Goal: Task Accomplishment & Management: Manage account settings

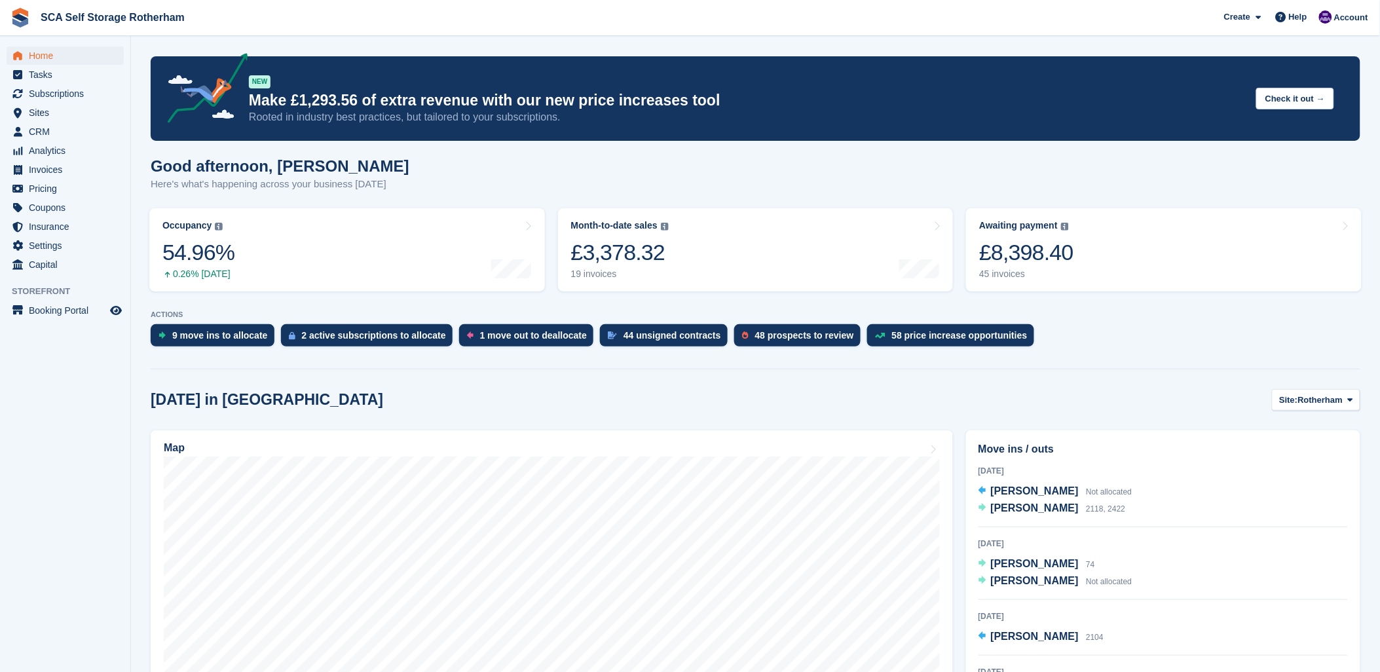
drag, startPoint x: 64, startPoint y: 92, endPoint x: 86, endPoint y: 90, distance: 23.0
click at [64, 90] on span "Subscriptions" at bounding box center [68, 93] width 79 height 18
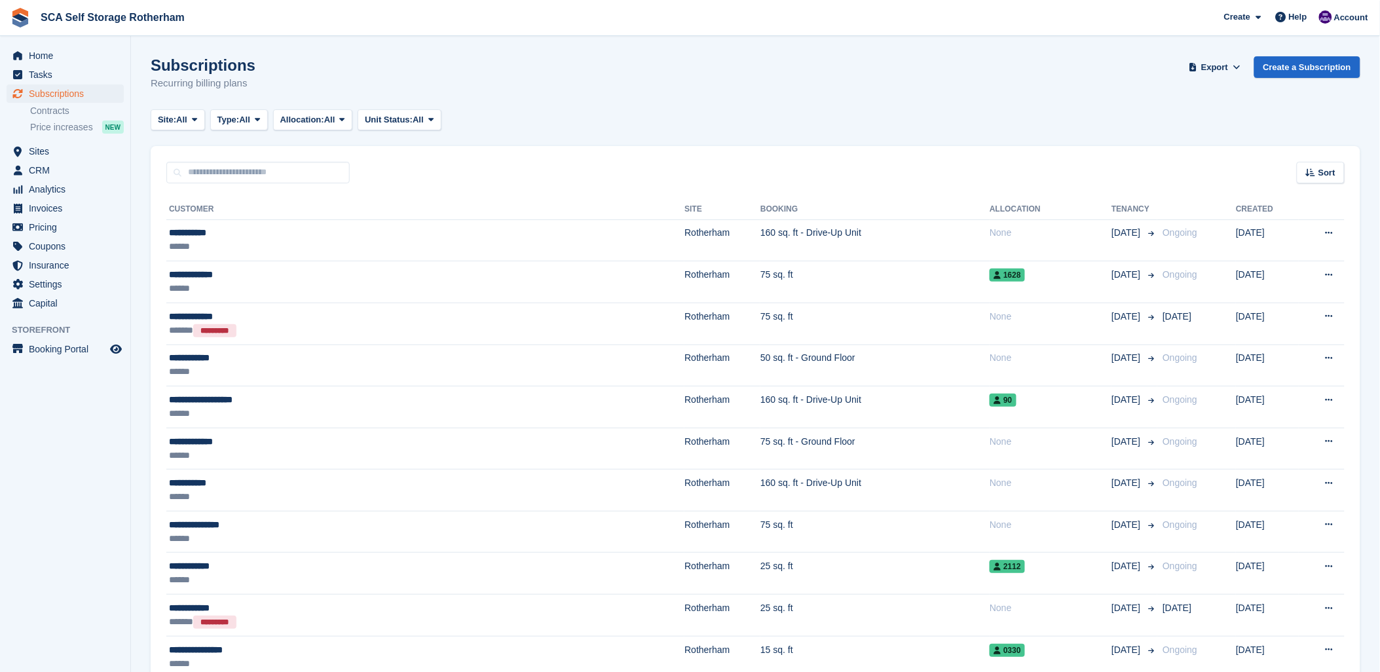
click at [712, 96] on div "Subscriptions Recurring billing plans Export Export Subscriptions Export a CSV …" at bounding box center [756, 81] width 1210 height 50
click at [743, 114] on div "Site: All All Rotherham Door-to-Door Storage Type: All All Upcoming Previous Ac…" at bounding box center [756, 120] width 1210 height 22
click at [696, 120] on div "Site: All All Rotherham Door-to-Door Storage Type: All All Upcoming Previous Ac…" at bounding box center [756, 120] width 1210 height 22
click at [750, 114] on div "Site: All All Rotherham Door-to-Door Storage Type: All All Upcoming Previous Ac…" at bounding box center [756, 120] width 1210 height 22
drag, startPoint x: 644, startPoint y: 118, endPoint x: 1073, endPoint y: 22, distance: 439.0
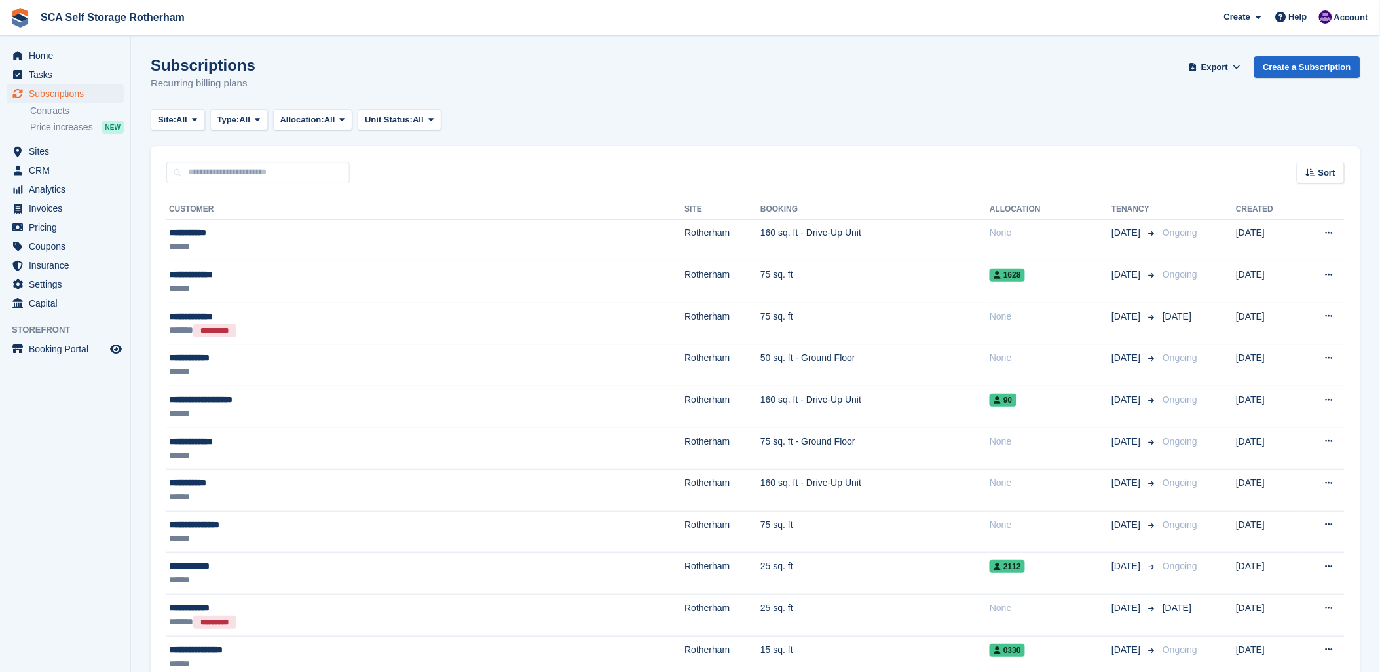
click at [652, 115] on div "Site: All All Rotherham Door-to-Door Storage Type: All All Upcoming Previous Ac…" at bounding box center [756, 120] width 1210 height 22
click at [629, 76] on div "Subscriptions Recurring billing plans Export Export Subscriptions Export a CSV …" at bounding box center [756, 81] width 1210 height 50
click at [612, 97] on div "Subscriptions Recurring billing plans Export Export Subscriptions Export a CSV …" at bounding box center [756, 81] width 1210 height 50
click at [40, 213] on span "Invoices" at bounding box center [68, 208] width 79 height 18
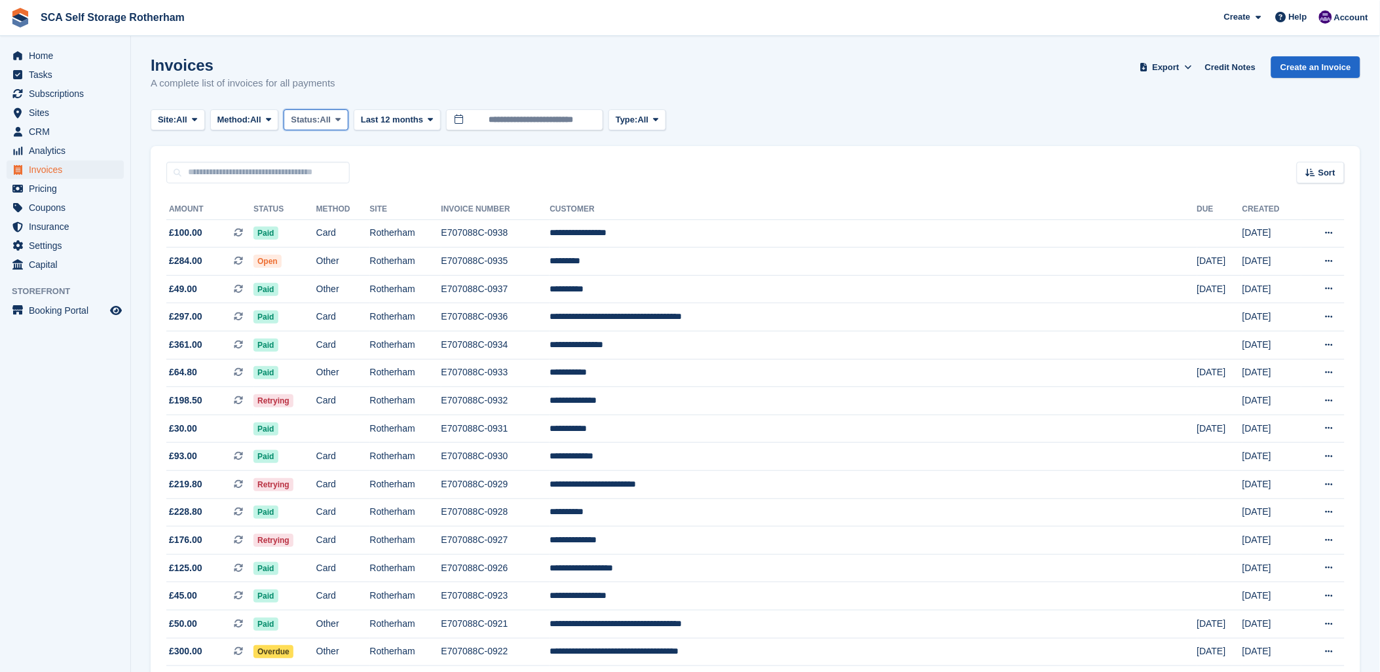
click at [320, 121] on span "Status:" at bounding box center [305, 119] width 29 height 13
click at [356, 212] on link "Open" at bounding box center [346, 222] width 114 height 24
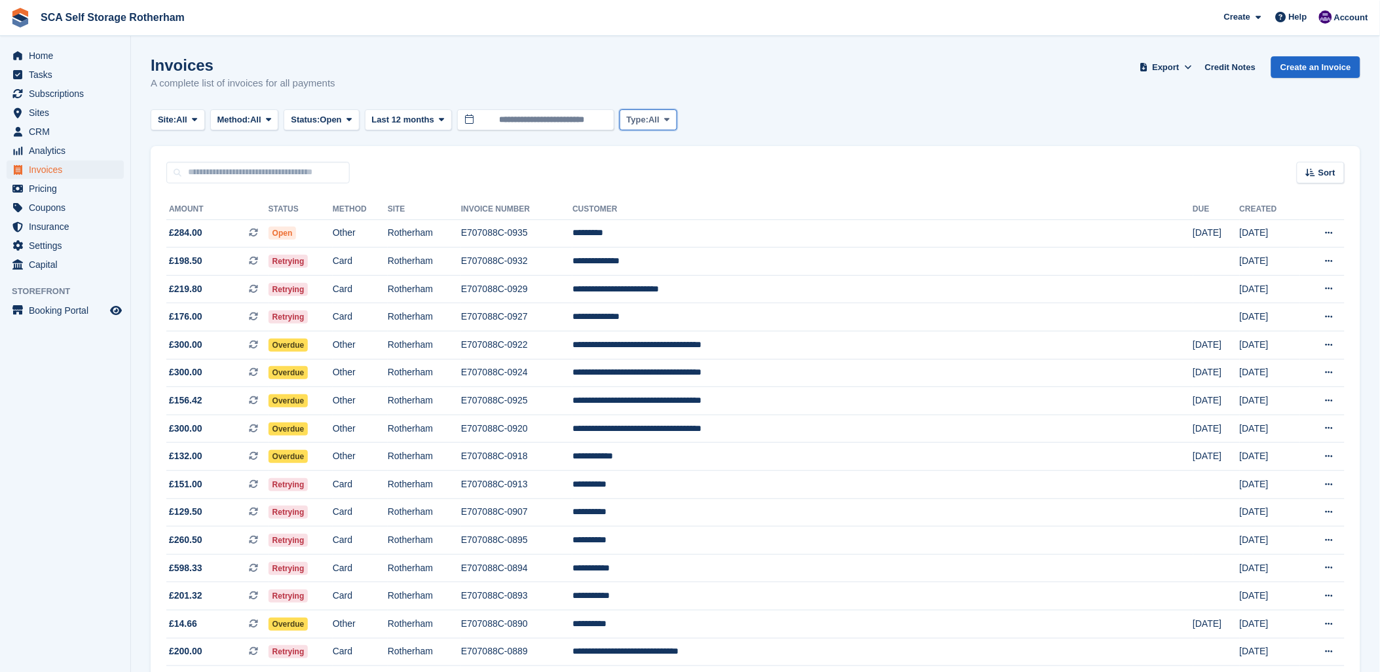
click at [657, 122] on span "All" at bounding box center [653, 119] width 11 height 13
click at [663, 225] on link "Subscription" at bounding box center [682, 222] width 114 height 24
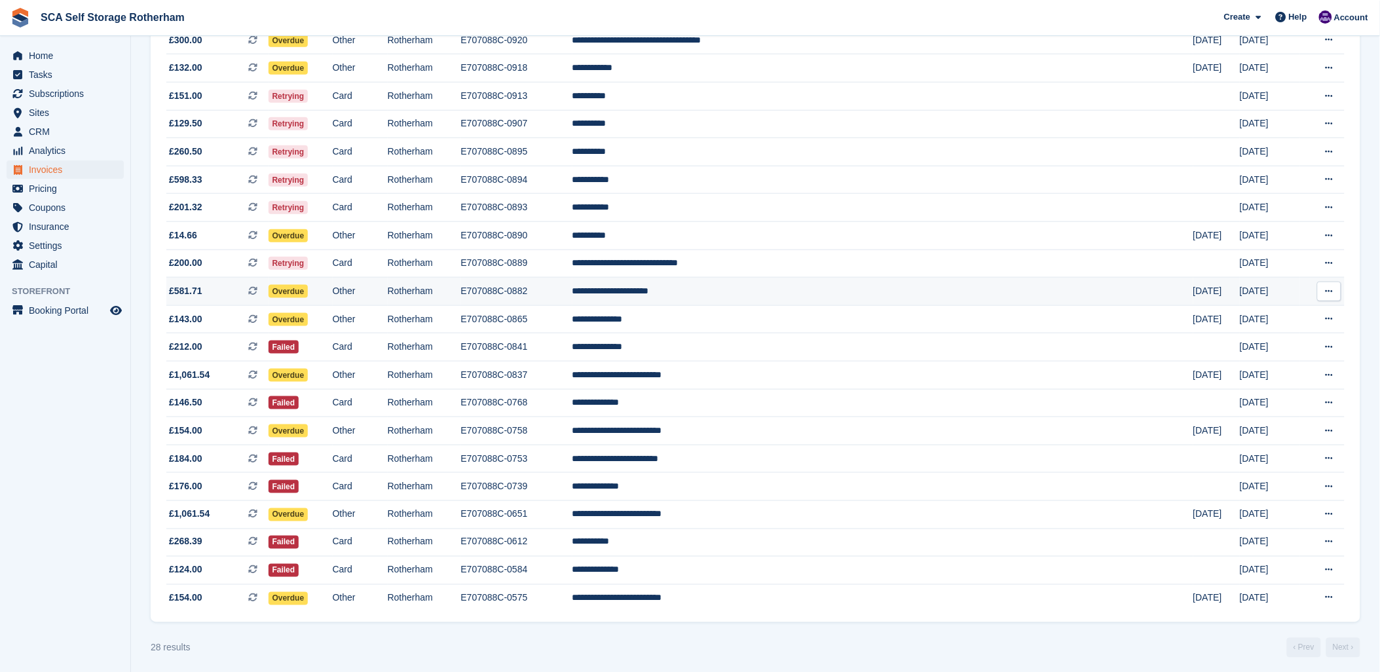
scroll to position [399, 0]
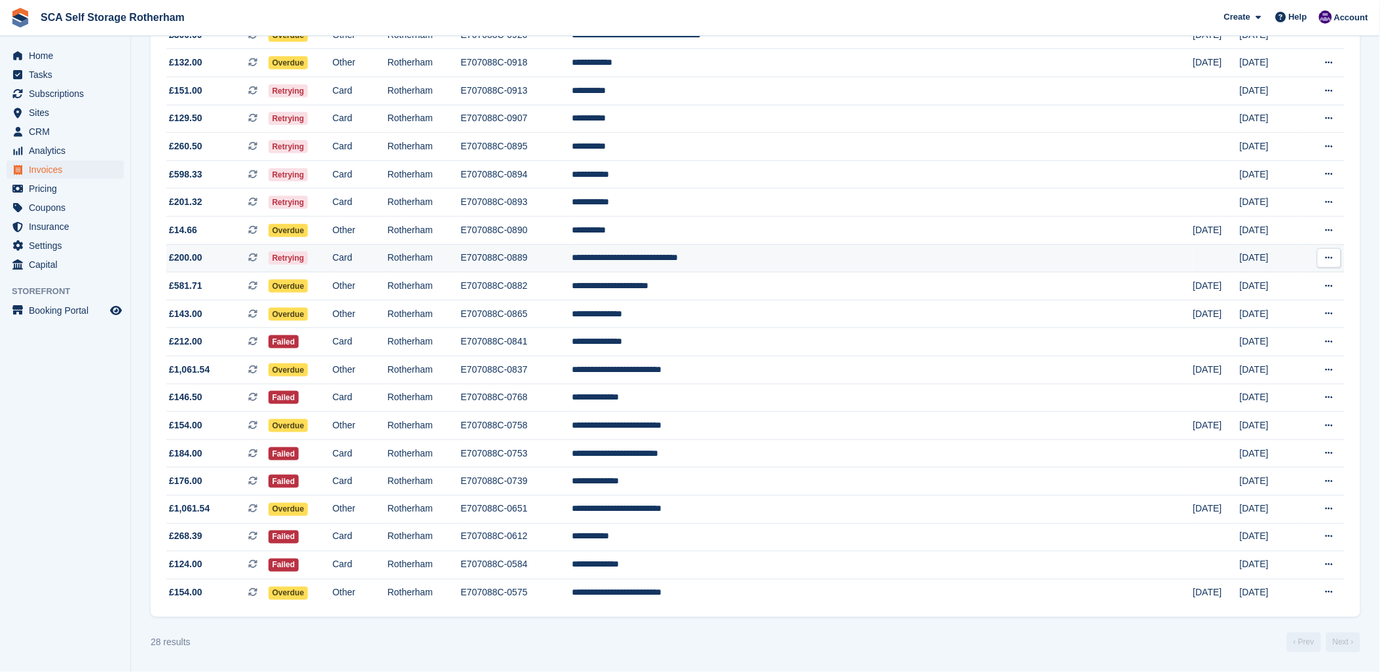
click at [794, 254] on td "**********" at bounding box center [882, 258] width 621 height 28
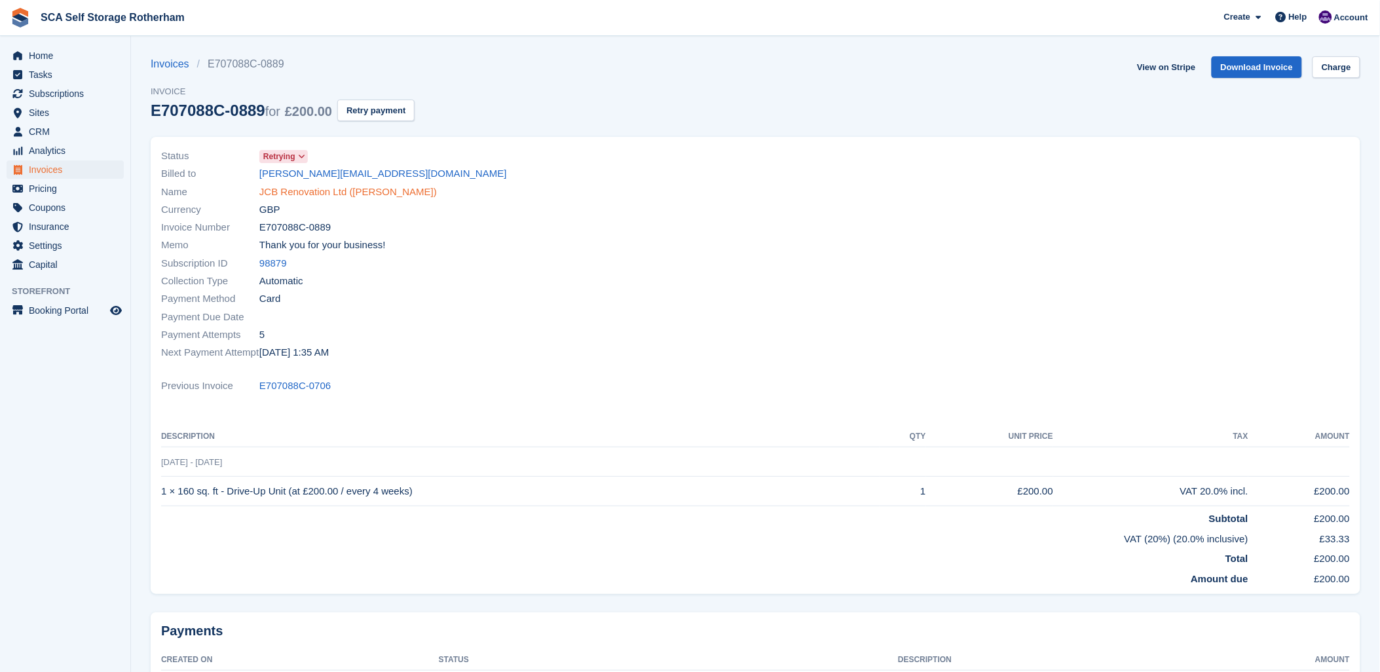
click at [377, 193] on link "JCB Renovation Ltd (James Booth)" at bounding box center [347, 192] width 177 height 15
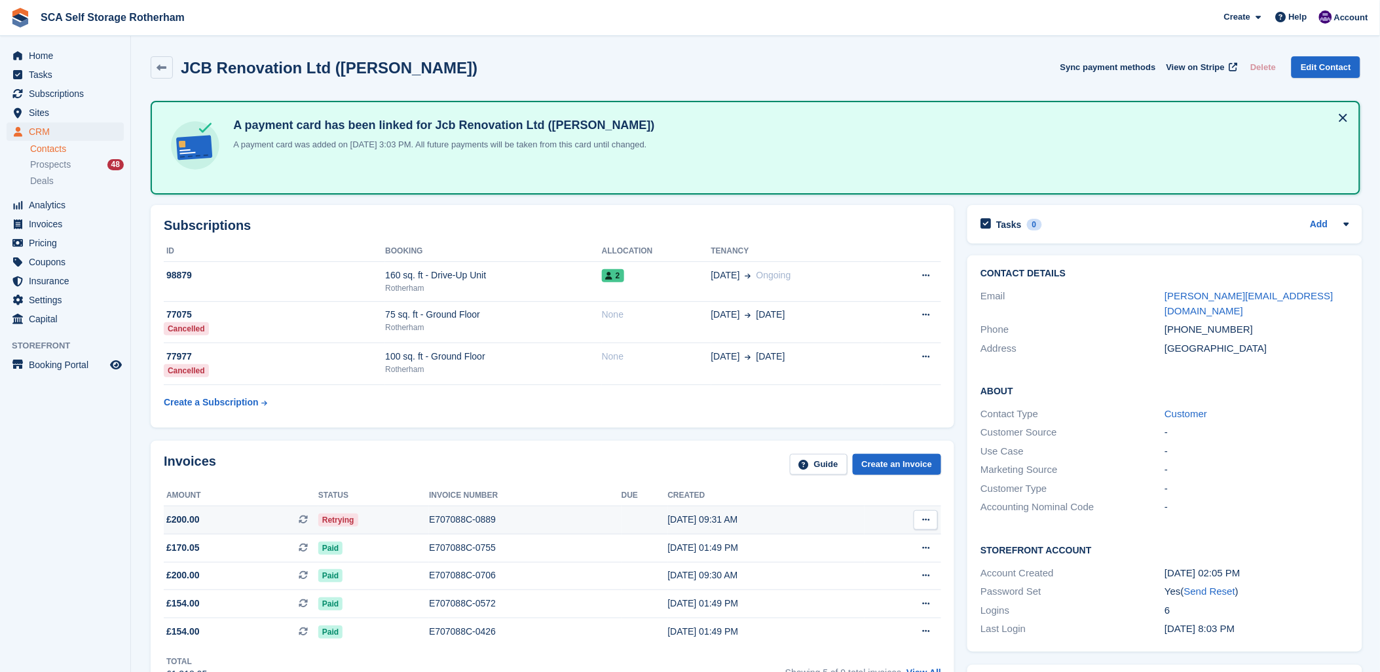
click at [463, 525] on div "E707088C-0889" at bounding box center [525, 520] width 193 height 14
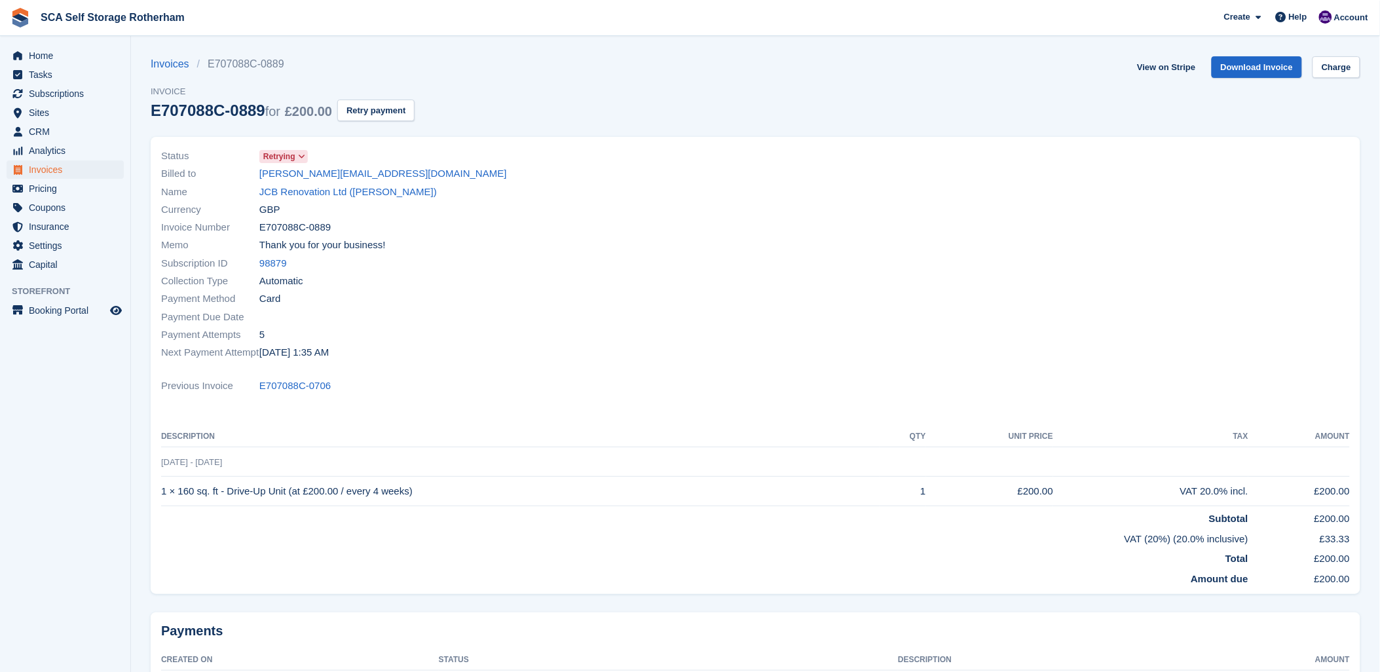
click at [606, 325] on div "Status Retrying Billed to james@jcbrenovations.co.uk Name JCB Renovation Ltd (J…" at bounding box center [454, 254] width 602 height 230
click at [381, 114] on button "Retry payment" at bounding box center [375, 111] width 77 height 22
click at [361, 191] on link "JCB Renovation Ltd (James Booth)" at bounding box center [347, 192] width 177 height 15
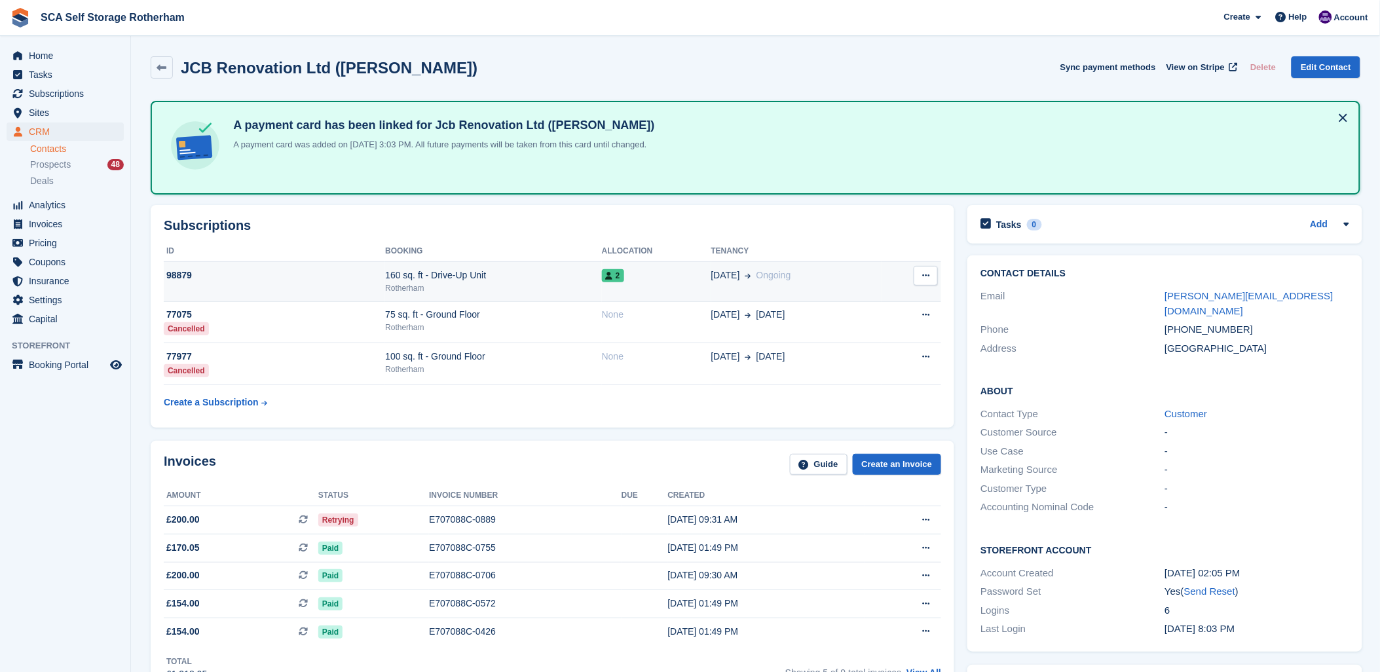
click at [570, 265] on td "160 sq. ft - Drive-Up Unit Rotherham" at bounding box center [493, 281] width 217 height 40
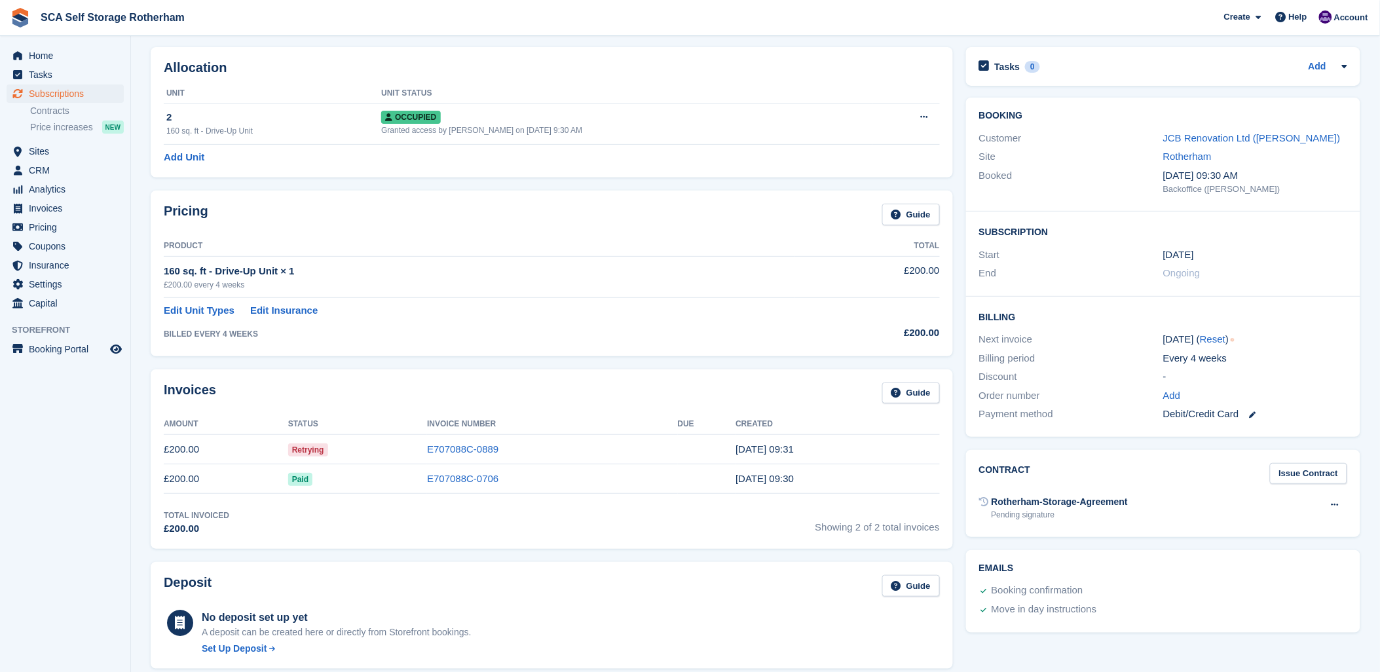
scroll to position [145, 0]
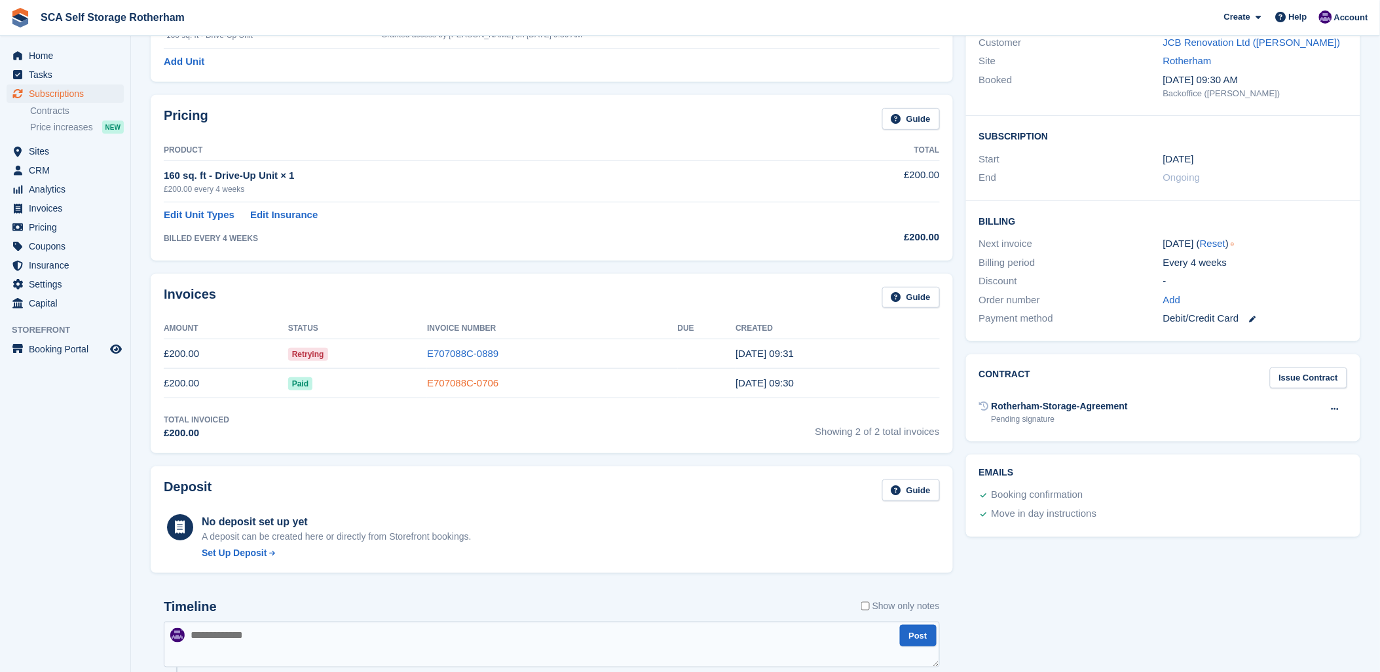
click at [452, 384] on link "E707088C-0706" at bounding box center [462, 382] width 71 height 11
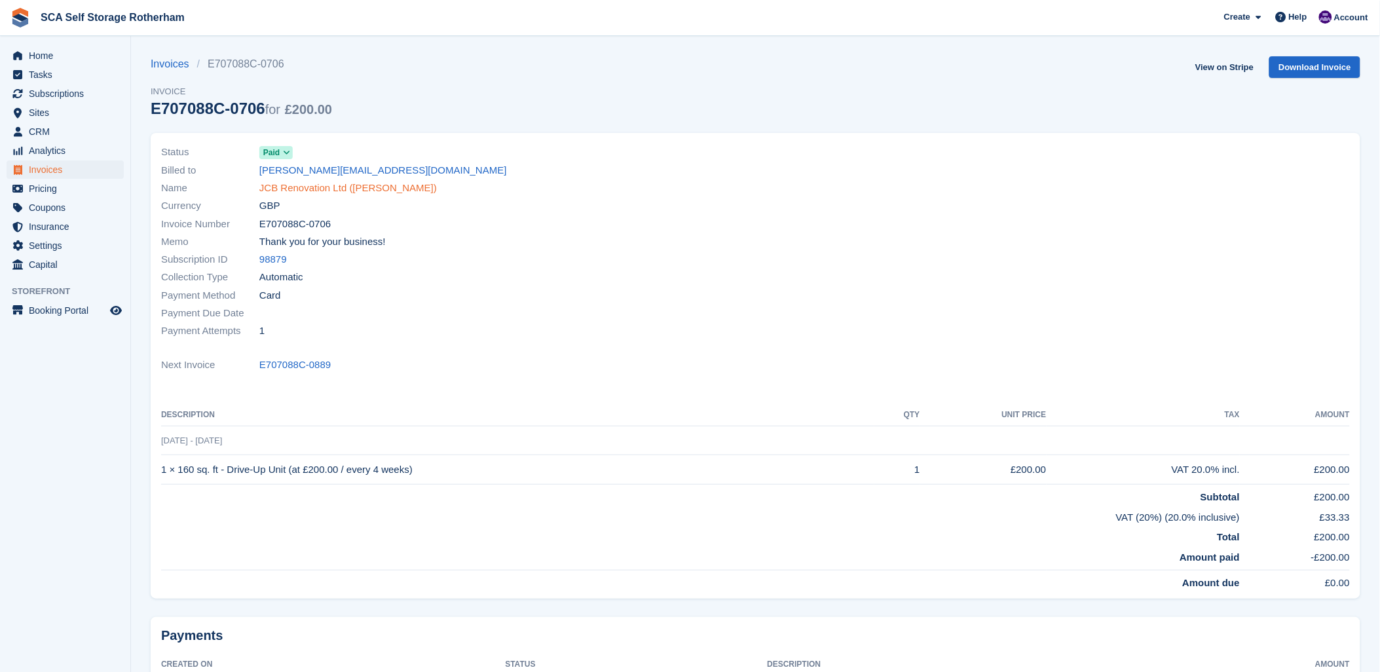
click at [318, 184] on link "JCB Renovation Ltd ([PERSON_NAME])" at bounding box center [347, 188] width 177 height 15
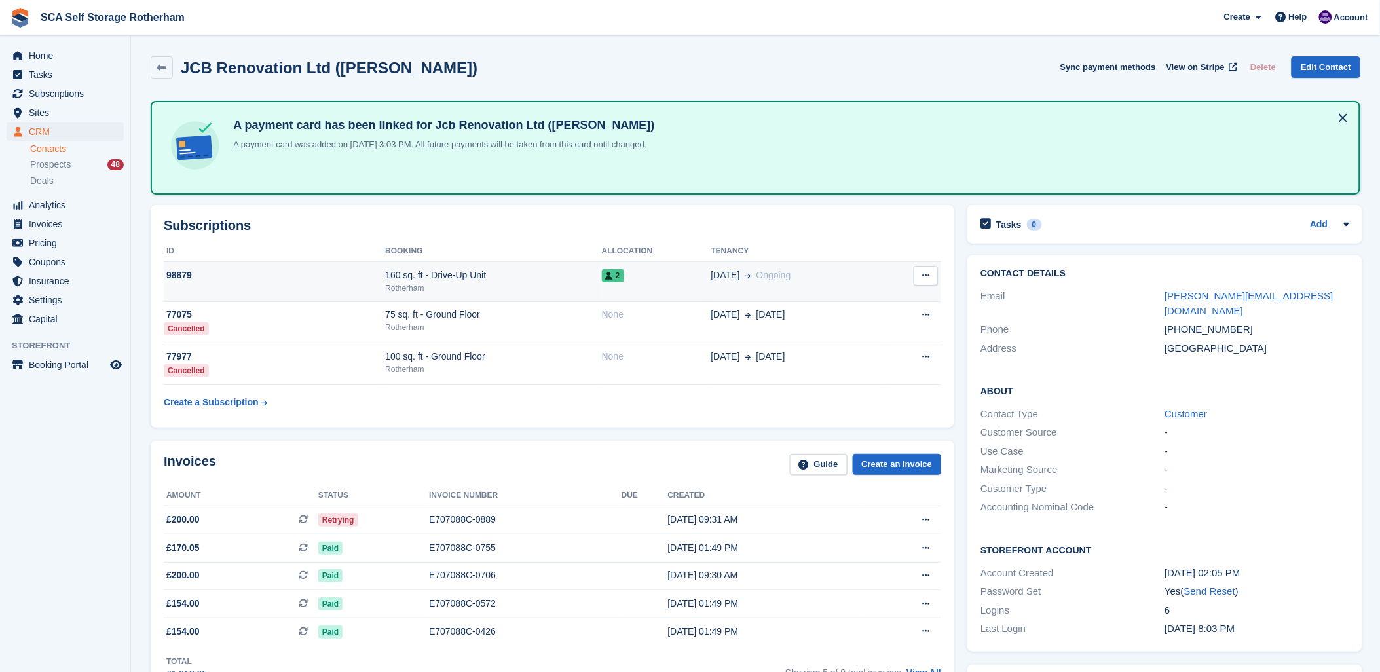
click at [402, 271] on div "160 sq. ft - Drive-Up Unit" at bounding box center [493, 275] width 217 height 14
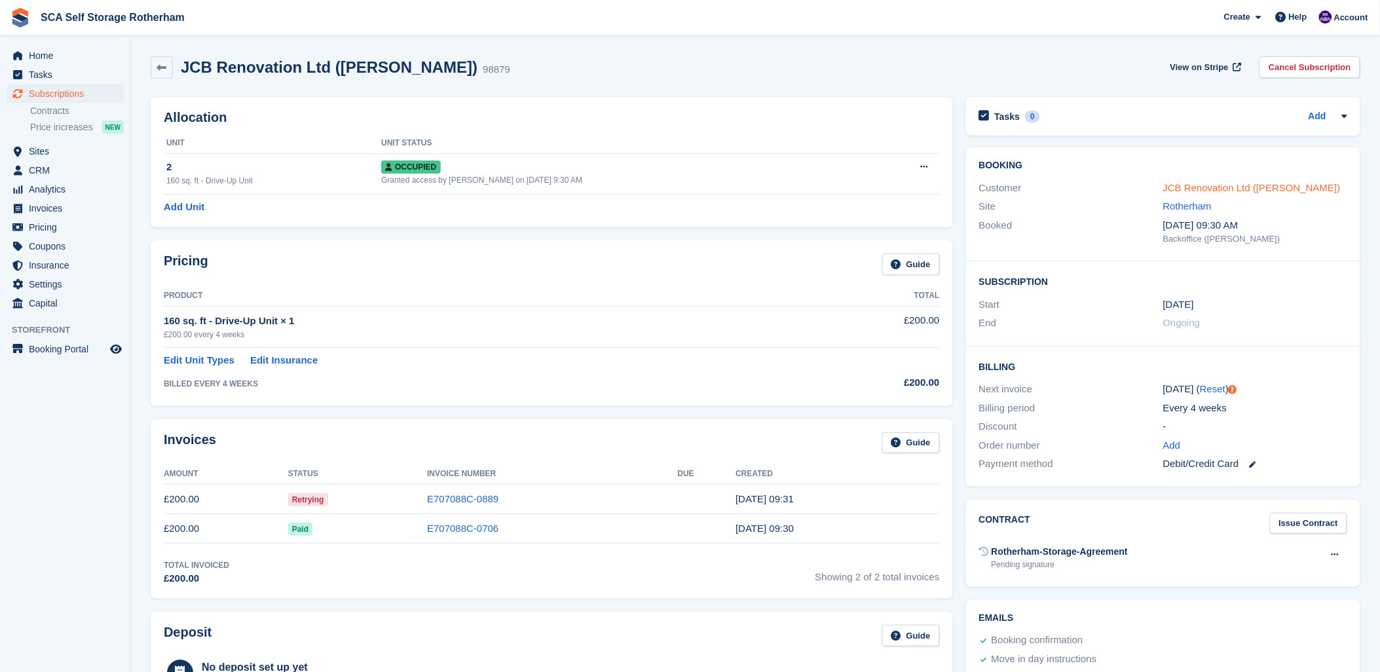
drag, startPoint x: 1212, startPoint y: 186, endPoint x: 1202, endPoint y: 187, distance: 9.2
click at [1210, 186] on link "JCB Renovation Ltd ([PERSON_NAME])" at bounding box center [1251, 187] width 177 height 11
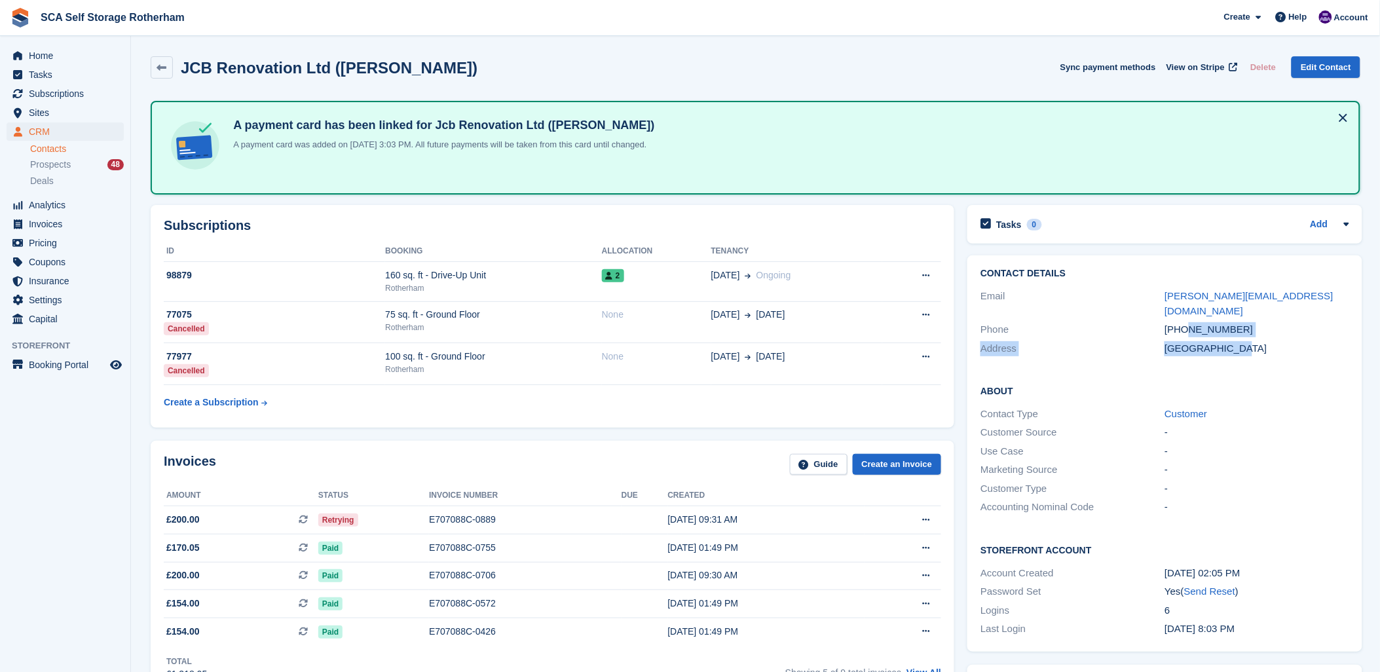
drag, startPoint x: 1204, startPoint y: 322, endPoint x: 1188, endPoint y: 314, distance: 17.3
click at [1188, 314] on div "Contact Details Email james@jcbrenovations.co.uk Phone +447791314144 Address Un…" at bounding box center [1164, 312] width 394 height 115
drag, startPoint x: 1188, startPoint y: 314, endPoint x: 1269, endPoint y: 335, distance: 83.7
click at [1270, 339] on div "Contact Details Email james@jcbrenovations.co.uk Phone +447791314144 Address Un…" at bounding box center [1164, 312] width 394 height 115
click at [1258, 322] on div "+447791314144" at bounding box center [1256, 329] width 184 height 15
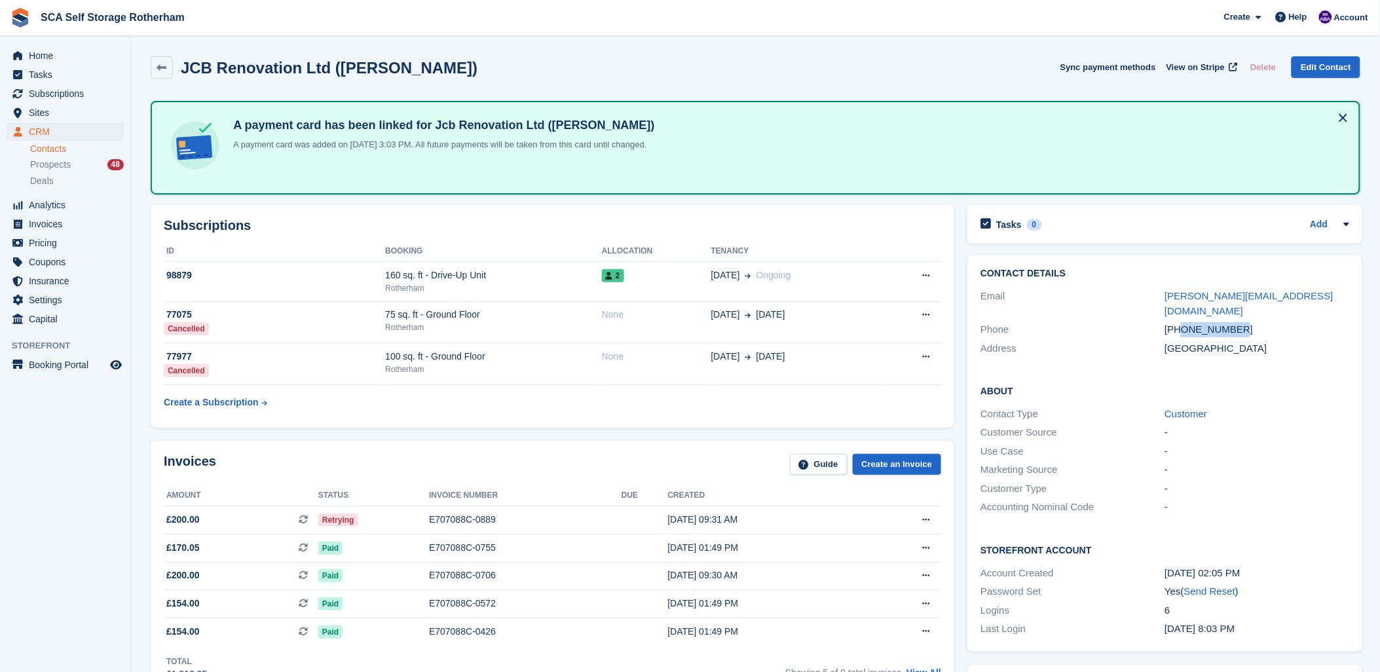
drag, startPoint x: 1246, startPoint y: 313, endPoint x: 1182, endPoint y: 311, distance: 63.6
click at [1182, 322] on div "+447791314144" at bounding box center [1256, 329] width 184 height 15
copy div "7791314144"
click at [79, 399] on aside "Home Tasks Subscriptions Subscriptions Subscriptions Contracts Price increases …" at bounding box center [65, 339] width 130 height 606
drag, startPoint x: 314, startPoint y: 439, endPoint x: 409, endPoint y: 443, distance: 95.1
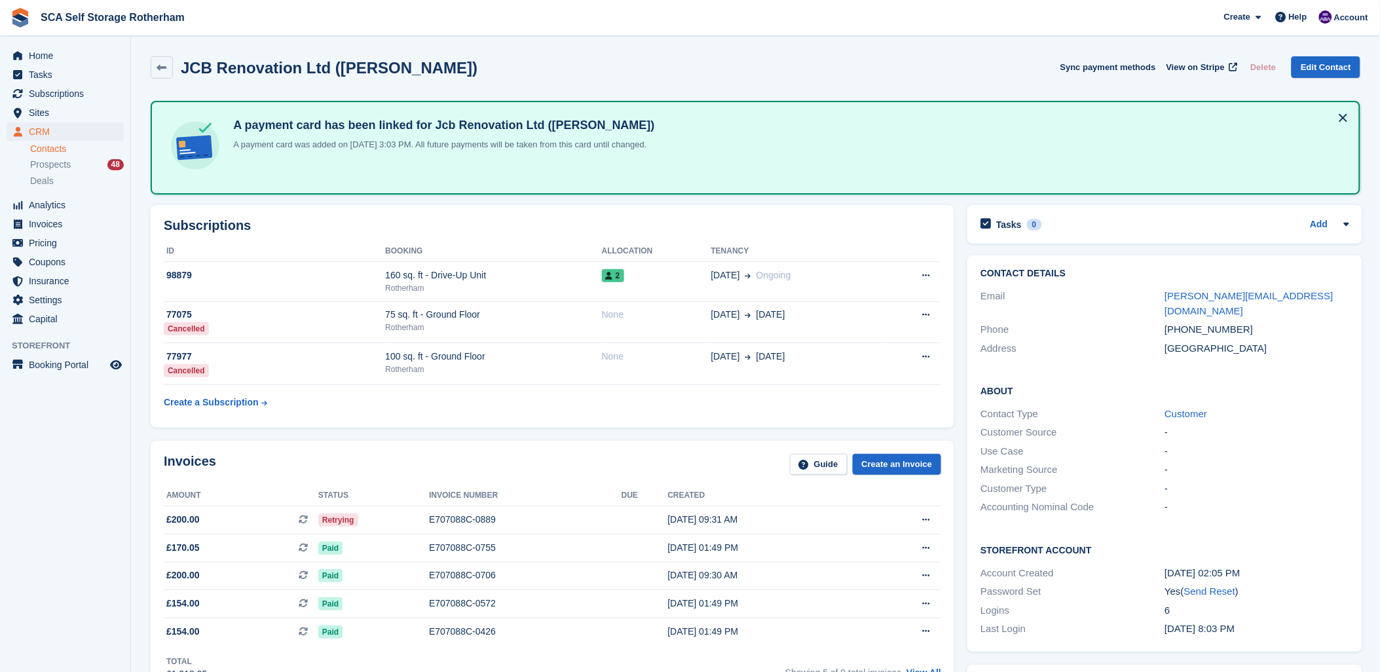
click at [409, 443] on div "Invoices Guide Create an Invoice Amount Status Invoice number Due Created £200.…" at bounding box center [553, 568] width 804 height 254
click at [655, 64] on div "JCB Renovation Ltd (James Booth) Sync payment methods View on Stripe Delete Edi…" at bounding box center [756, 67] width 1210 height 22
click at [592, 265] on td "160 sq. ft - Drive-Up Unit Rotherham" at bounding box center [493, 281] width 217 height 40
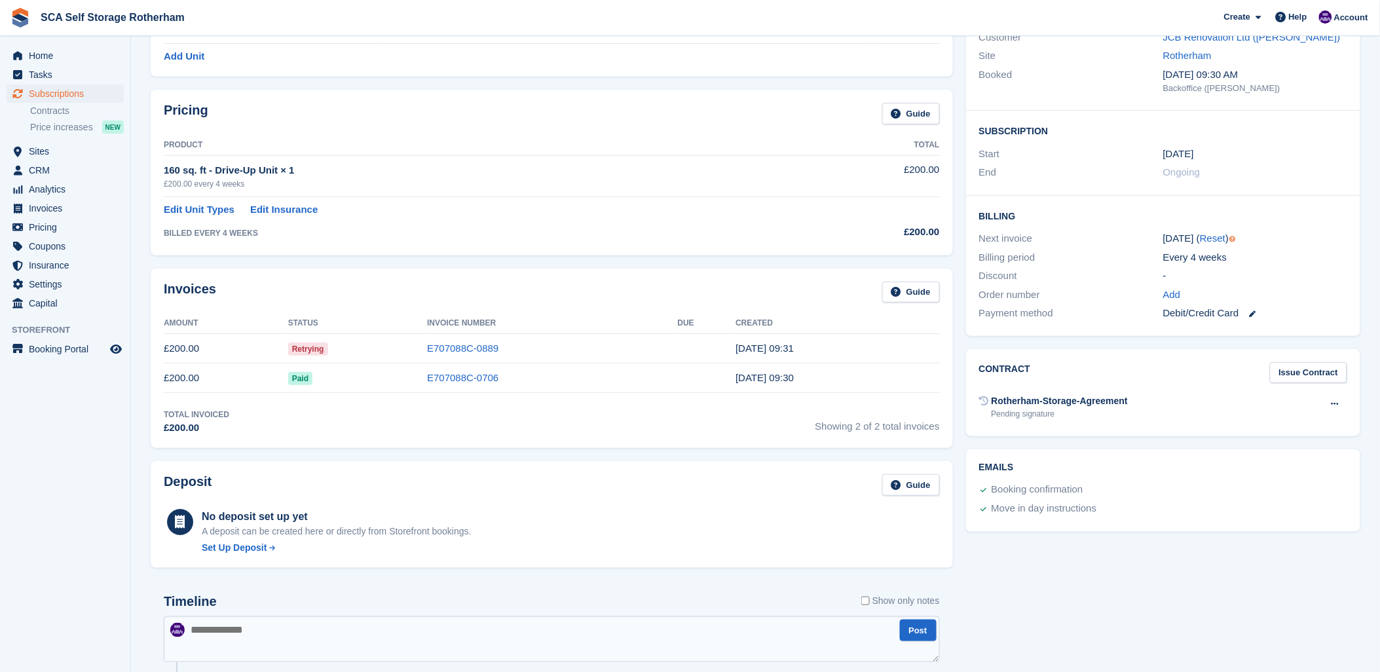
scroll to position [218, 0]
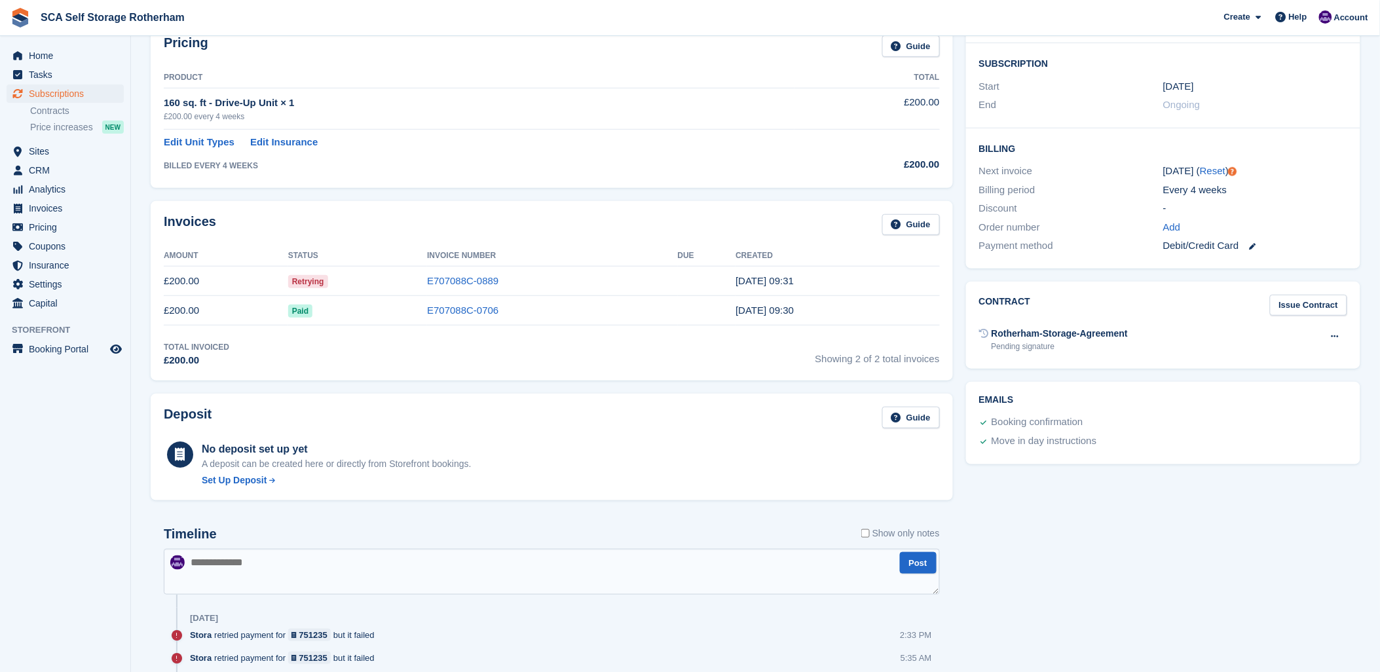
click at [477, 220] on div "Invoices Guide" at bounding box center [552, 228] width 776 height 29
click at [607, 194] on div "Invoices Guide Amount Status Invoice Number Due Created £200.00 Retrying E70708…" at bounding box center [551, 290] width 815 height 193
click at [466, 282] on link "E707088C-0889" at bounding box center [462, 280] width 71 height 11
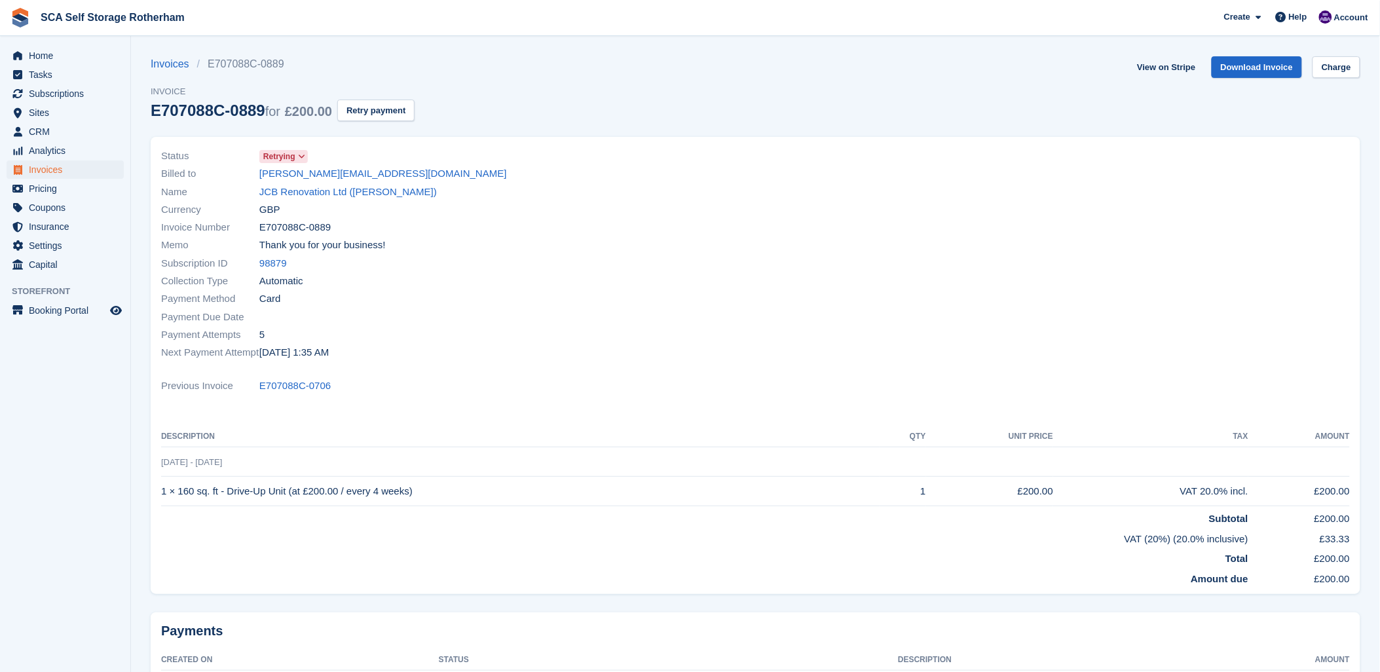
click at [555, 158] on div "Status Retrying" at bounding box center [454, 156] width 587 height 18
click at [1197, 64] on link "View on Stripe" at bounding box center [1166, 67] width 69 height 22
drag, startPoint x: 311, startPoint y: 176, endPoint x: 616, endPoint y: 236, distance: 311.1
click at [616, 236] on div "Status Retrying Billed to james@jcbrenovations.co.uk Name JCB Renovation Ltd (J…" at bounding box center [454, 254] width 602 height 230
drag, startPoint x: 416, startPoint y: 178, endPoint x: 258, endPoint y: 177, distance: 157.8
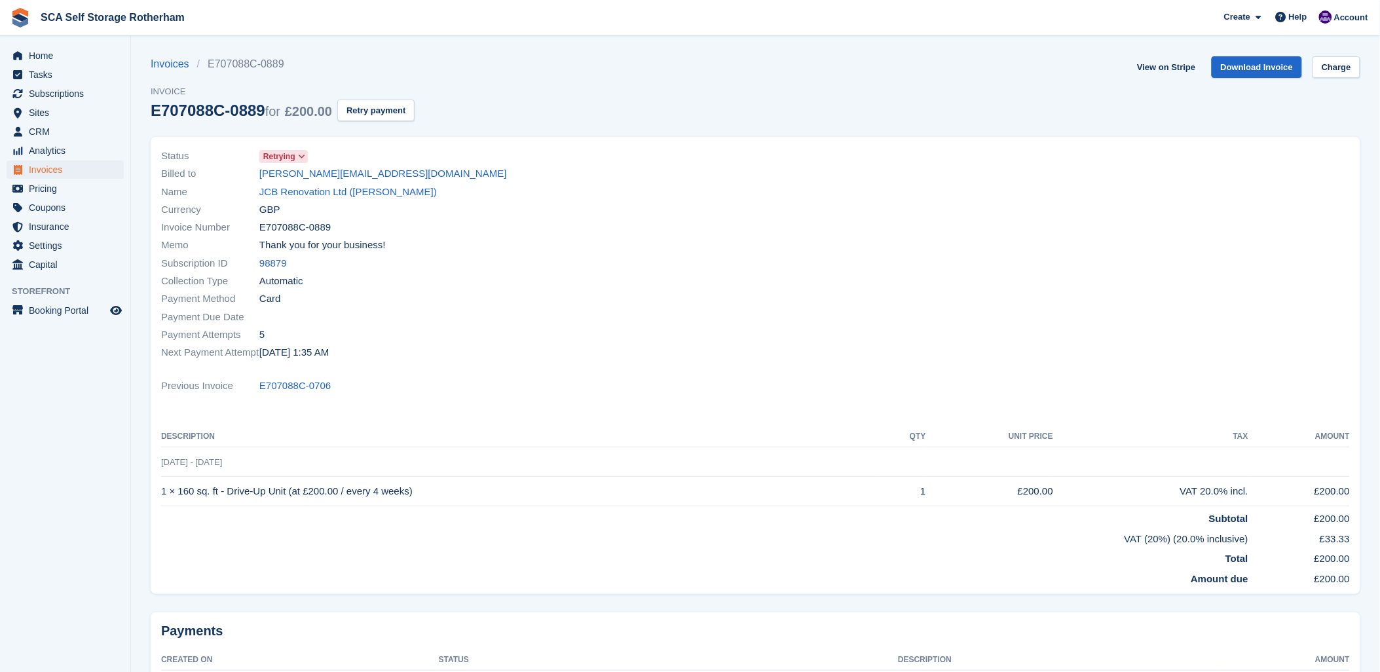
click at [258, 177] on div "Billed to james@jcbrenovations.co.uk" at bounding box center [454, 174] width 587 height 18
copy div "james@jcbrenovations.co.uk"
drag, startPoint x: 517, startPoint y: 331, endPoint x: 528, endPoint y: 322, distance: 13.5
click at [517, 329] on div "Payment Attempts 5" at bounding box center [454, 334] width 587 height 18
click at [288, 193] on link "JCB Renovation Ltd (James Booth)" at bounding box center [347, 192] width 177 height 15
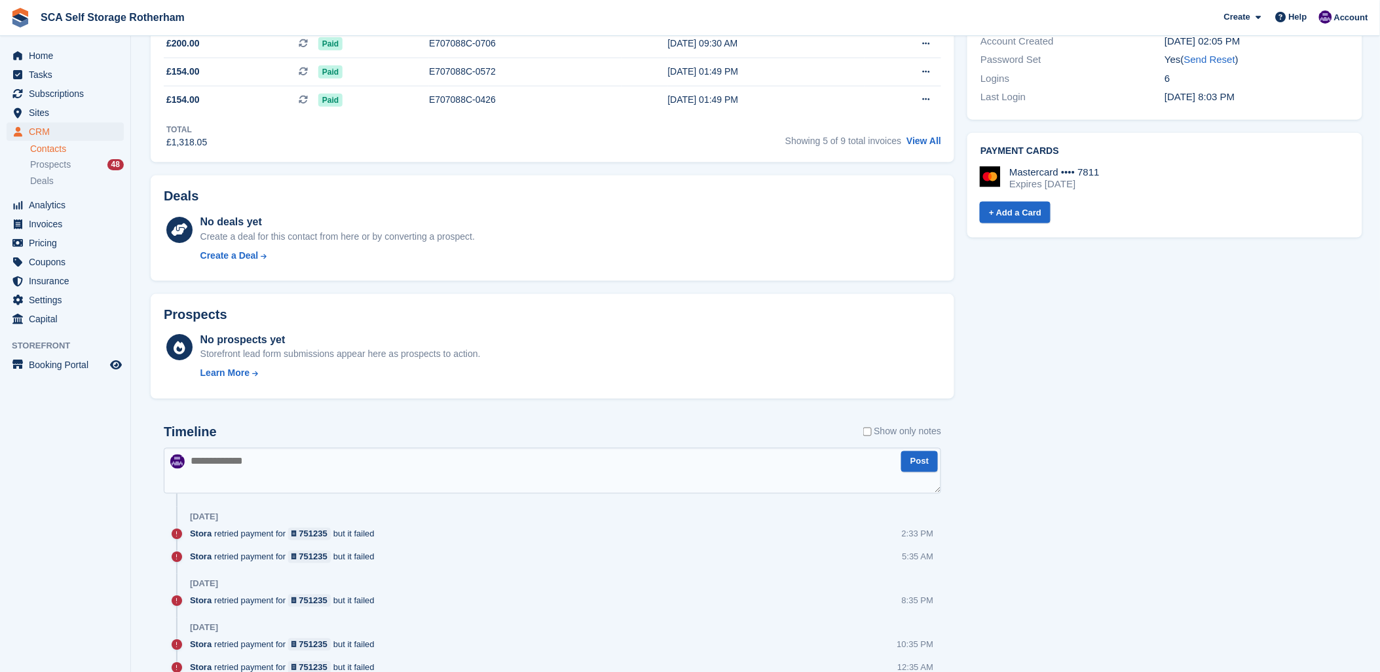
scroll to position [582, 0]
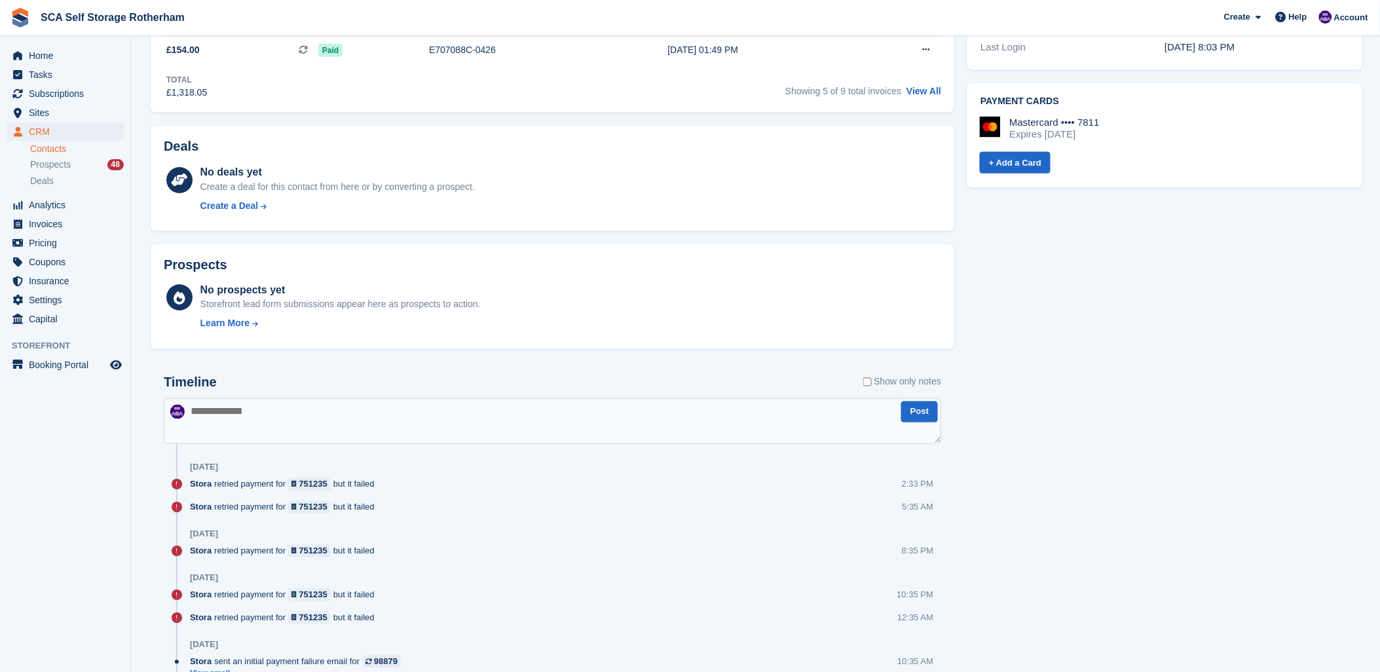
click at [449, 432] on textarea at bounding box center [552, 421] width 777 height 46
type textarea "**********"
click at [906, 415] on button "Post" at bounding box center [919, 412] width 37 height 22
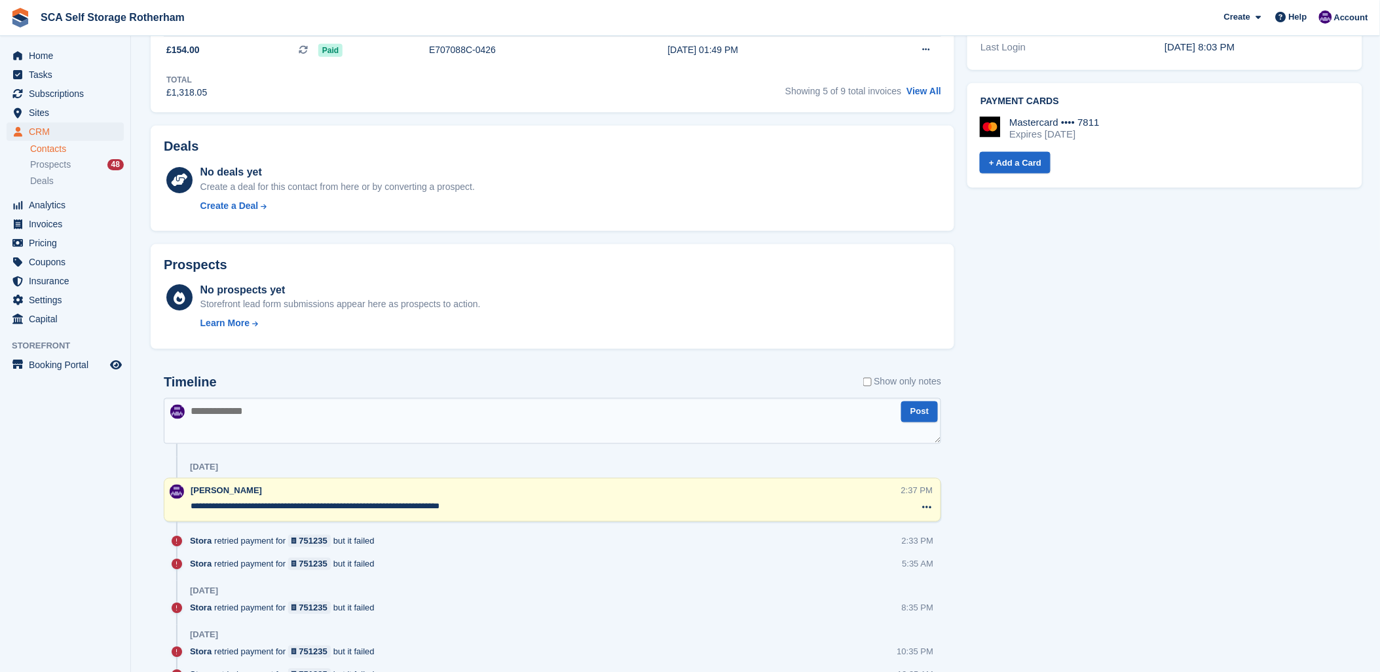
click at [191, 502] on textarea "**********" at bounding box center [546, 506] width 711 height 13
type textarea "**********"
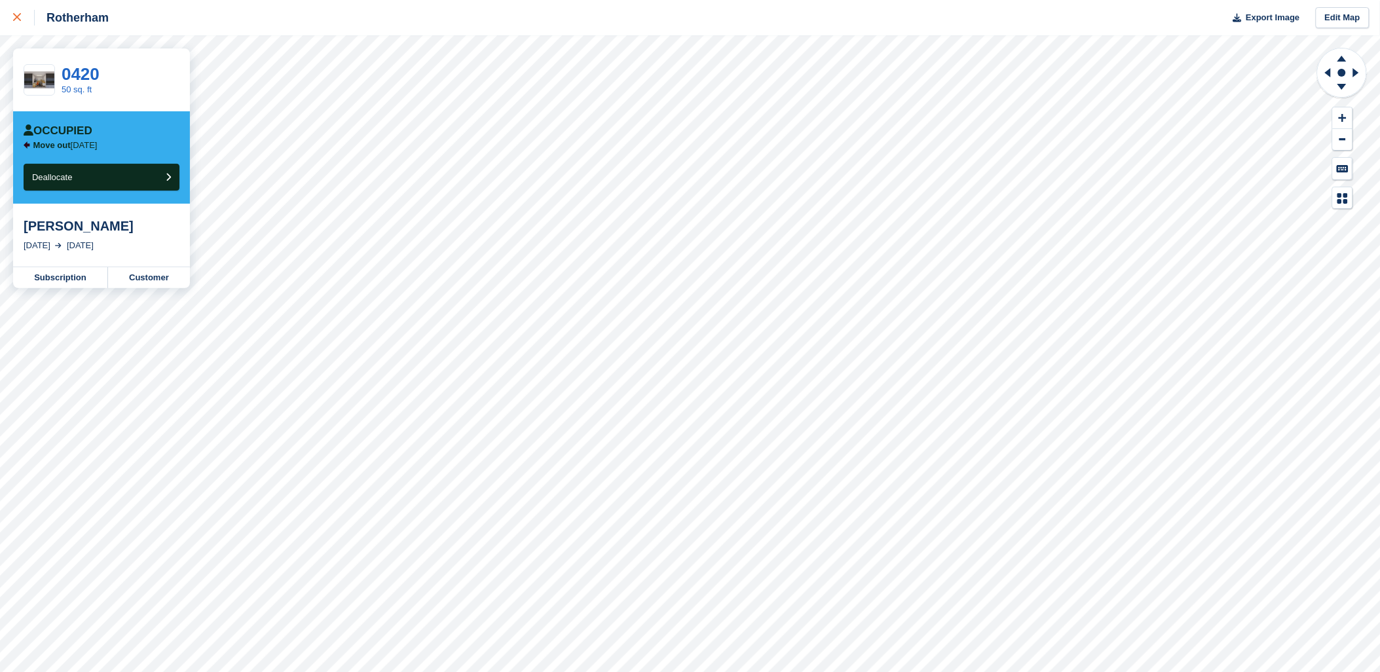
click at [13, 10] on div at bounding box center [24, 18] width 22 height 16
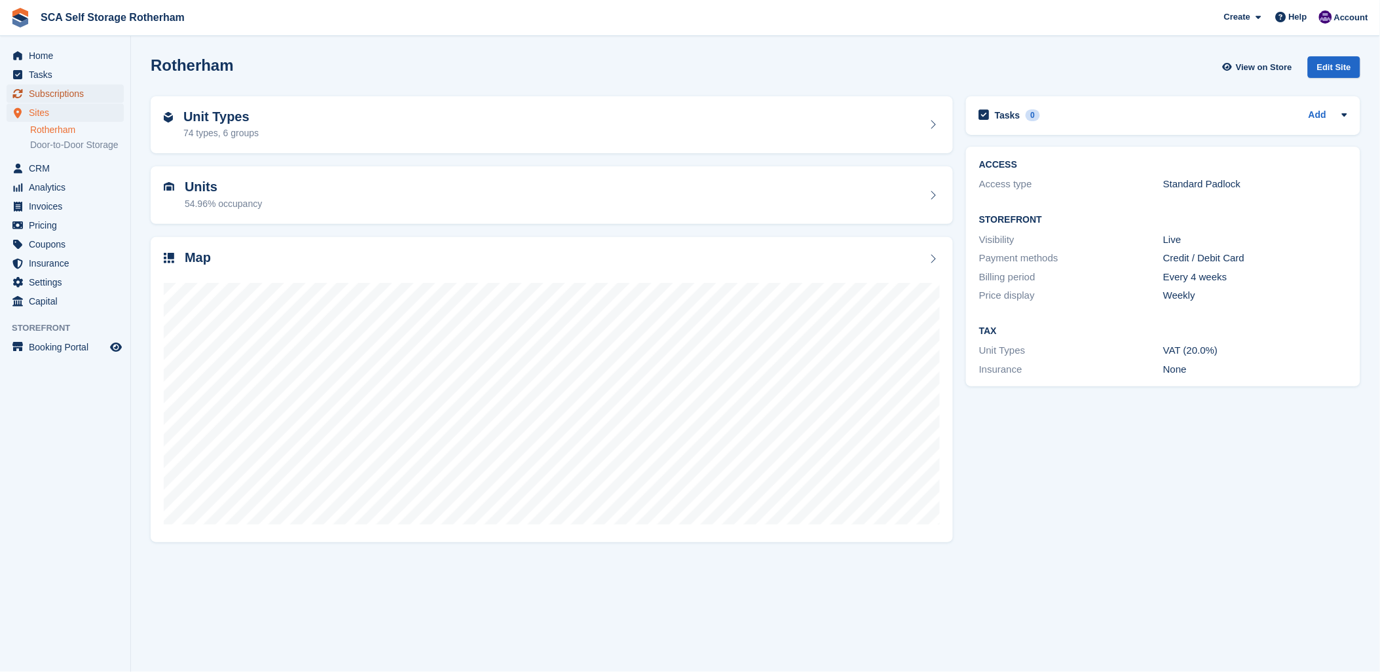
click at [56, 95] on span "Subscriptions" at bounding box center [68, 93] width 79 height 18
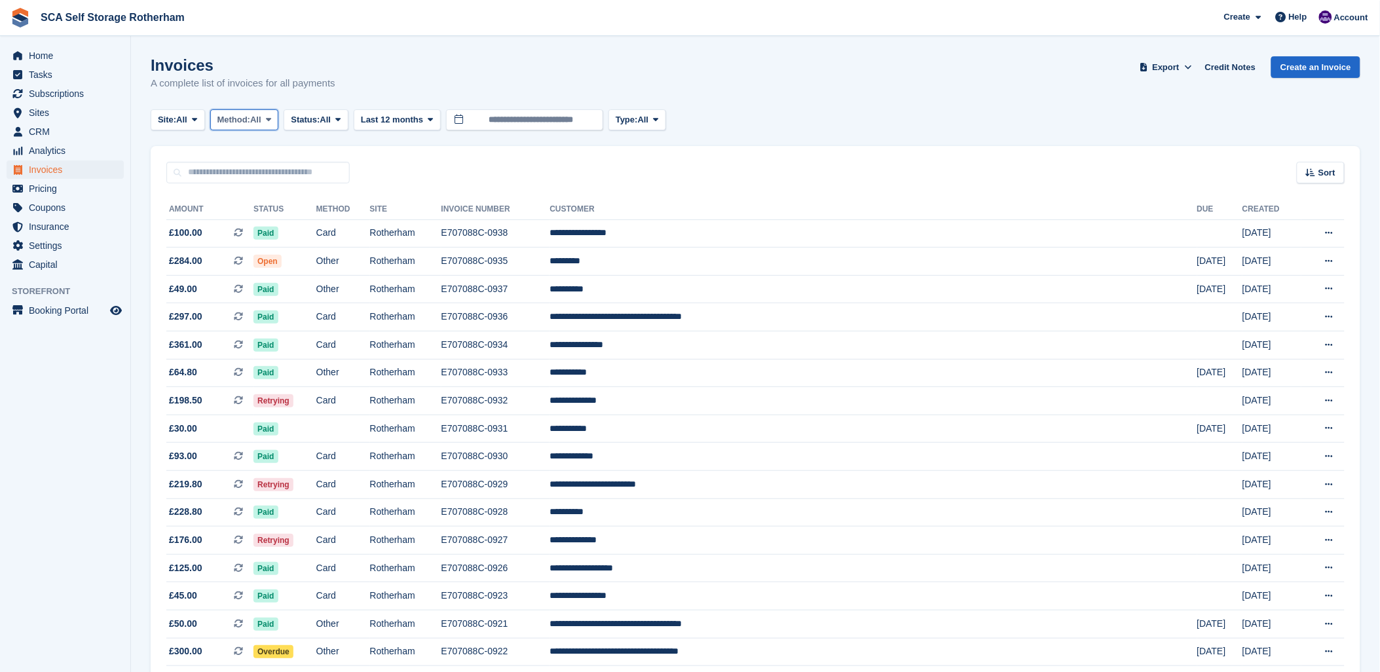
click at [274, 115] on span at bounding box center [268, 120] width 10 height 10
click at [318, 121] on span "Status:" at bounding box center [305, 119] width 29 height 13
click at [335, 224] on link "Open" at bounding box center [346, 222] width 114 height 24
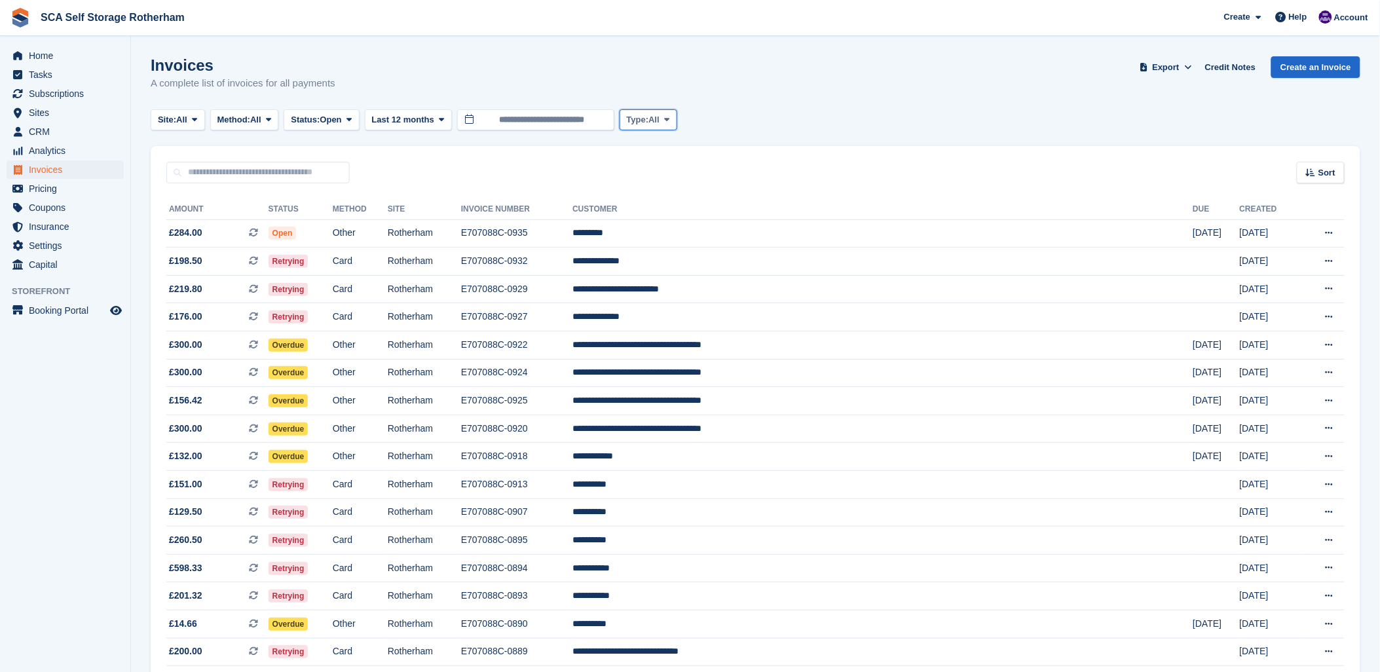
click at [659, 121] on span "All" at bounding box center [653, 119] width 11 height 13
click at [659, 212] on link "Subscription" at bounding box center [682, 222] width 114 height 24
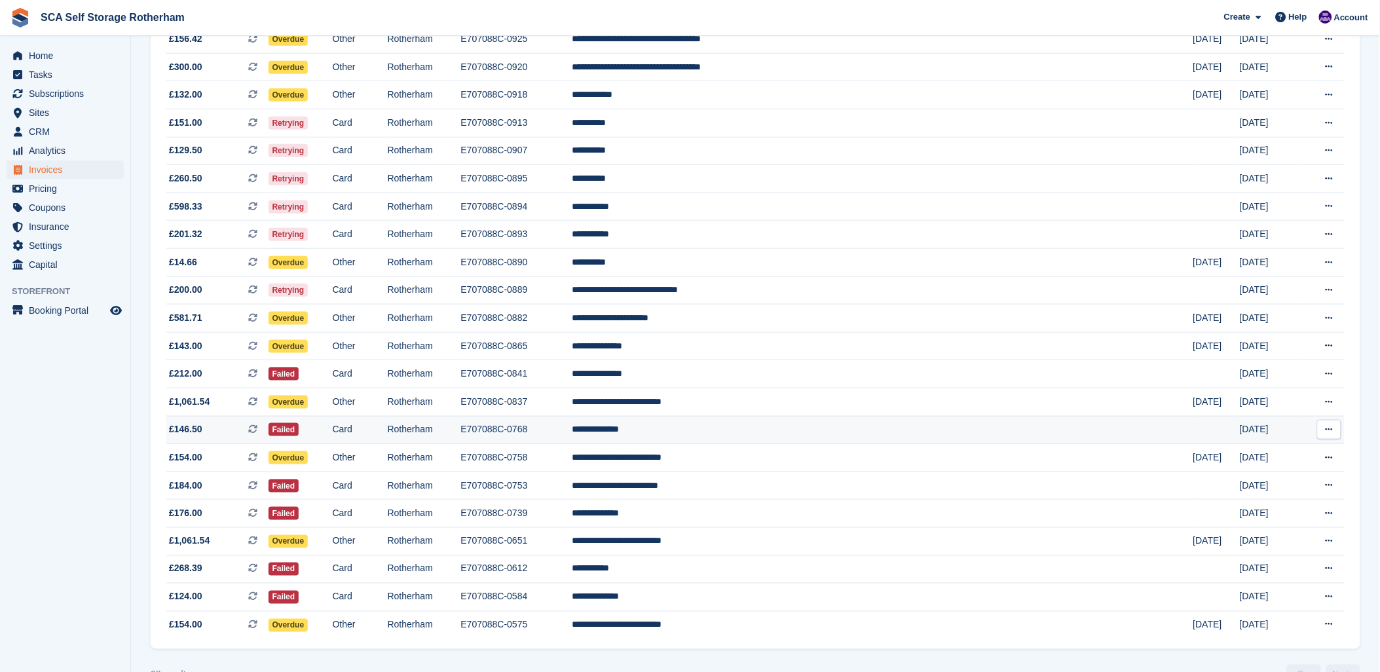
scroll to position [399, 0]
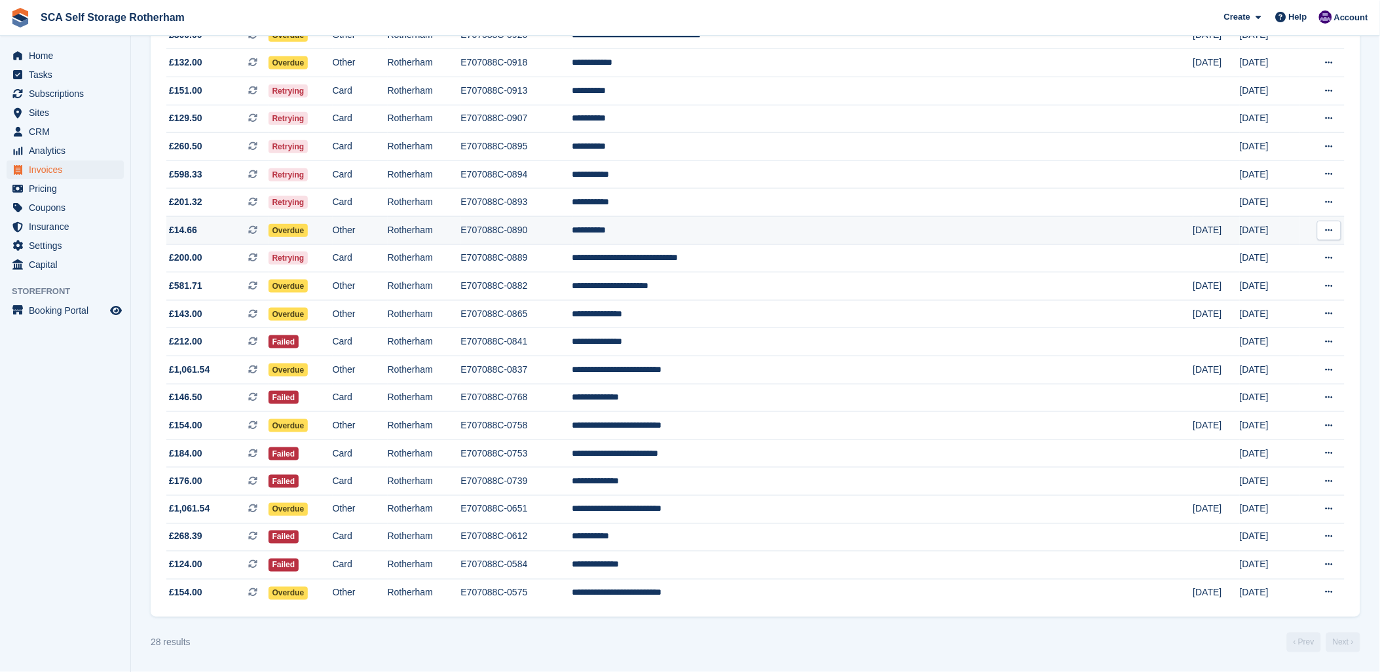
click at [572, 229] on td "E707088C-0890" at bounding box center [516, 231] width 111 height 28
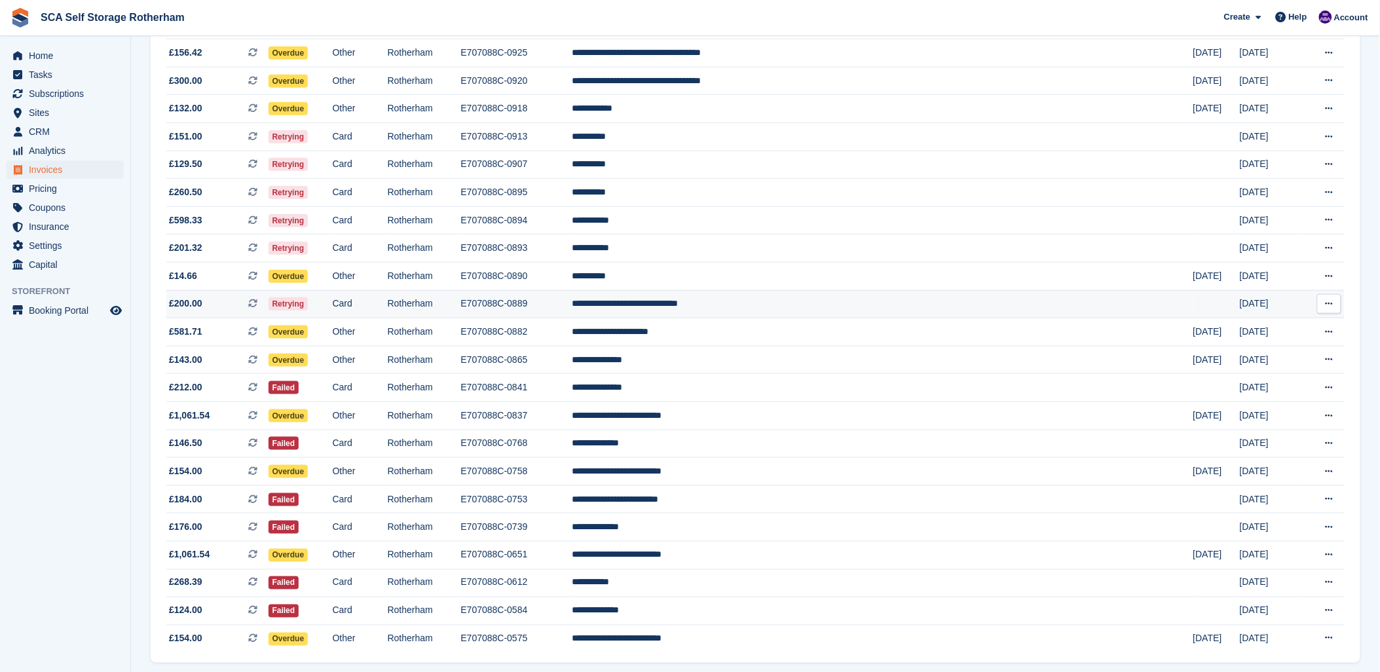
scroll to position [326, 0]
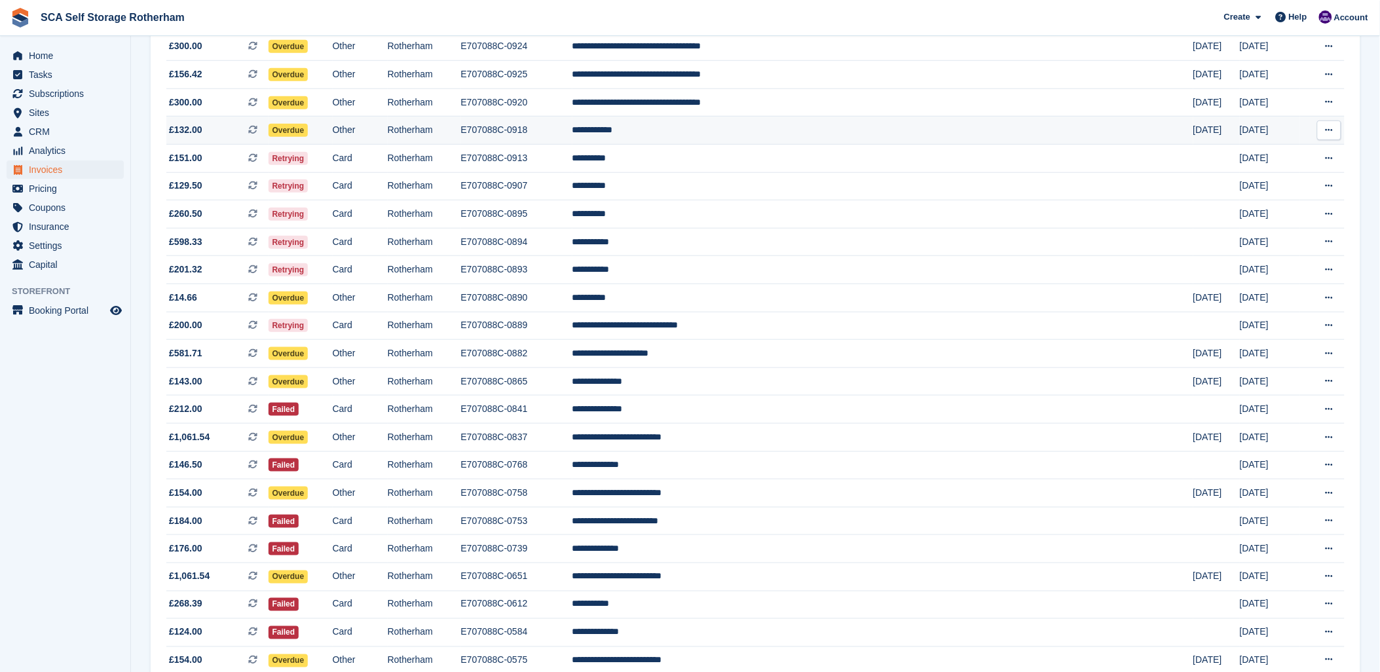
click at [388, 136] on td "Other" at bounding box center [360, 131] width 55 height 28
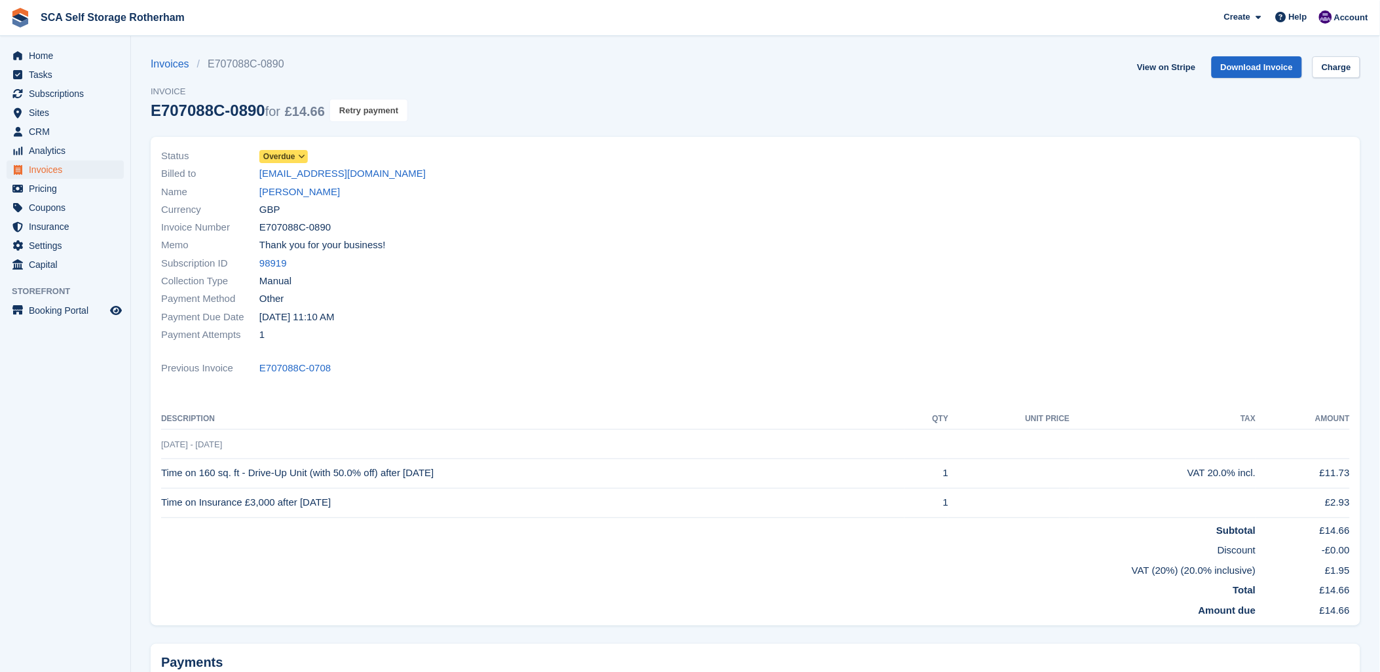
drag, startPoint x: 367, startPoint y: 105, endPoint x: 748, endPoint y: 52, distance: 384.1
click at [368, 105] on button "Retry payment" at bounding box center [368, 111] width 77 height 22
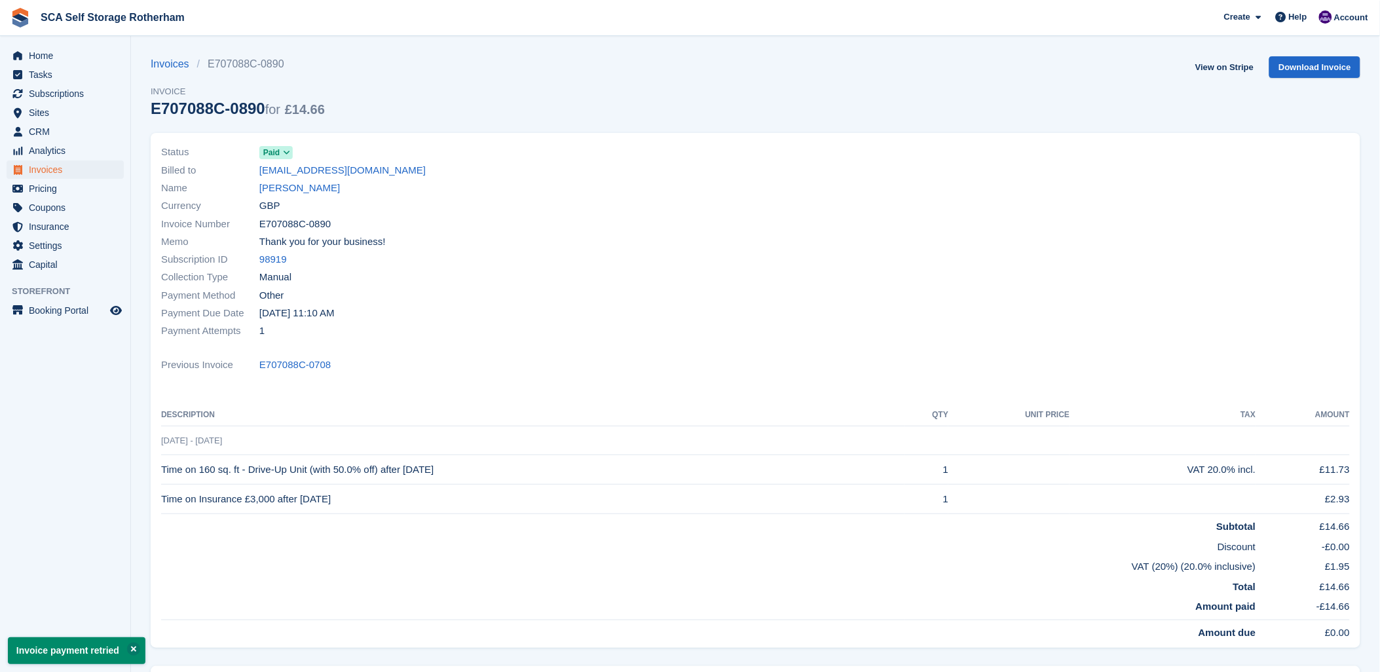
drag, startPoint x: 734, startPoint y: 195, endPoint x: 456, endPoint y: 92, distance: 296.9
click at [731, 195] on div "Name [PERSON_NAME]" at bounding box center [454, 188] width 587 height 18
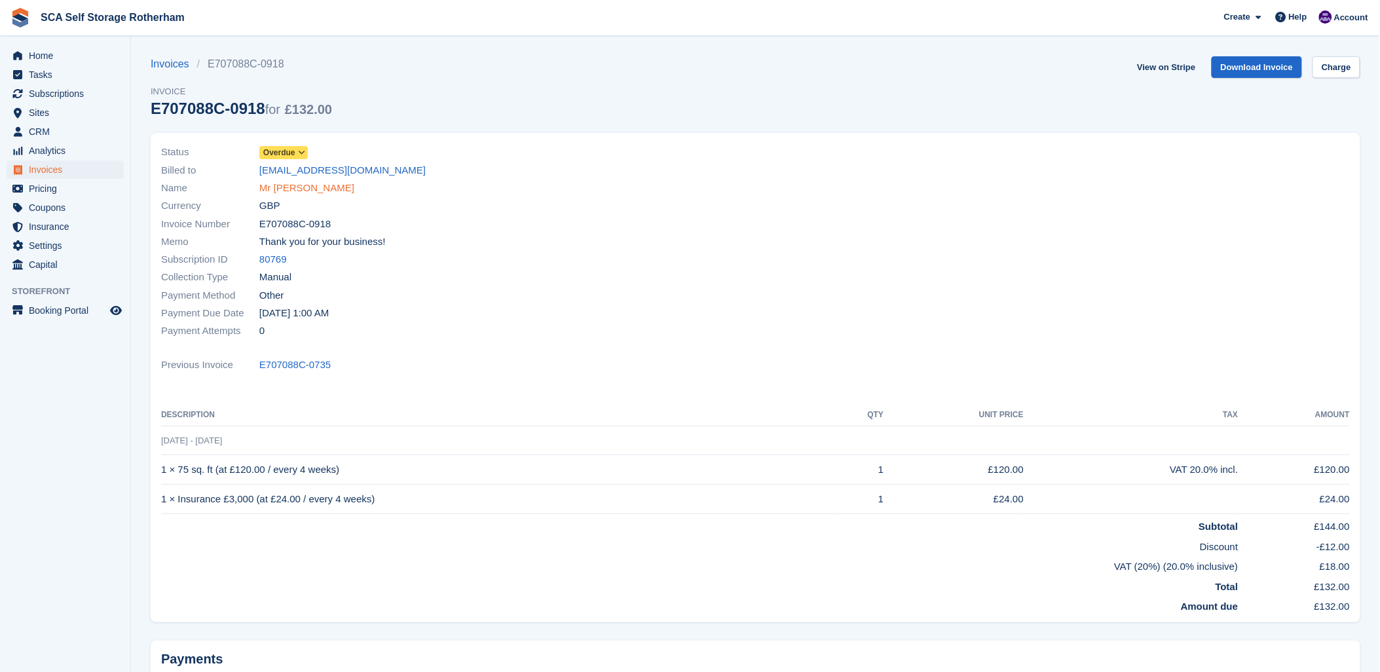
click at [273, 181] on link "Mr [PERSON_NAME]" at bounding box center [306, 188] width 95 height 15
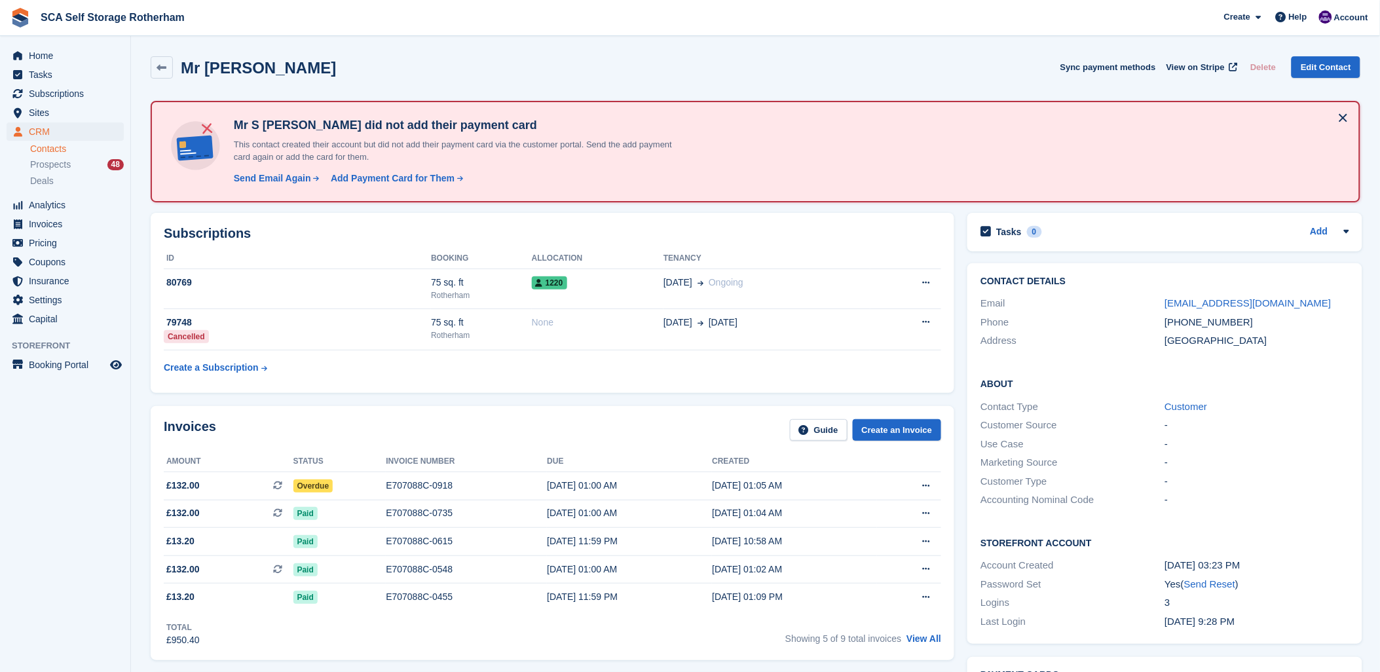
click at [390, 407] on div "Invoices Guide Create an Invoice Amount Status Invoice number Due Created £132.…" at bounding box center [553, 533] width 804 height 254
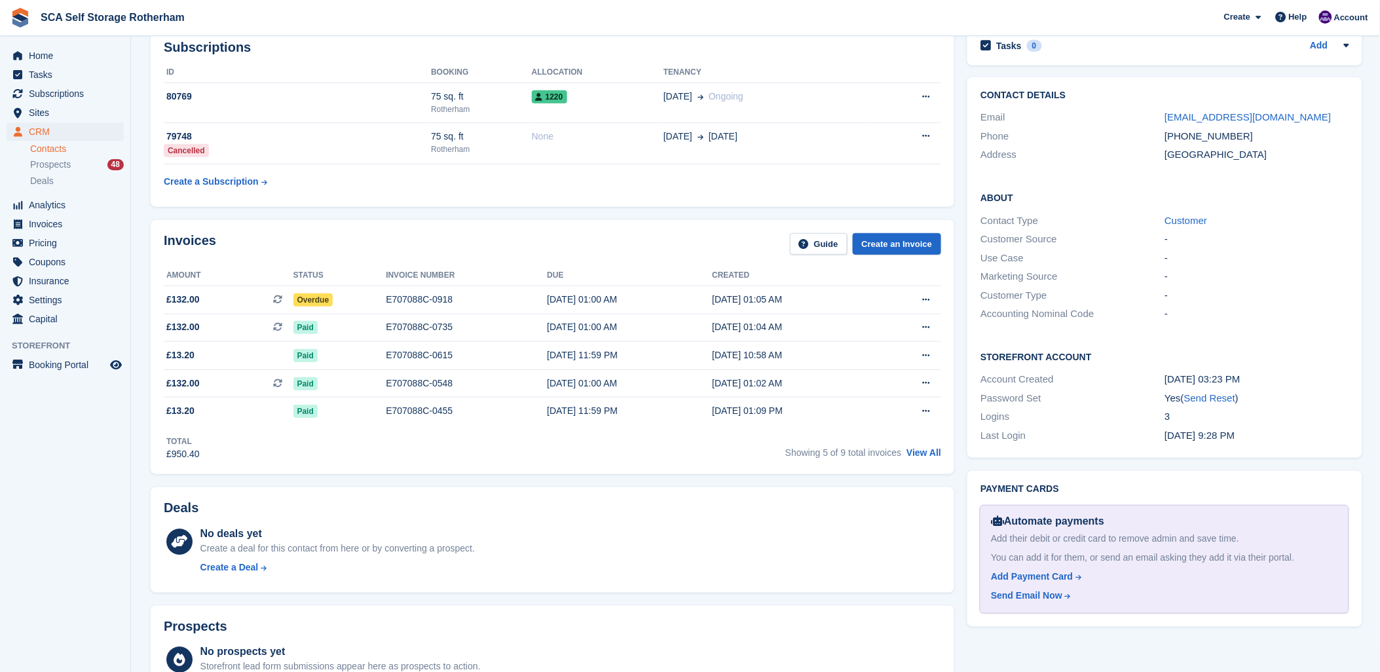
scroll to position [73, 0]
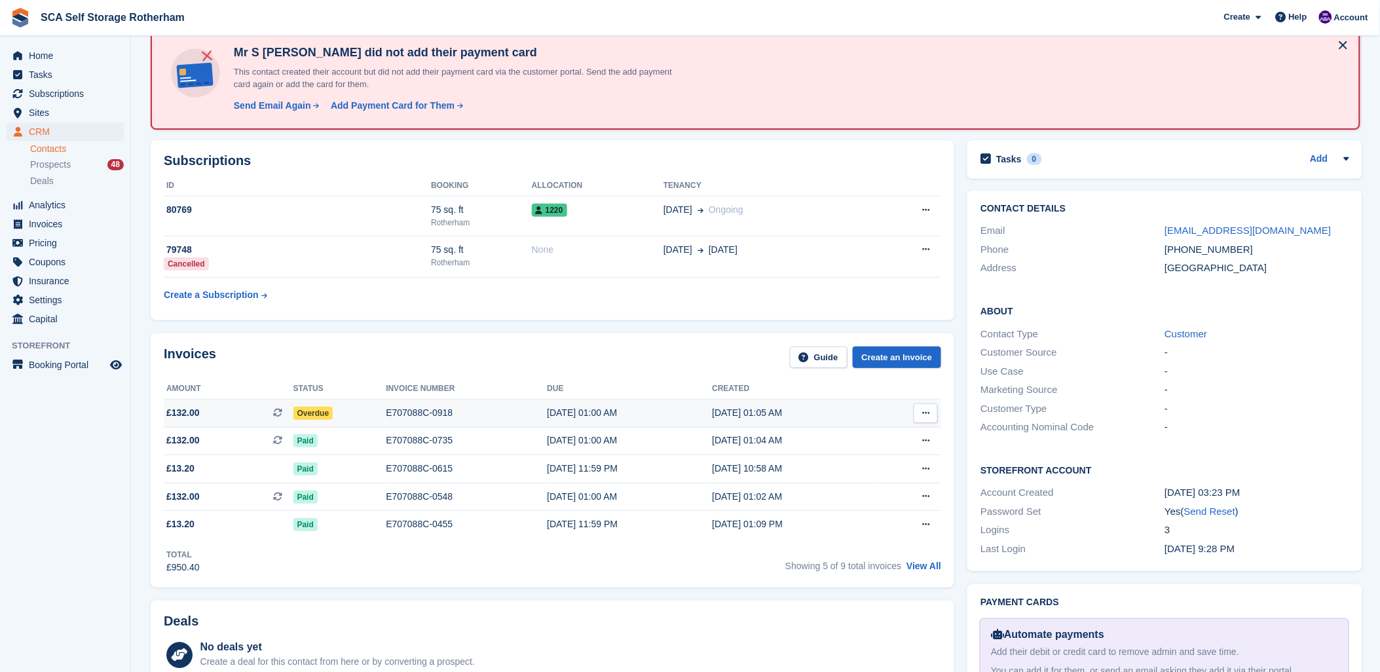
click at [424, 403] on td "E707088C-0918" at bounding box center [466, 413] width 161 height 28
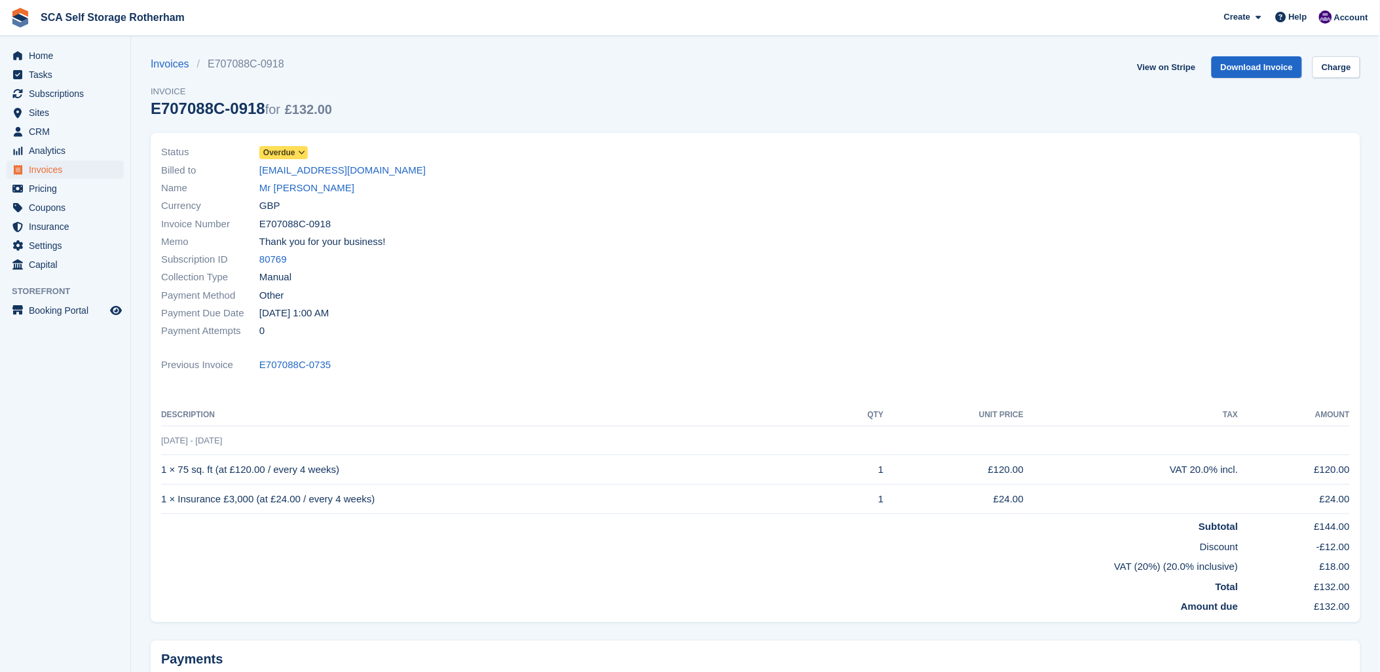
drag, startPoint x: 886, startPoint y: 283, endPoint x: 574, endPoint y: 138, distance: 344.0
click at [886, 282] on div at bounding box center [1057, 242] width 602 height 212
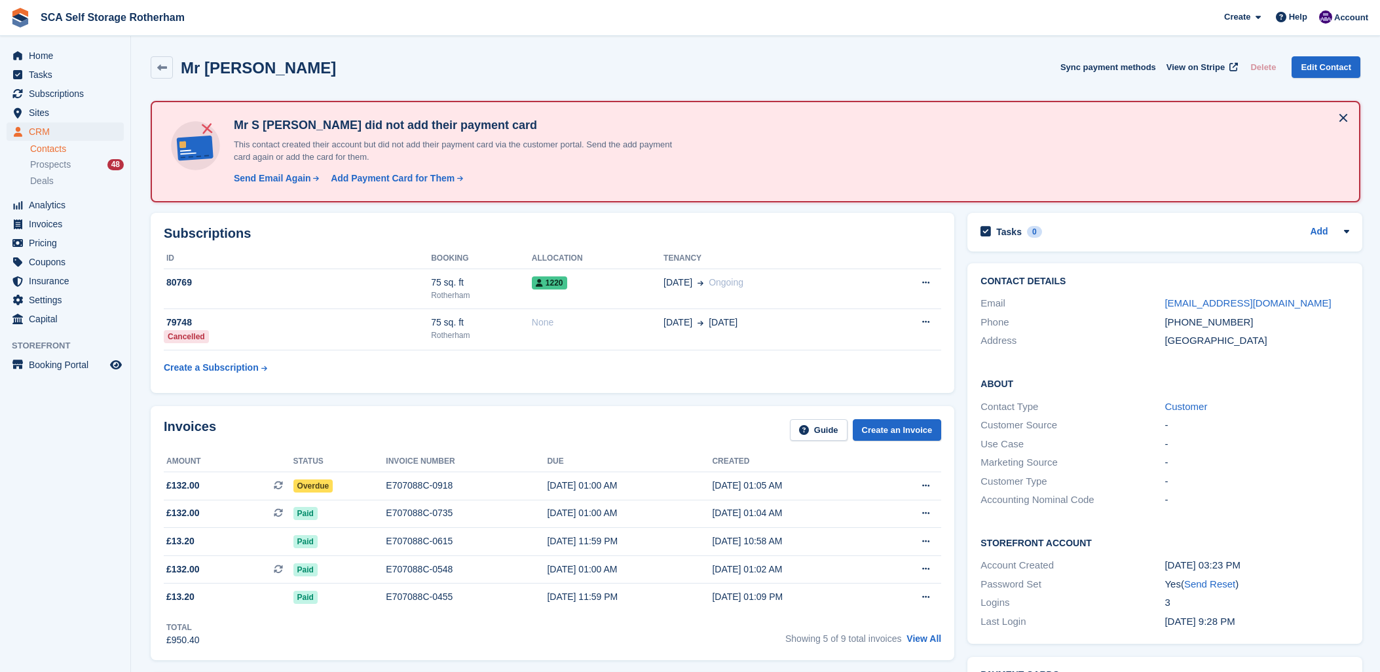
scroll to position [73, 0]
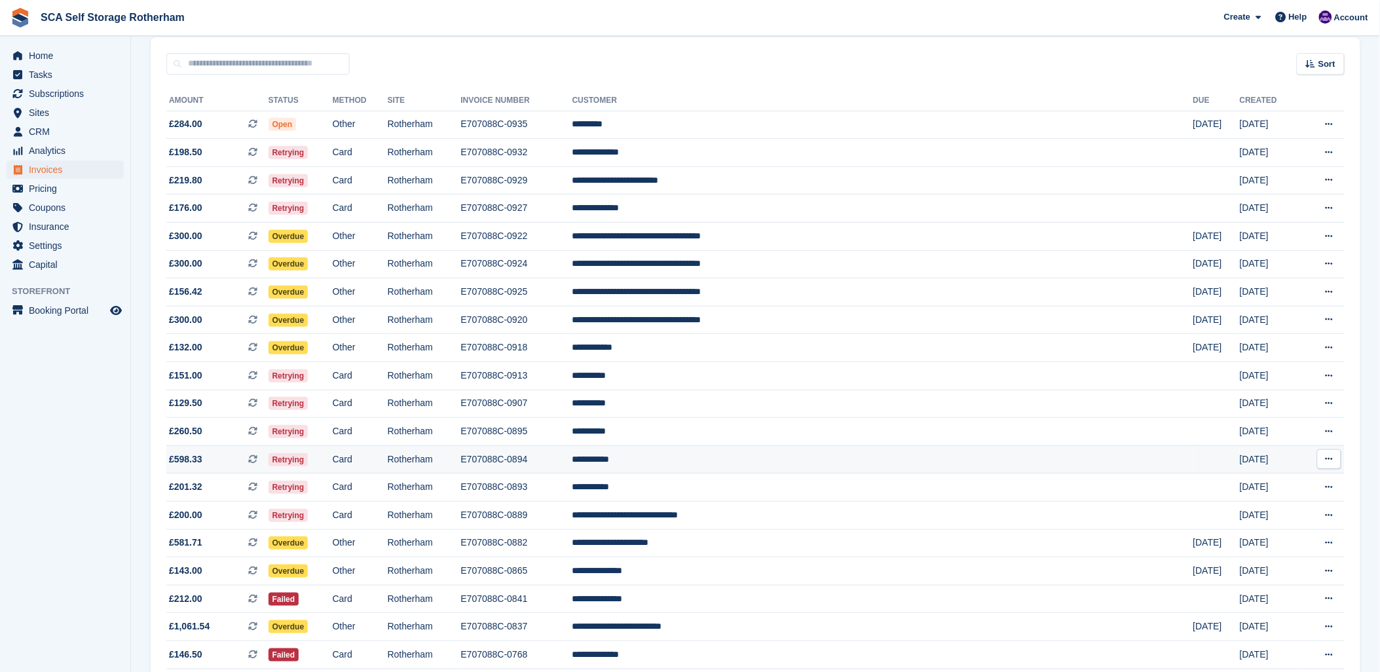
scroll to position [108, 0]
click at [757, 321] on td "**********" at bounding box center [882, 320] width 621 height 28
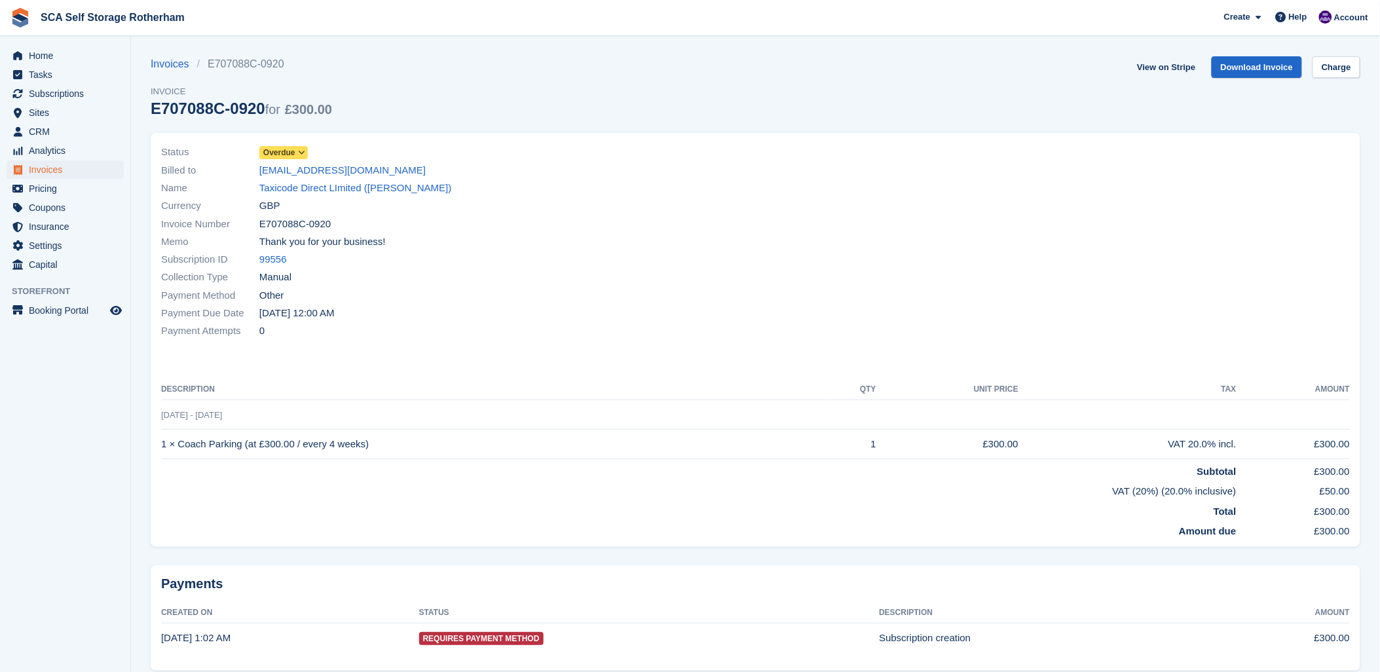
drag, startPoint x: 553, startPoint y: 223, endPoint x: 921, endPoint y: 168, distance: 372.8
click at [554, 223] on div "Invoice Number E707088C-0920" at bounding box center [454, 224] width 587 height 18
drag, startPoint x: 921, startPoint y: 168, endPoint x: 891, endPoint y: 168, distance: 30.1
click at [911, 168] on div at bounding box center [1057, 242] width 602 height 212
click at [286, 189] on link "Taxicode Direct LImited (Ishtiaq Ahmad)" at bounding box center [355, 188] width 192 height 15
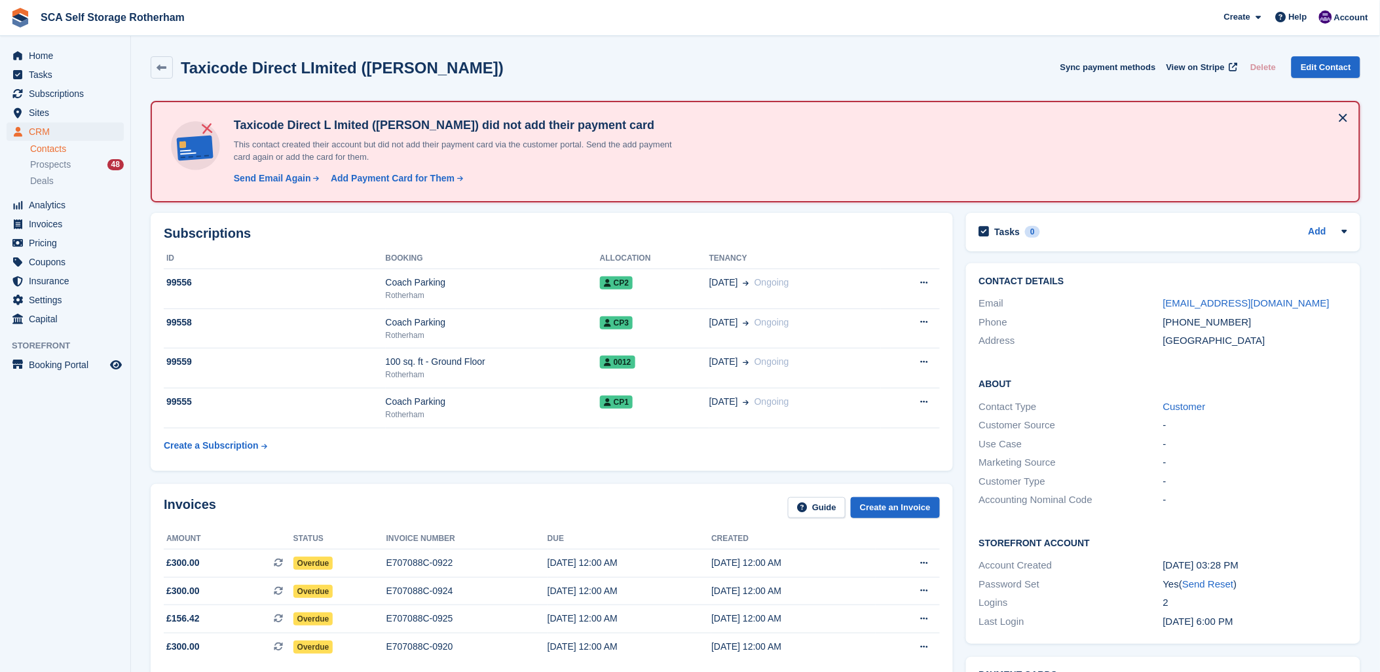
click at [826, 51] on div "Taxicode Direct LImited (Ishtiaq Ahmad) Sync payment methods View on Stripe Del…" at bounding box center [755, 70] width 1223 height 41
click at [46, 96] on span "Subscriptions" at bounding box center [68, 93] width 79 height 18
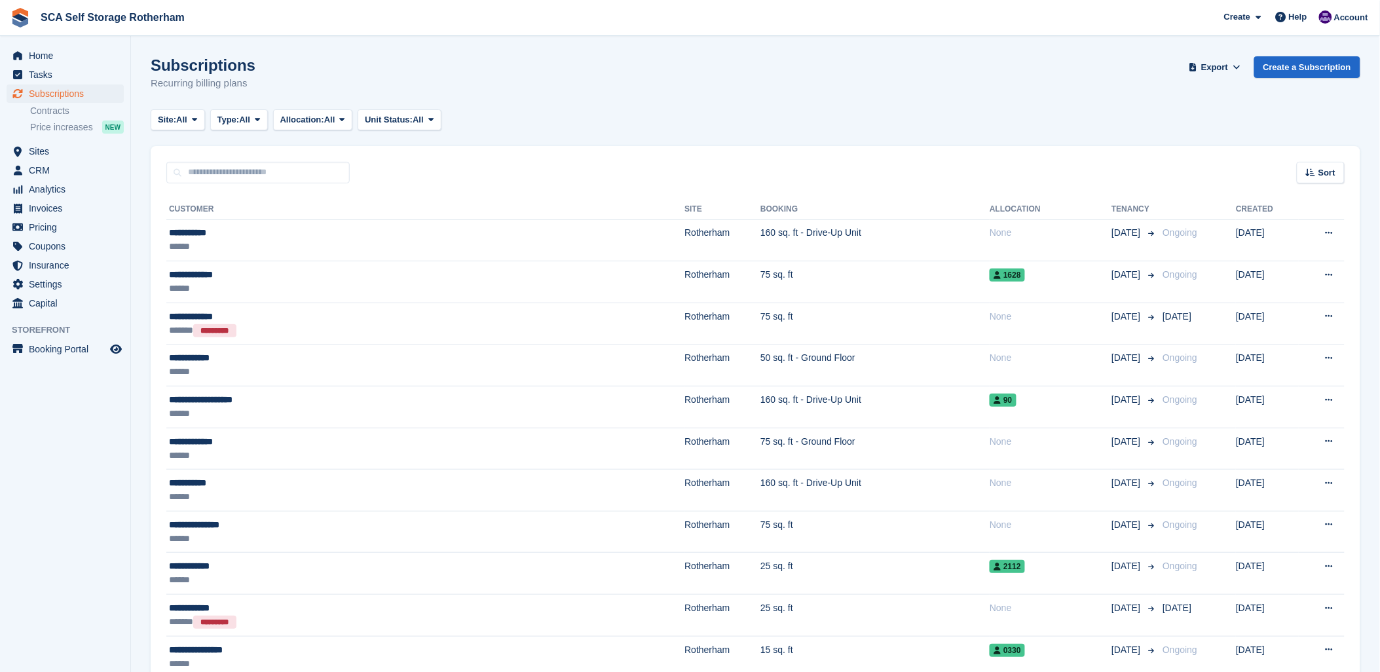
drag, startPoint x: 662, startPoint y: 80, endPoint x: 640, endPoint y: 85, distance: 22.2
click at [645, 84] on div "Subscriptions Recurring billing plans Export Export Subscriptions Export a CSV …" at bounding box center [756, 81] width 1210 height 50
click at [30, 56] on span "Home" at bounding box center [68, 55] width 79 height 18
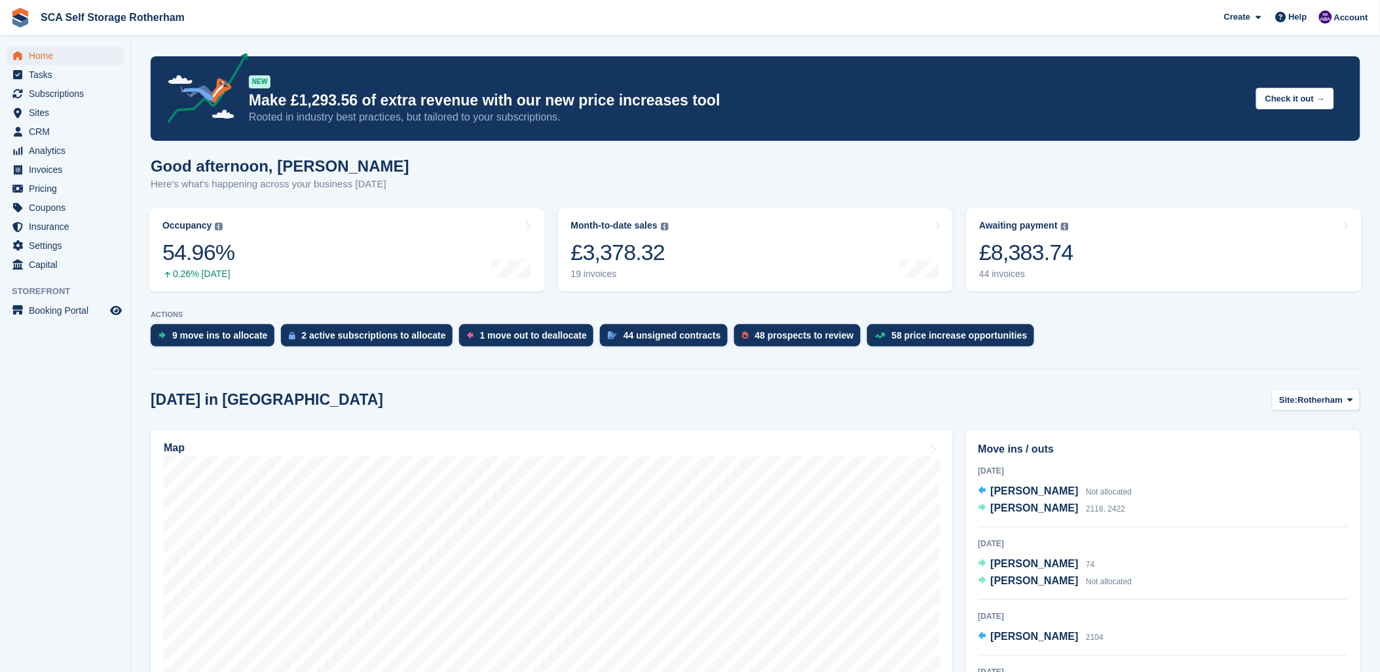
click at [1012, 508] on span "[PERSON_NAME]" at bounding box center [1035, 507] width 88 height 11
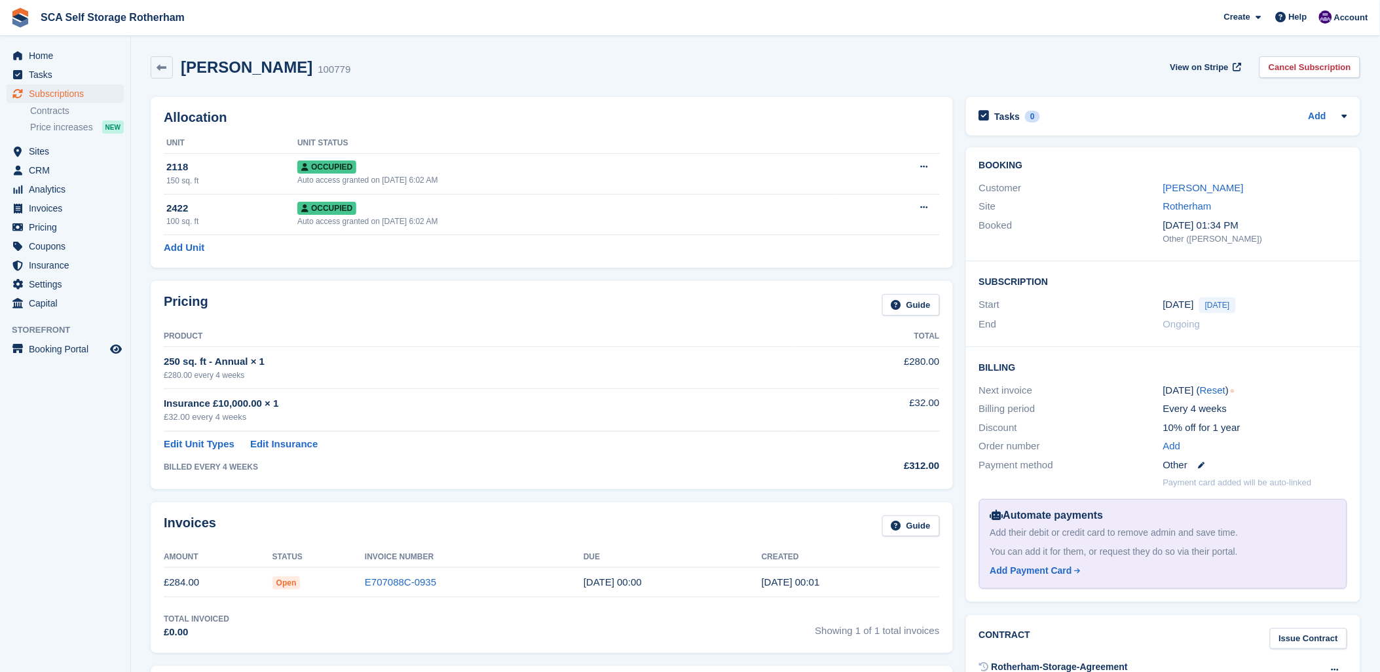
drag, startPoint x: 466, startPoint y: 358, endPoint x: 770, endPoint y: 304, distance: 309.3
click at [507, 355] on div "250 sq. ft - Annual × 1" at bounding box center [479, 361] width 631 height 15
click at [1185, 185] on link "[PERSON_NAME]" at bounding box center [1203, 187] width 81 height 11
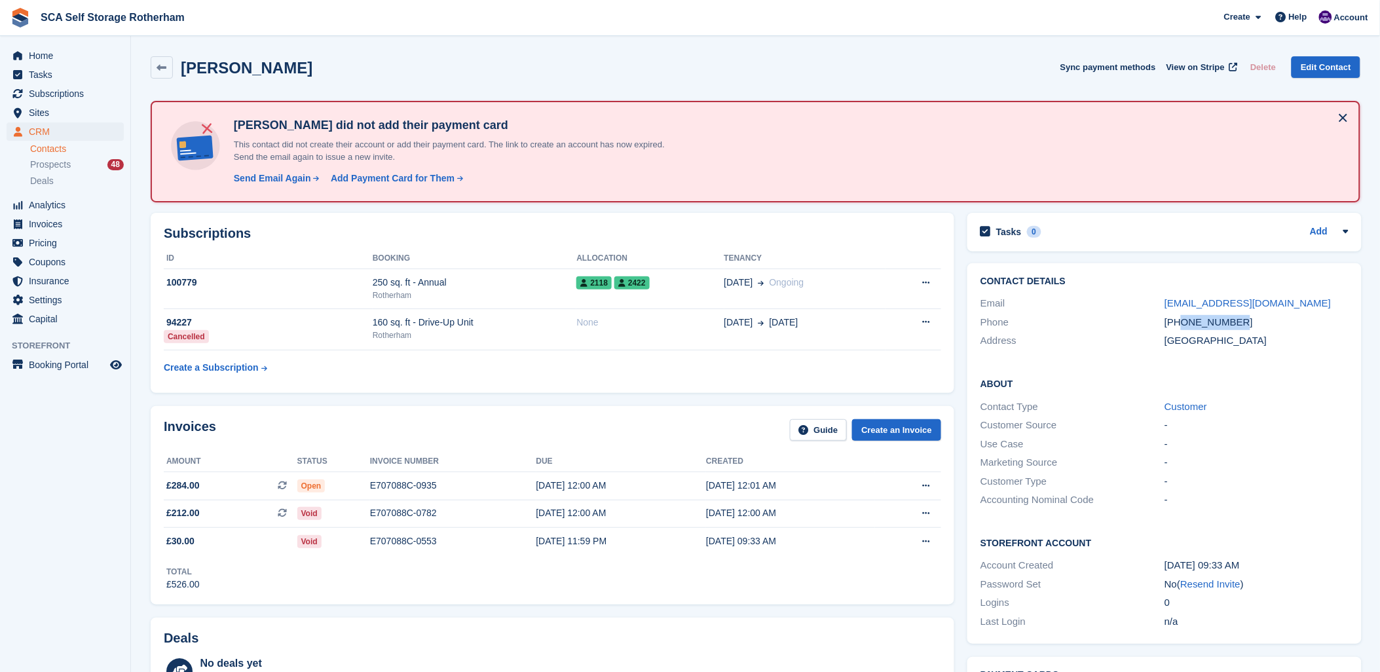
drag, startPoint x: 1259, startPoint y: 327, endPoint x: 1183, endPoint y: 324, distance: 76.0
click at [1183, 324] on div "+447592264566" at bounding box center [1256, 322] width 184 height 15
copy div "7592264566"
click at [718, 23] on span "SCA Self Storage Rotherham Create Subscription Invoice Contact Deal Discount Pa…" at bounding box center [690, 17] width 1380 height 35
drag, startPoint x: 508, startPoint y: 434, endPoint x: 578, endPoint y: 434, distance: 70.1
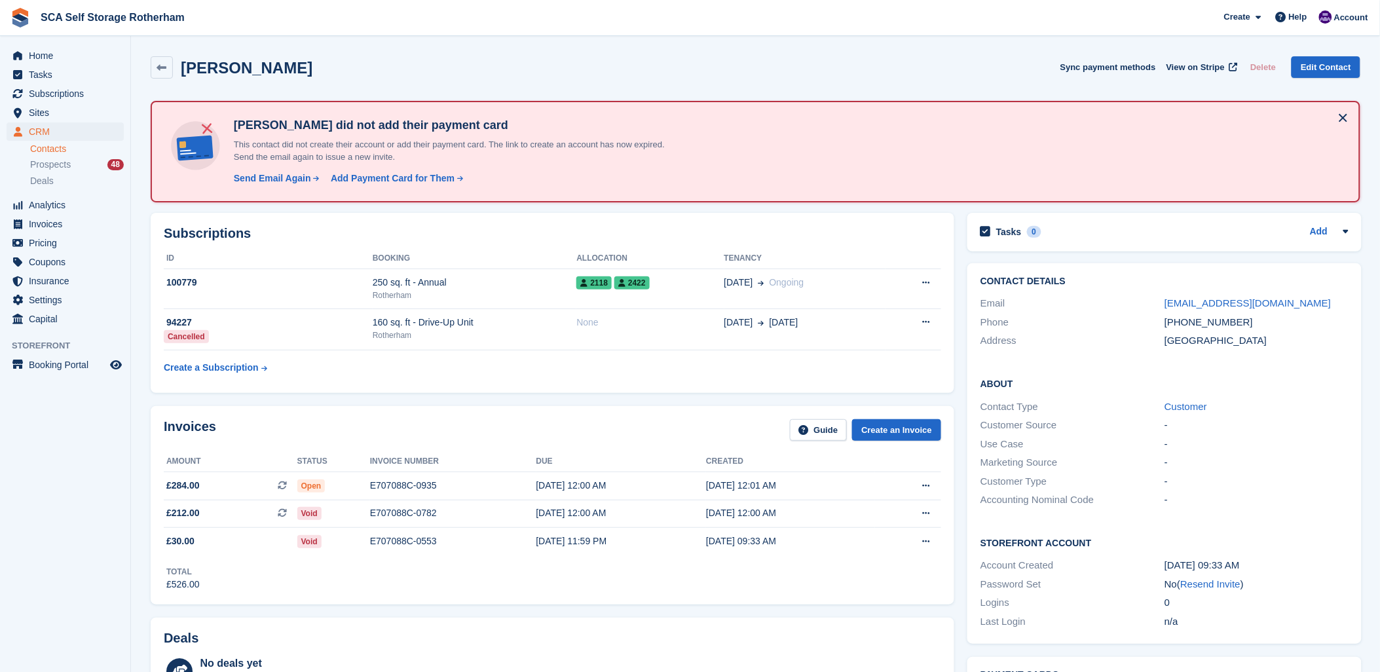
click at [532, 434] on div "Invoices Guide Create an Invoice" at bounding box center [552, 433] width 777 height 29
click at [599, 436] on div "Invoices Guide Create an Invoice" at bounding box center [552, 433] width 777 height 29
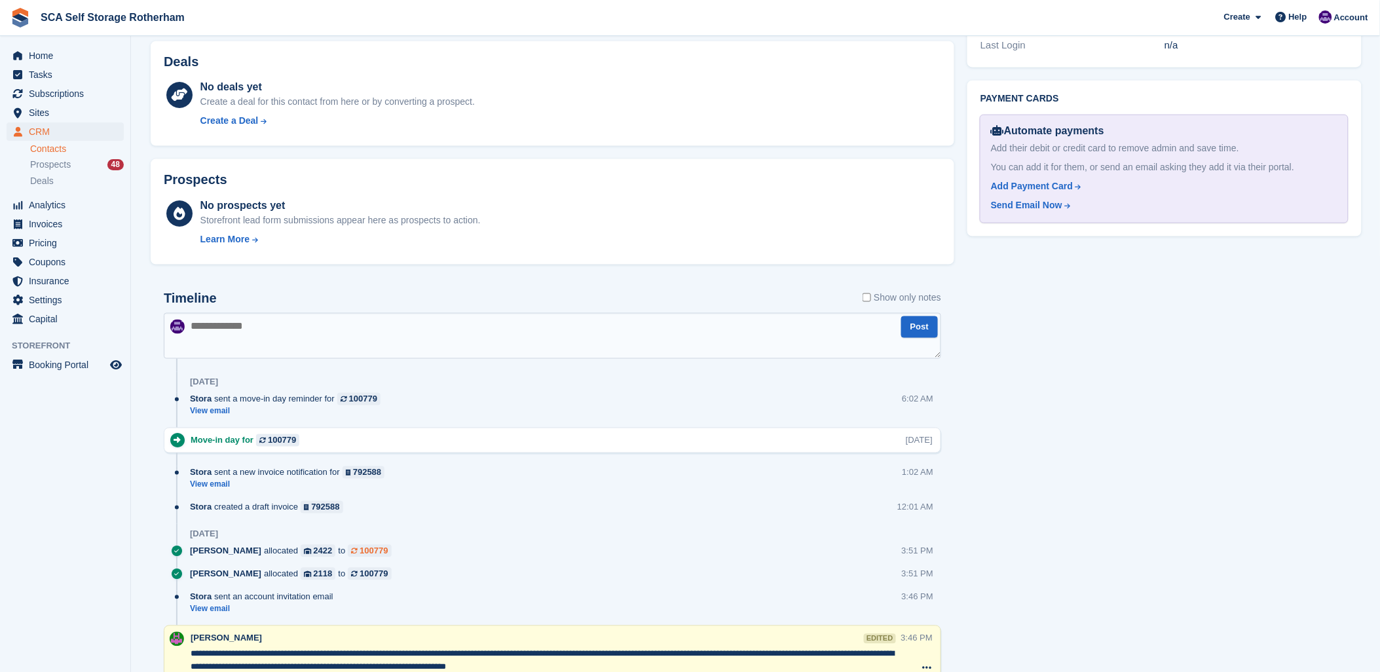
scroll to position [655, 0]
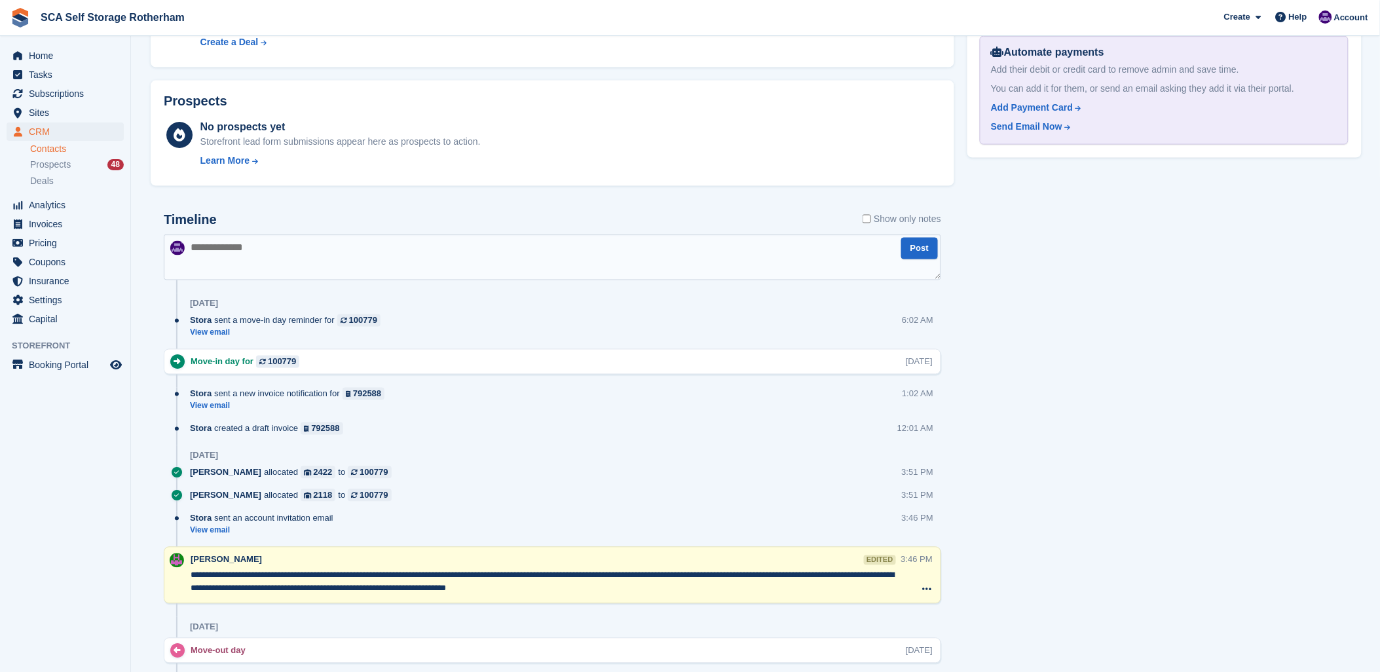
click at [271, 261] on textarea at bounding box center [552, 257] width 777 height 46
click at [55, 56] on span "Home" at bounding box center [68, 55] width 79 height 18
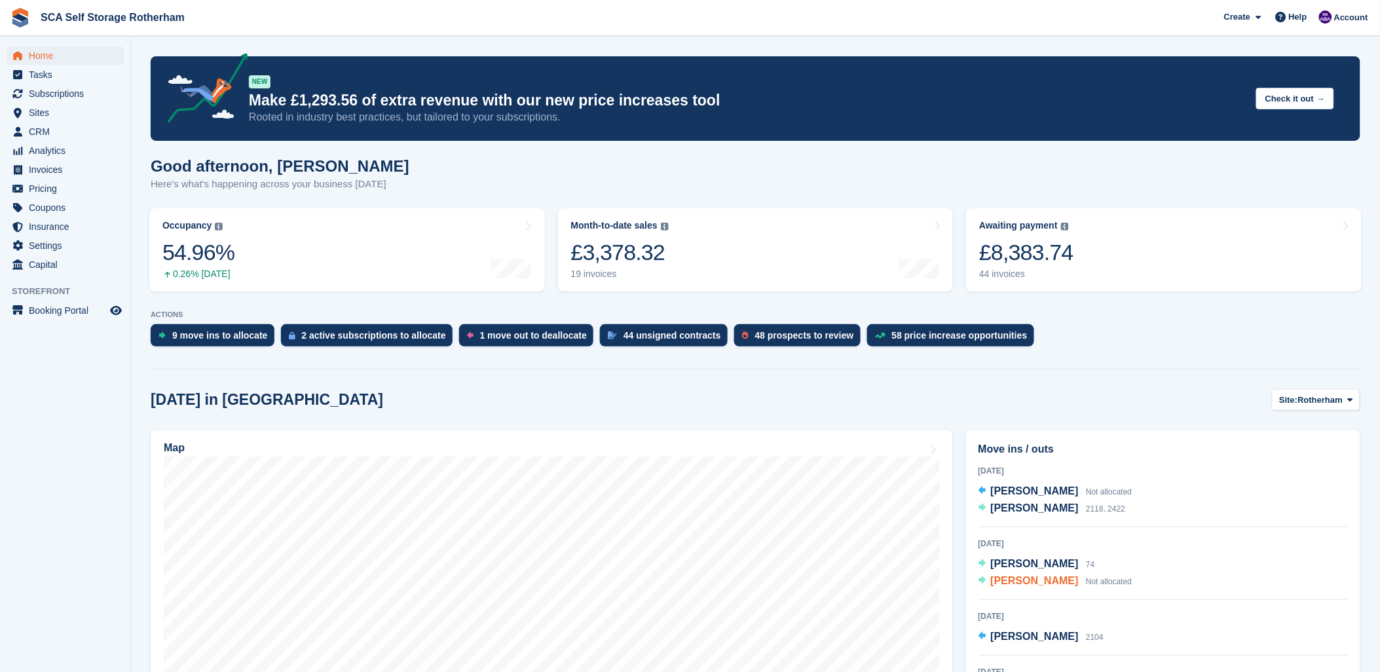
click at [1044, 585] on span "[PERSON_NAME]" at bounding box center [1035, 580] width 88 height 11
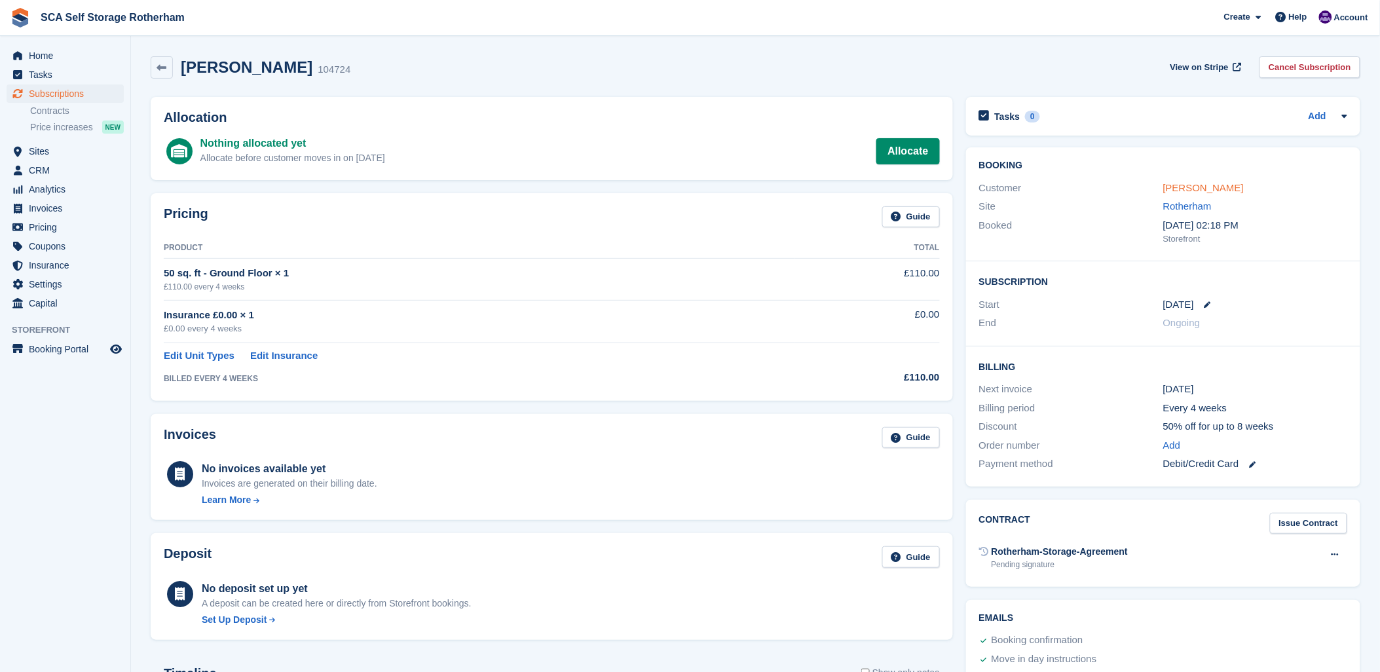
click at [1200, 189] on link "John Horvath" at bounding box center [1203, 187] width 81 height 11
click at [908, 152] on link "Allocate" at bounding box center [907, 151] width 63 height 26
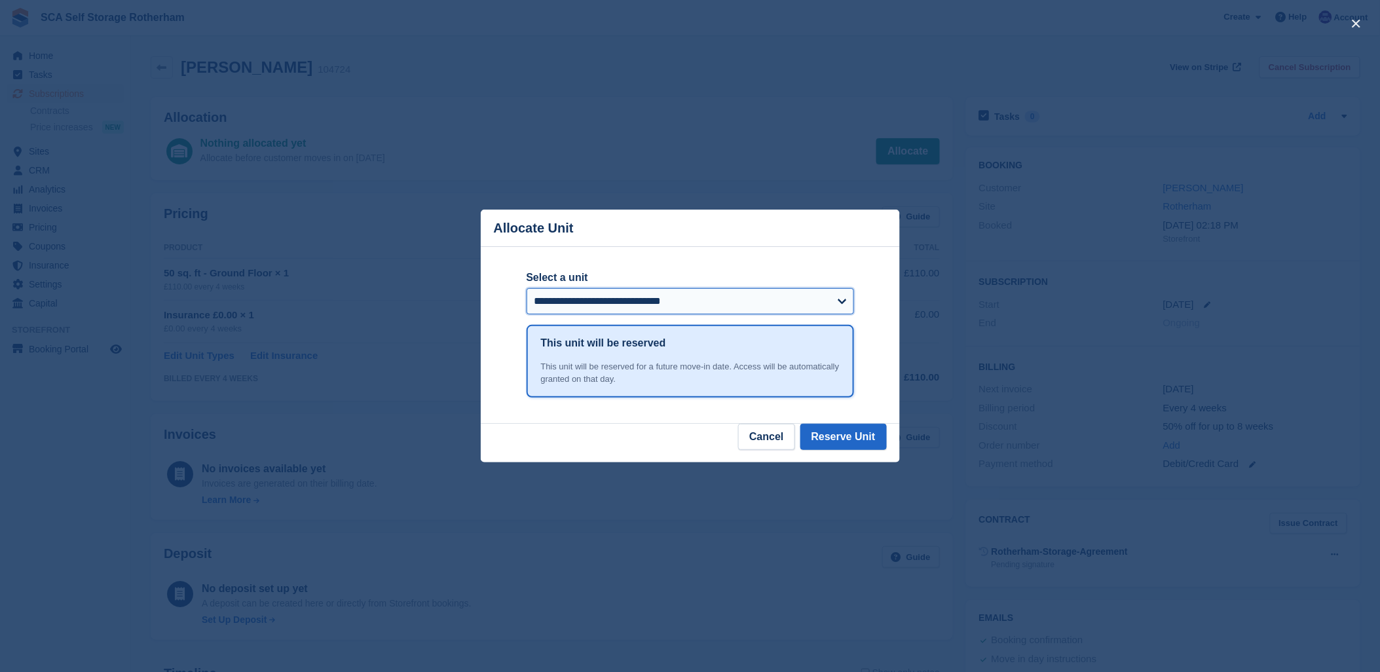
click at [716, 298] on select "**********" at bounding box center [690, 301] width 327 height 26
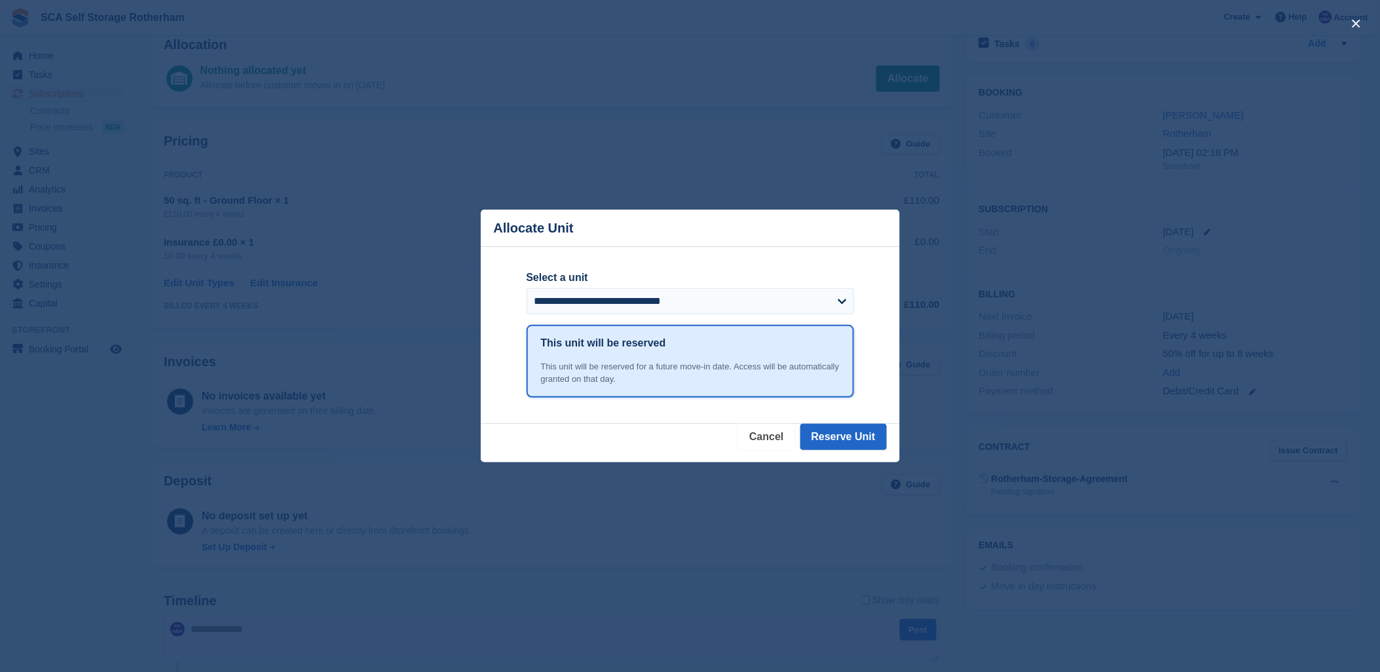
drag, startPoint x: 771, startPoint y: 448, endPoint x: 758, endPoint y: 443, distance: 13.9
click at [770, 448] on button "Cancel" at bounding box center [766, 437] width 56 height 26
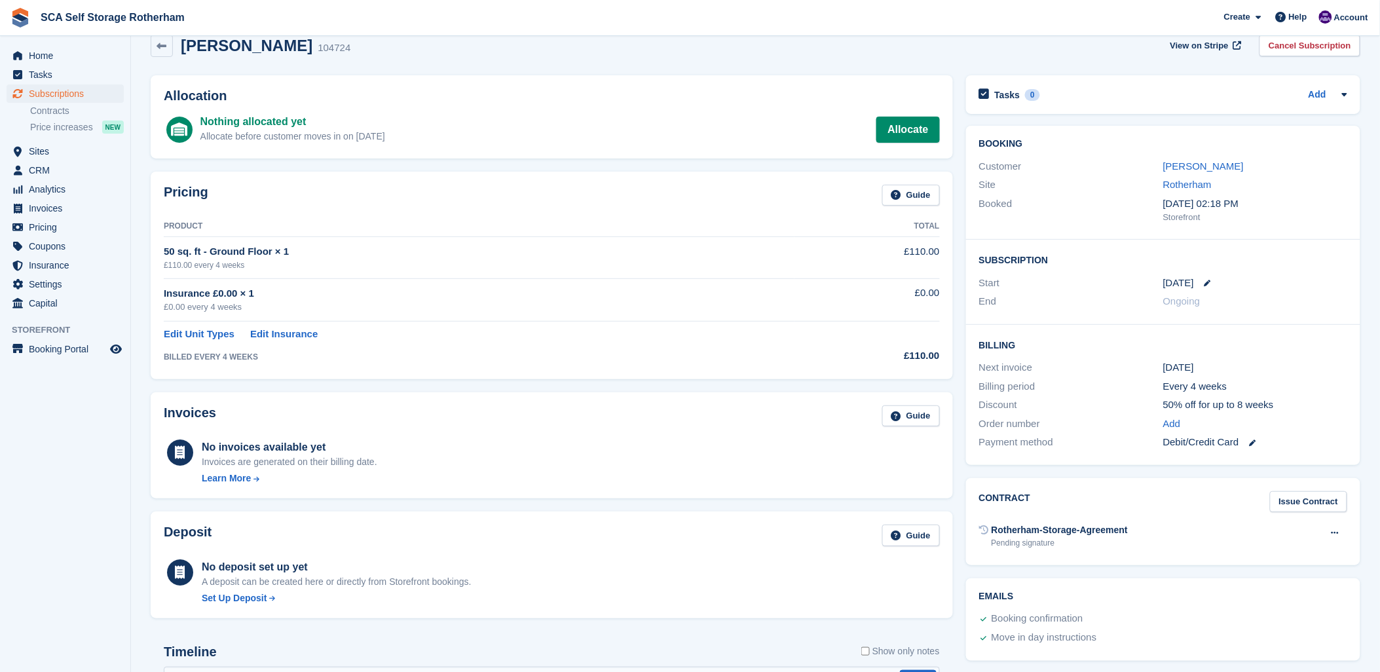
scroll to position [0, 0]
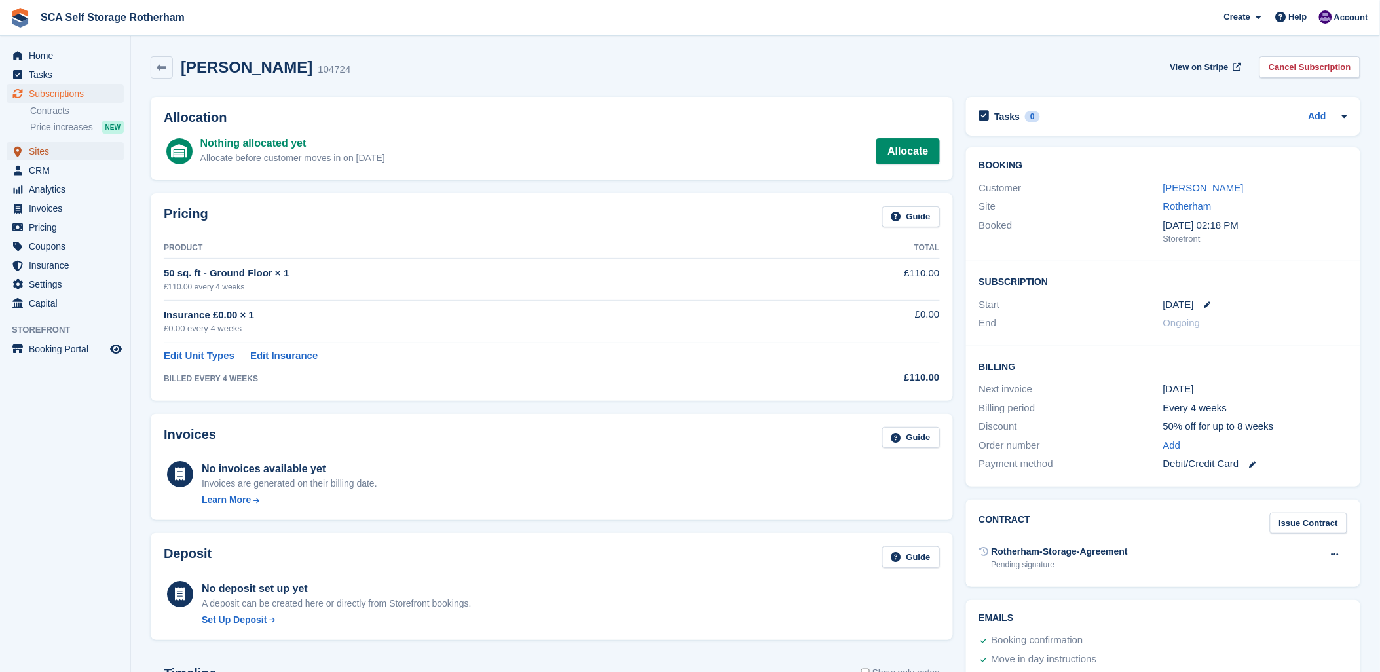
click at [46, 154] on span "Sites" at bounding box center [68, 151] width 79 height 18
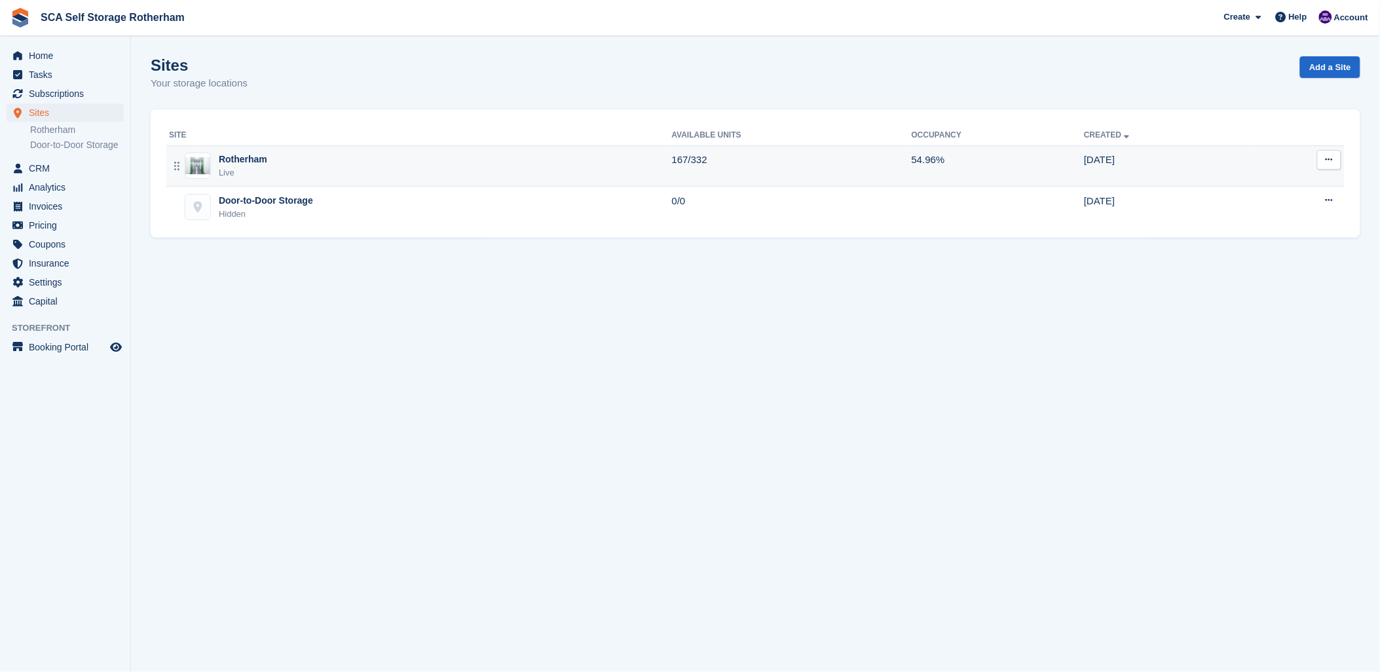
click at [409, 164] on div "Rotherham Live" at bounding box center [420, 166] width 503 height 27
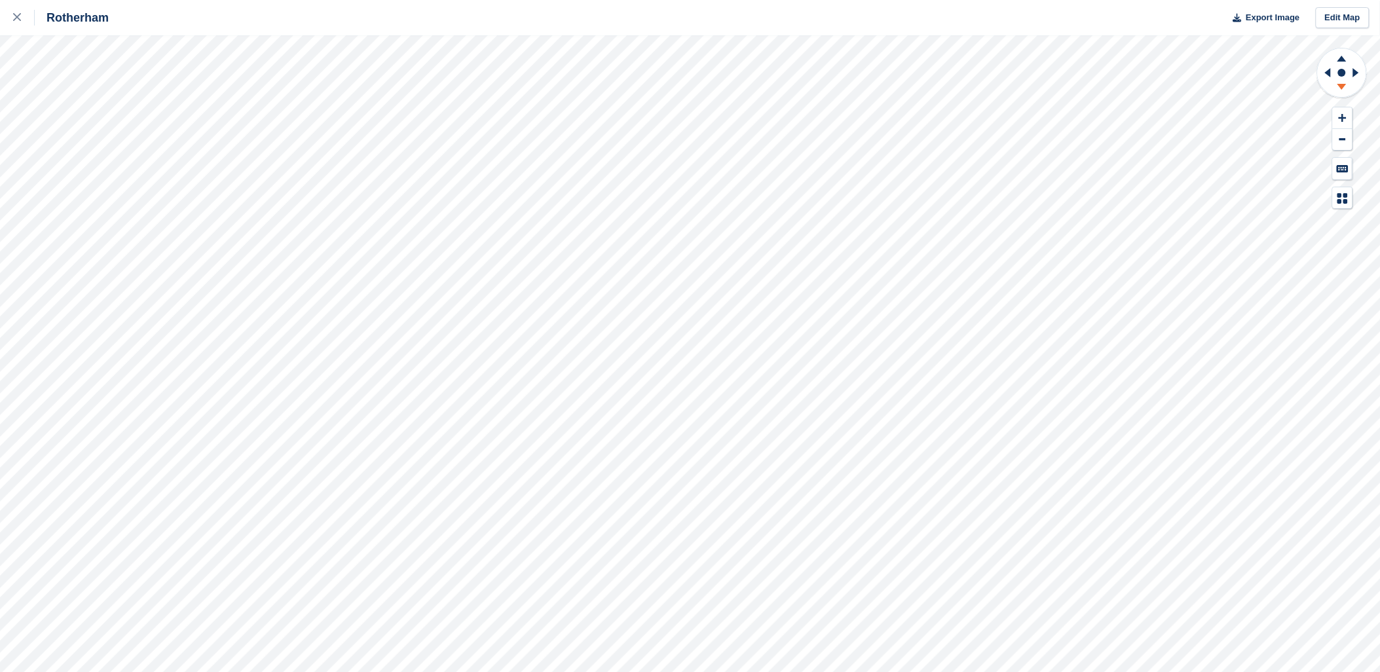
click at [1349, 88] on icon at bounding box center [1342, 89] width 34 height 16
click at [22, 16] on div at bounding box center [24, 18] width 22 height 16
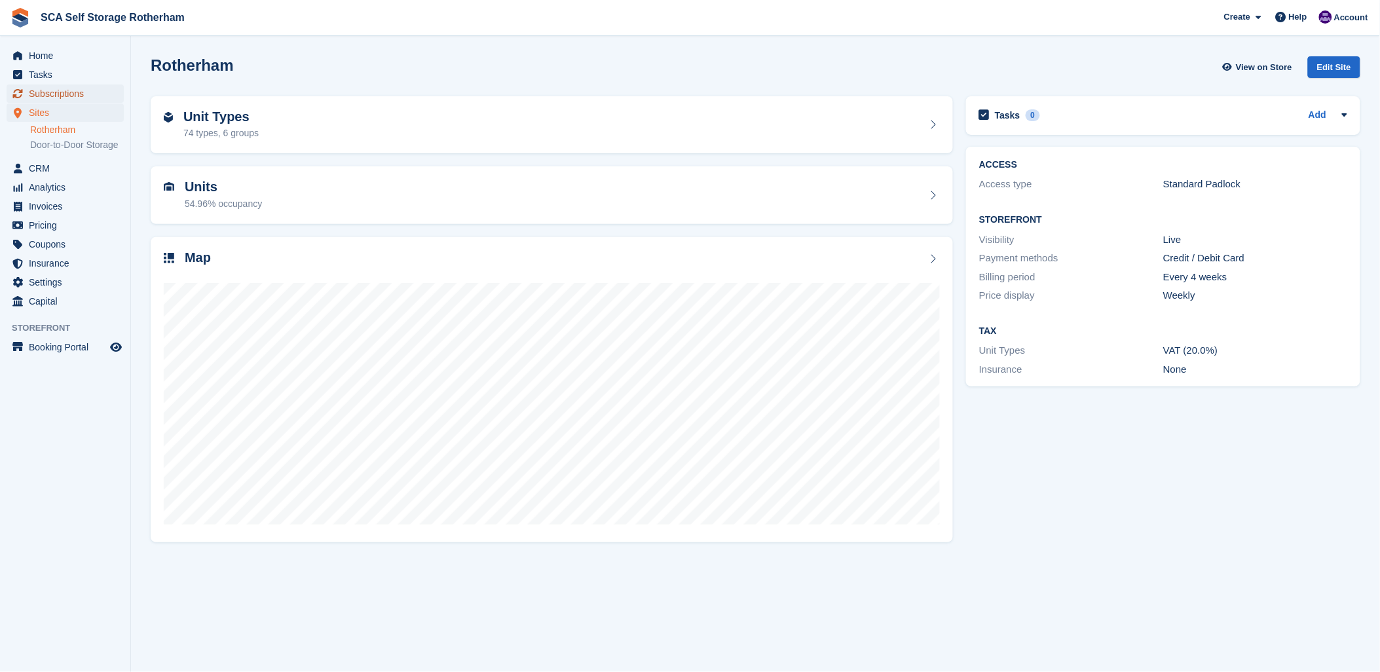
click at [59, 95] on span "Subscriptions" at bounding box center [68, 93] width 79 height 18
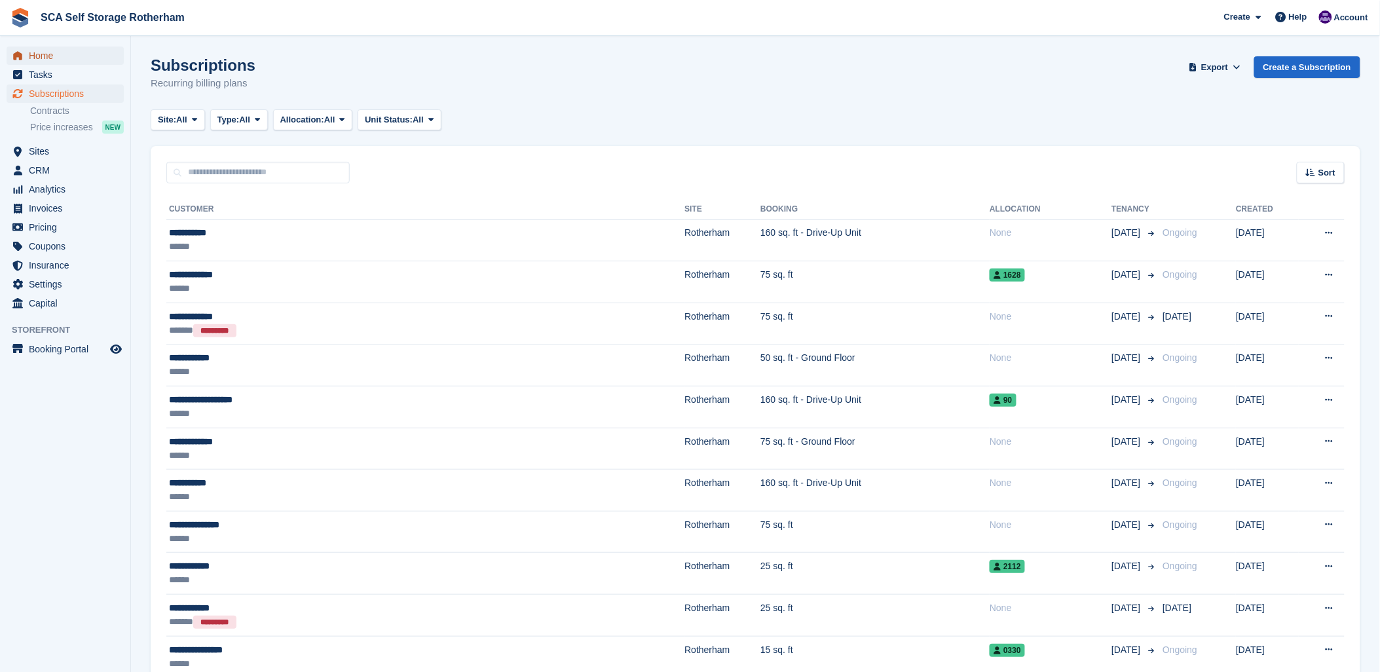
click at [42, 49] on span "Home" at bounding box center [68, 55] width 79 height 18
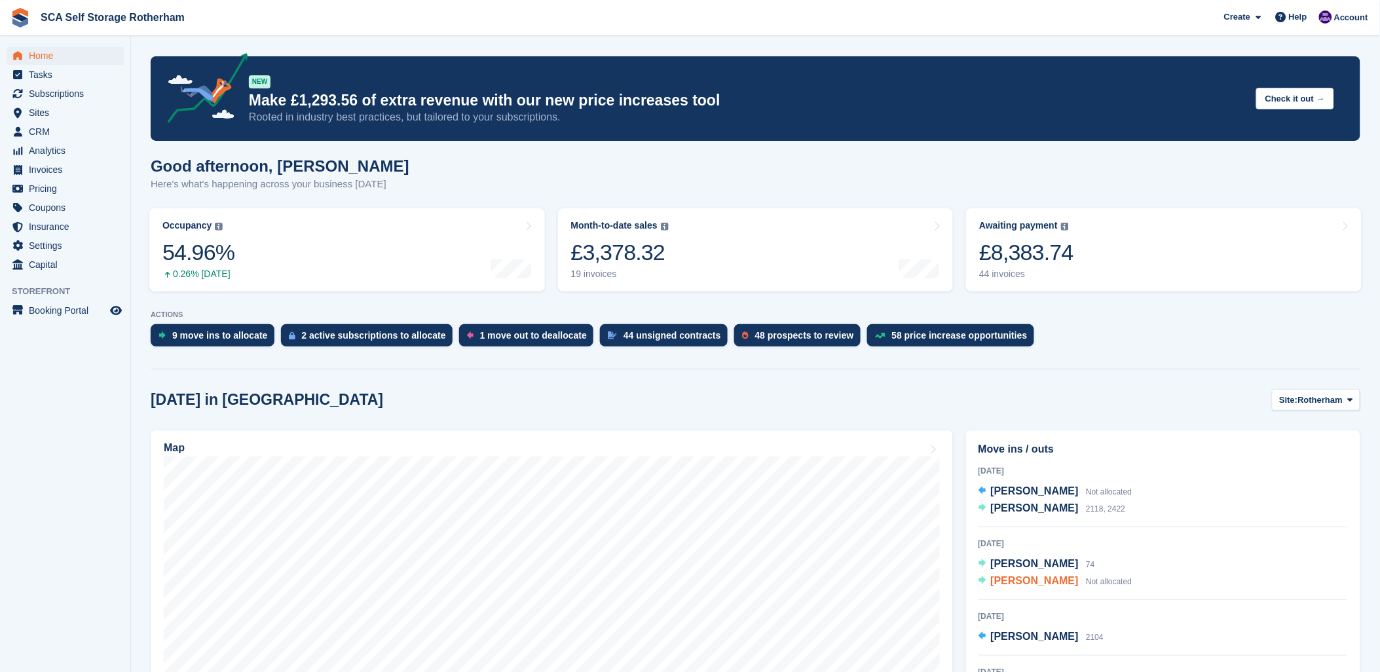
click at [1022, 578] on span "[PERSON_NAME]" at bounding box center [1035, 580] width 88 height 11
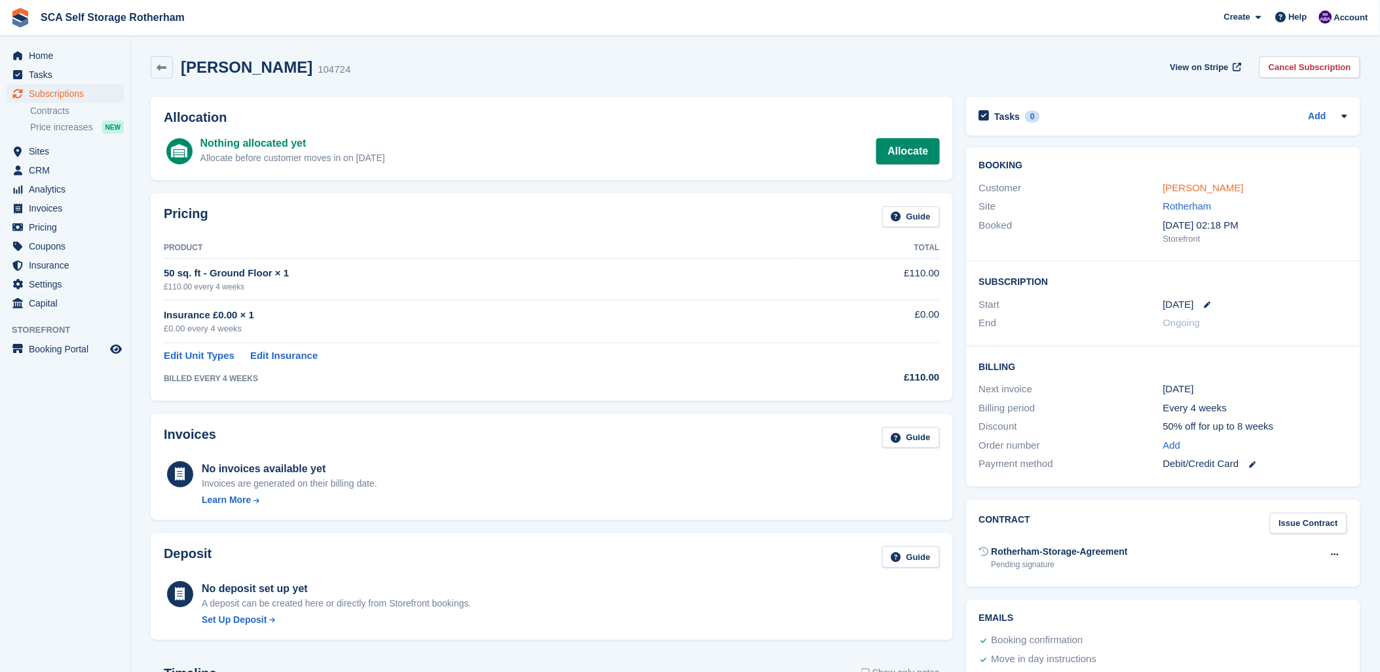
click at [1203, 188] on link "[PERSON_NAME]" at bounding box center [1203, 187] width 81 height 11
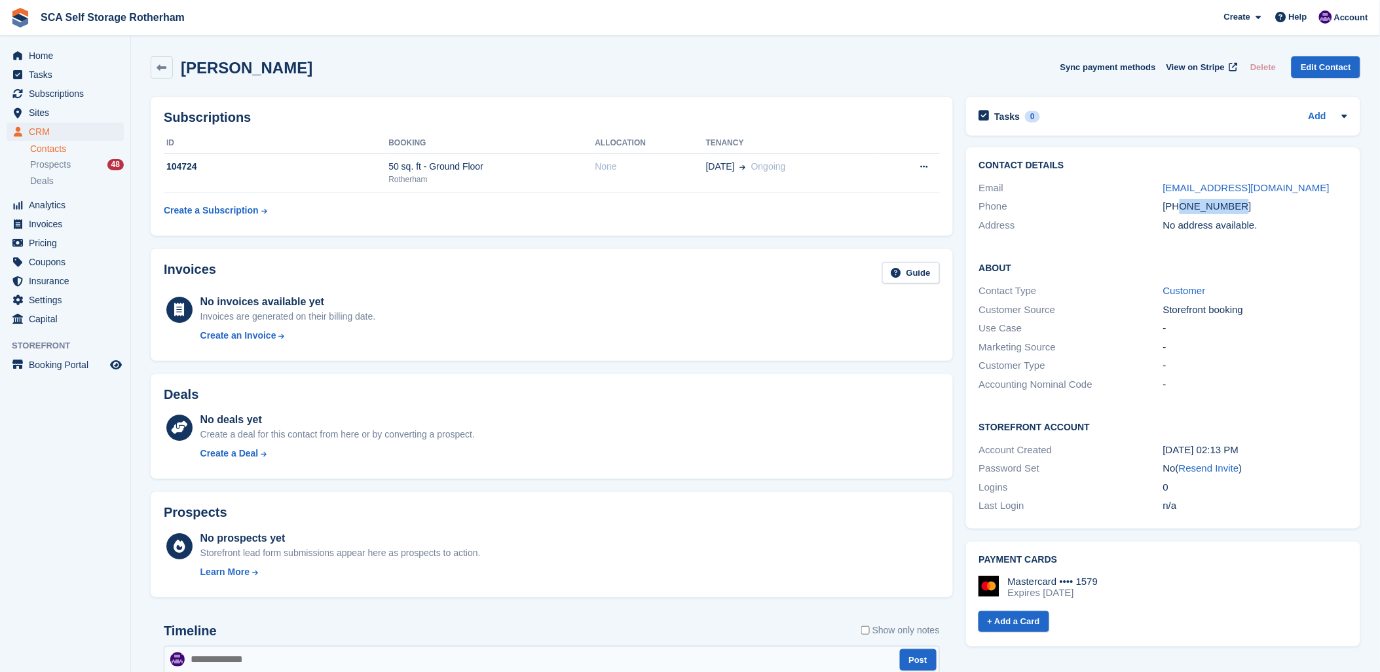
drag, startPoint x: 1251, startPoint y: 200, endPoint x: 1180, endPoint y: 208, distance: 71.2
click at [1180, 208] on div "[PHONE_NUMBER]" at bounding box center [1255, 206] width 184 height 15
copy div "7590975470"
click at [1247, 397] on div "About Contact Type Customer Customer Source Storefront booking Use Case - Marke…" at bounding box center [1163, 327] width 394 height 159
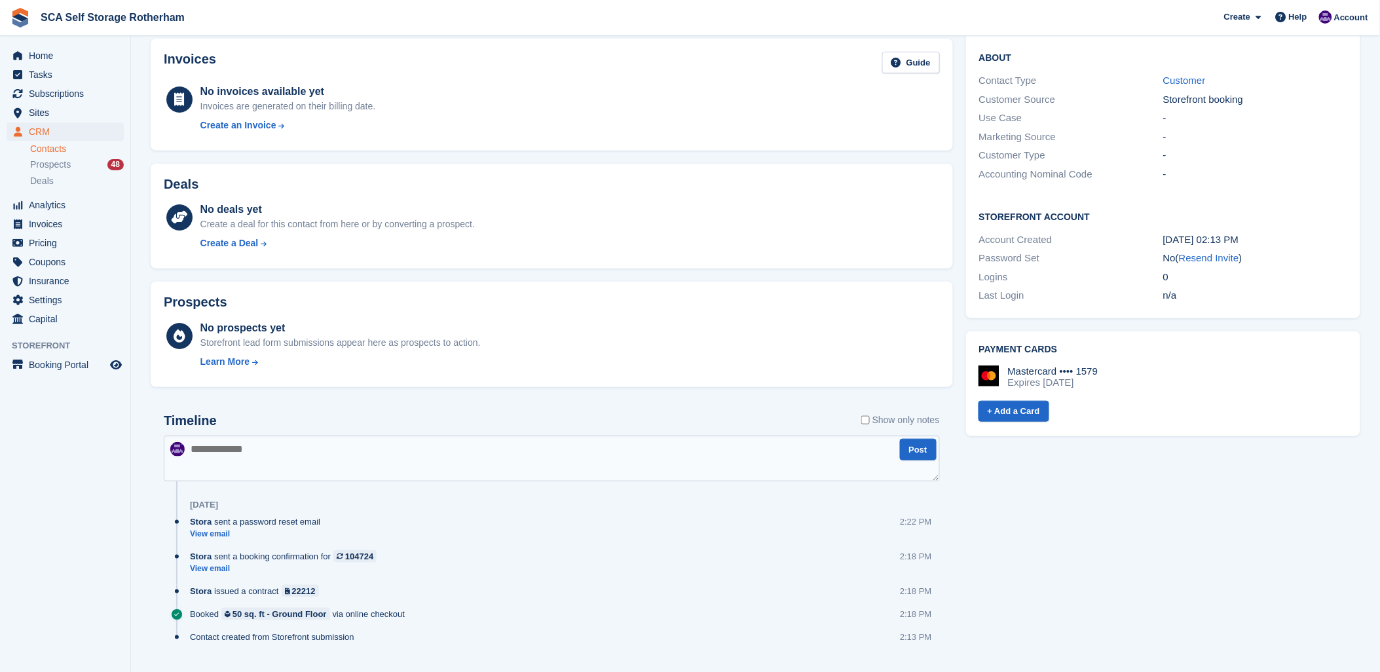
scroll to position [238, 0]
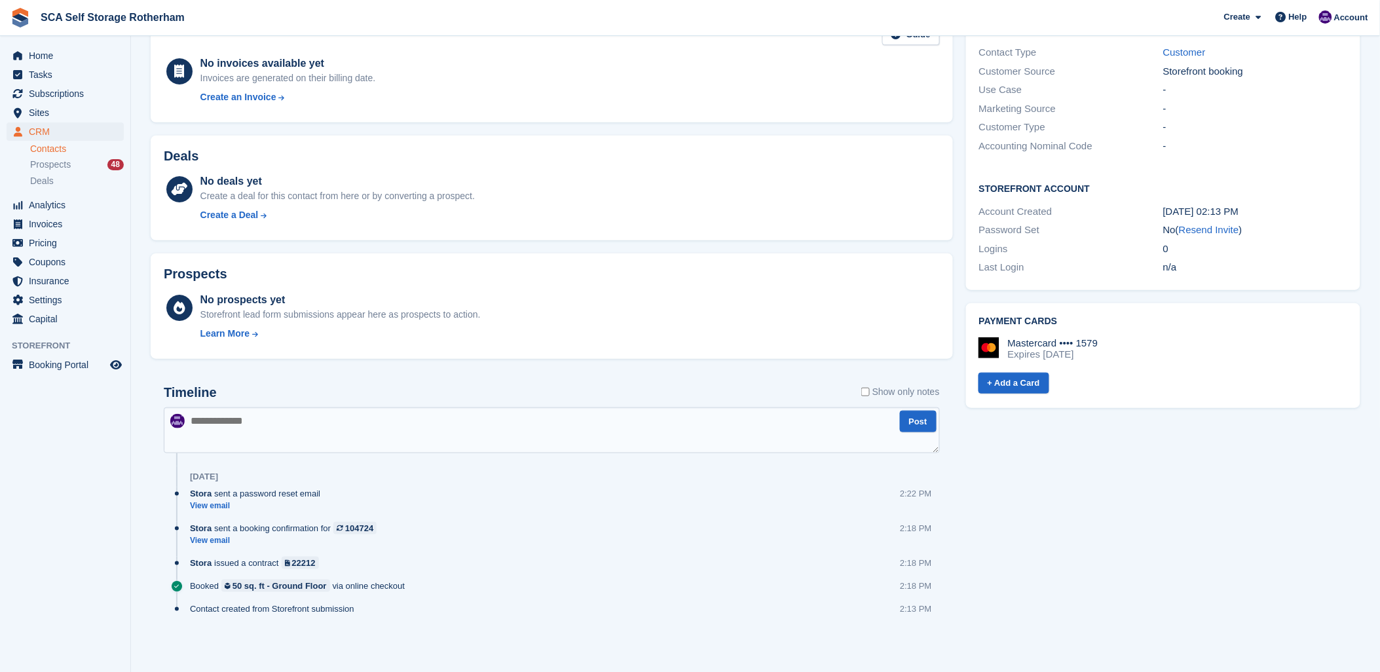
click at [1195, 554] on div "Tasks 0 Add No tasks related to John Horvath Contact Details Email johnhorvath9…" at bounding box center [1162, 256] width 407 height 809
click at [303, 427] on textarea at bounding box center [552, 430] width 776 height 46
click at [270, 421] on textarea "**********" at bounding box center [552, 430] width 776 height 46
click at [277, 420] on textarea "**********" at bounding box center [552, 430] width 776 height 46
click at [346, 426] on textarea "**********" at bounding box center [552, 430] width 776 height 46
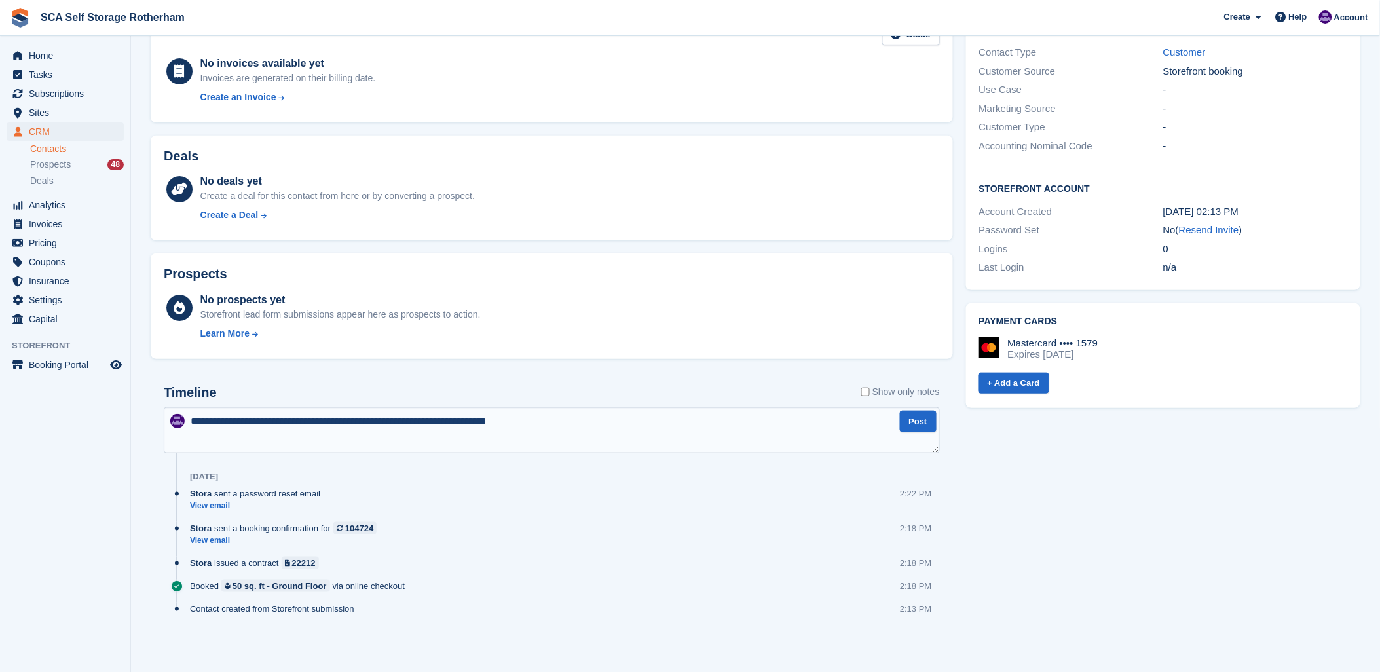
type textarea "**********"
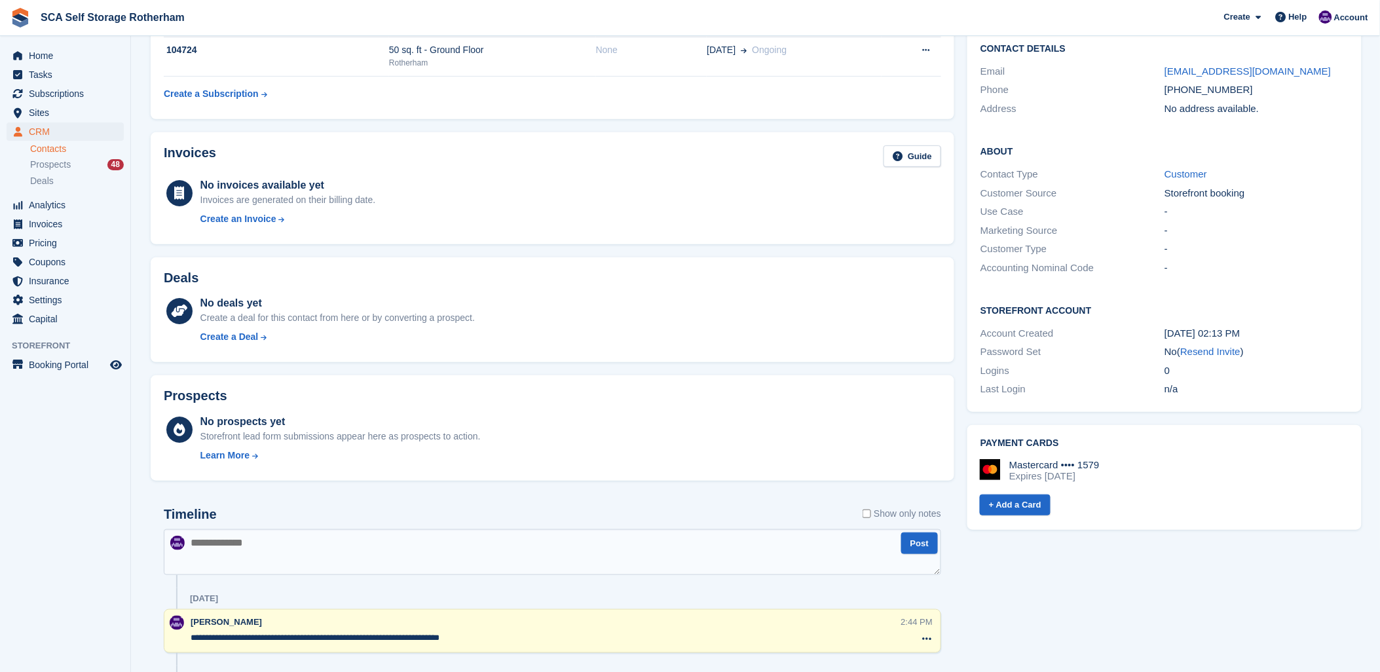
scroll to position [0, 0]
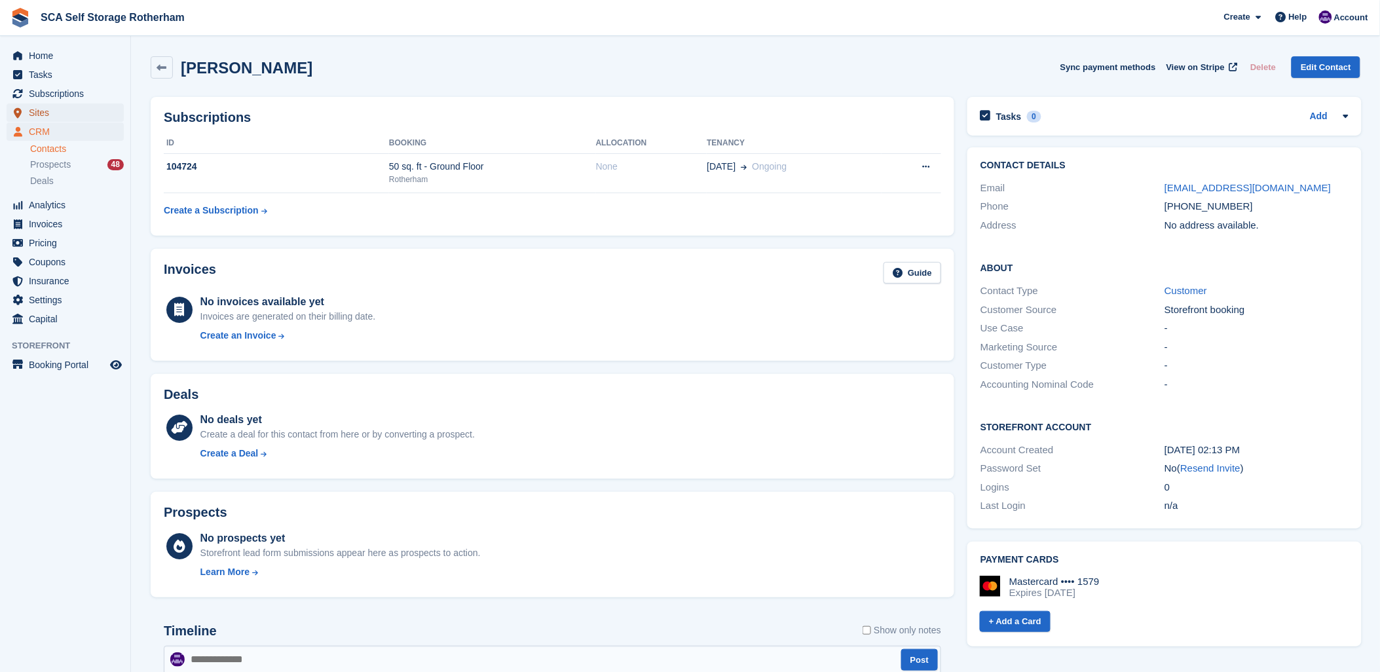
click at [58, 107] on span "Sites" at bounding box center [68, 112] width 79 height 18
click at [58, 100] on span "Subscriptions" at bounding box center [68, 93] width 79 height 18
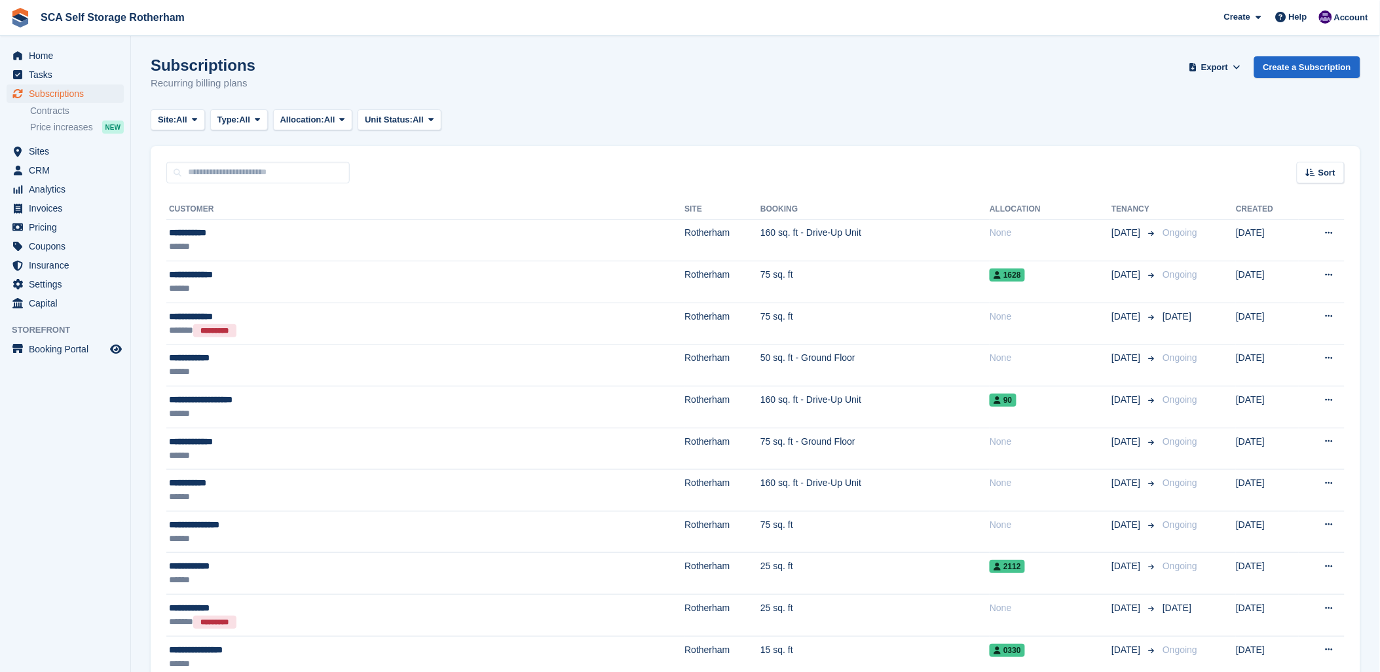
drag, startPoint x: 648, startPoint y: 116, endPoint x: 719, endPoint y: 161, distance: 83.9
click at [648, 119] on div "Site: All All Rotherham Door-to-Door Storage Type: All All Upcoming Previous Ac…" at bounding box center [756, 120] width 1210 height 22
click at [352, 369] on div "******" at bounding box center [322, 372] width 307 height 14
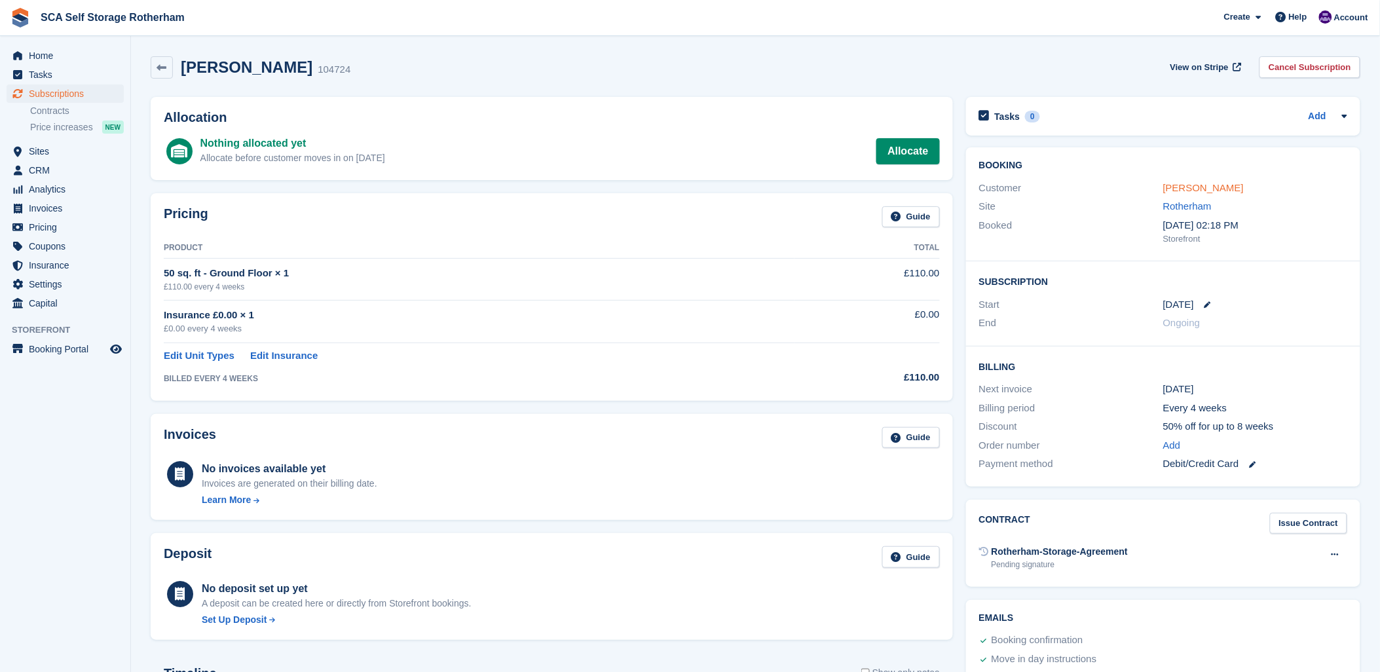
click at [1214, 186] on link "[PERSON_NAME]" at bounding box center [1203, 187] width 81 height 11
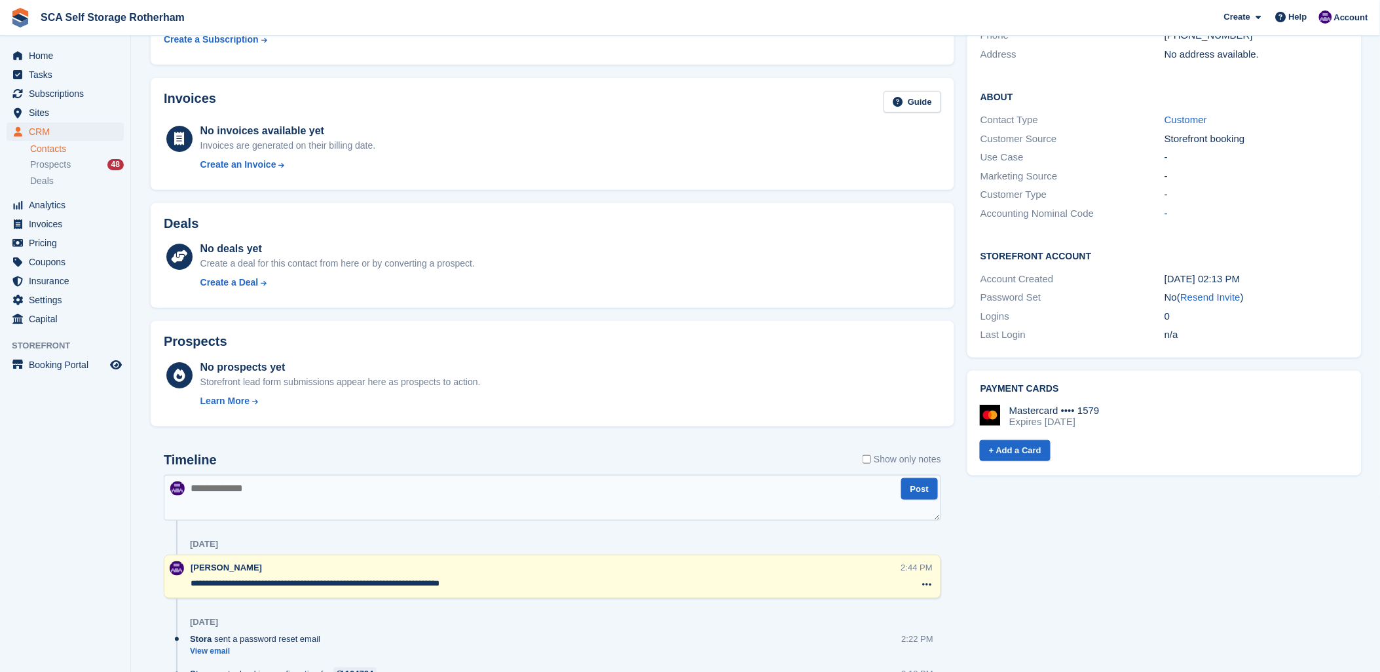
scroll to position [25, 0]
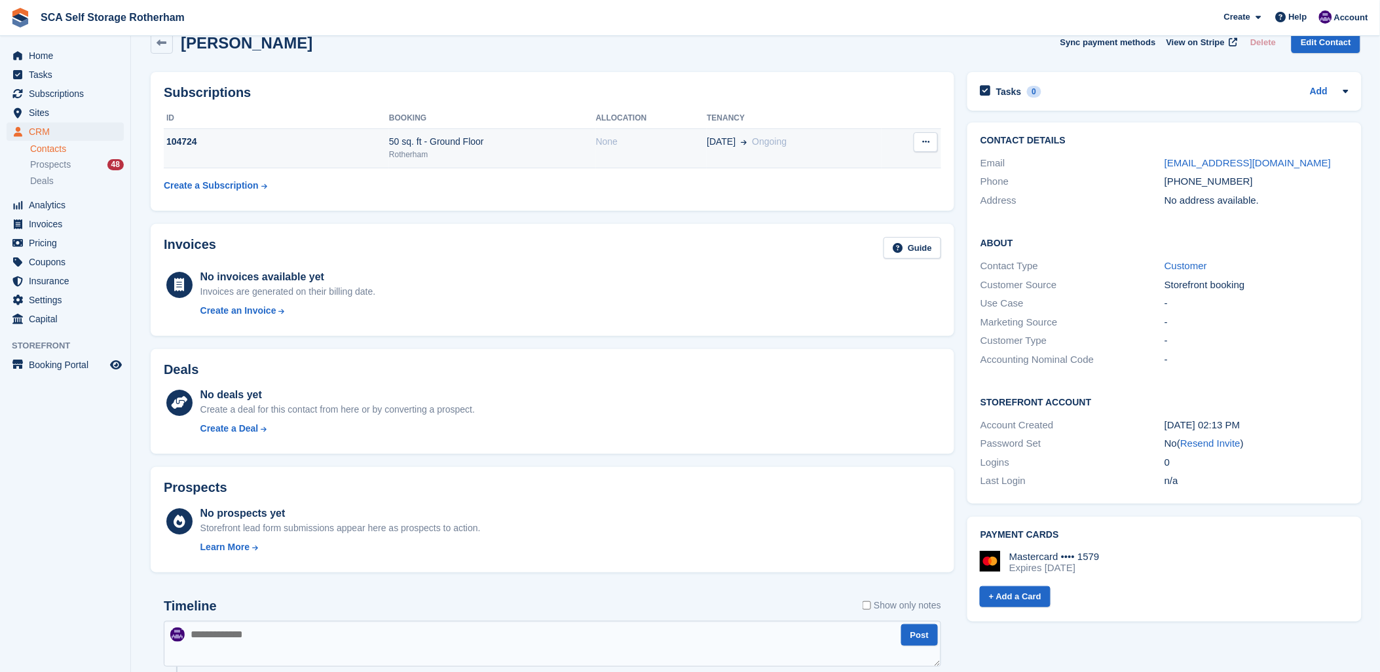
click at [757, 151] on td "[DATE] Ongoing" at bounding box center [794, 148] width 174 height 40
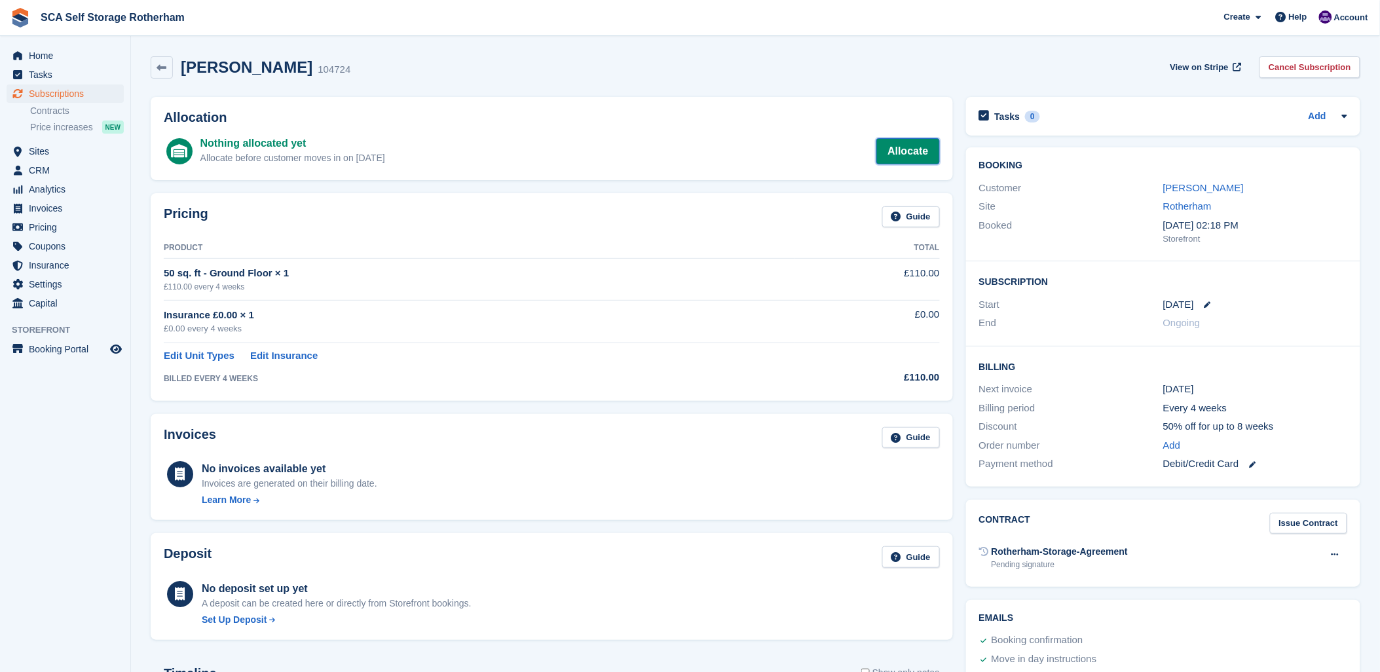
click at [893, 145] on link "Allocate" at bounding box center [907, 151] width 63 height 26
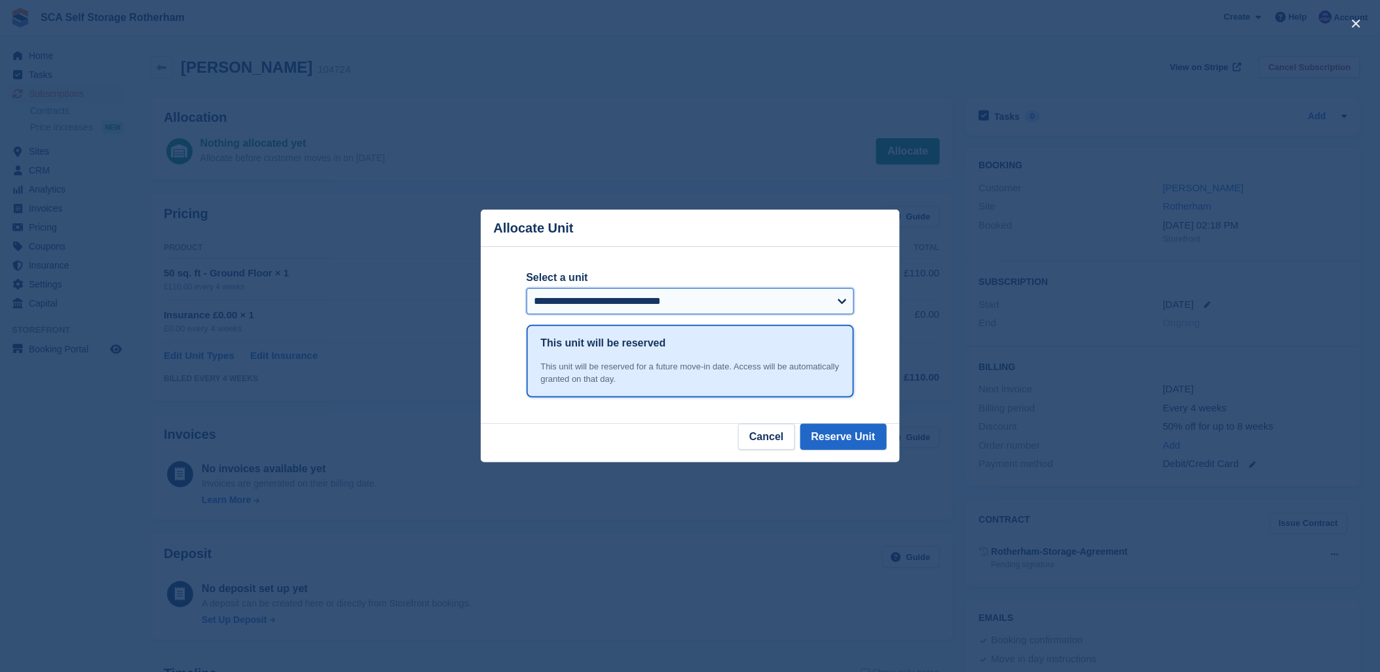
click at [558, 295] on select "**********" at bounding box center [690, 301] width 327 height 26
select select "******"
click at [527, 289] on select "**********" at bounding box center [690, 301] width 327 height 26
click at [625, 251] on div "**********" at bounding box center [690, 335] width 327 height 176
click at [835, 444] on button "Reserve Unit" at bounding box center [843, 437] width 86 height 26
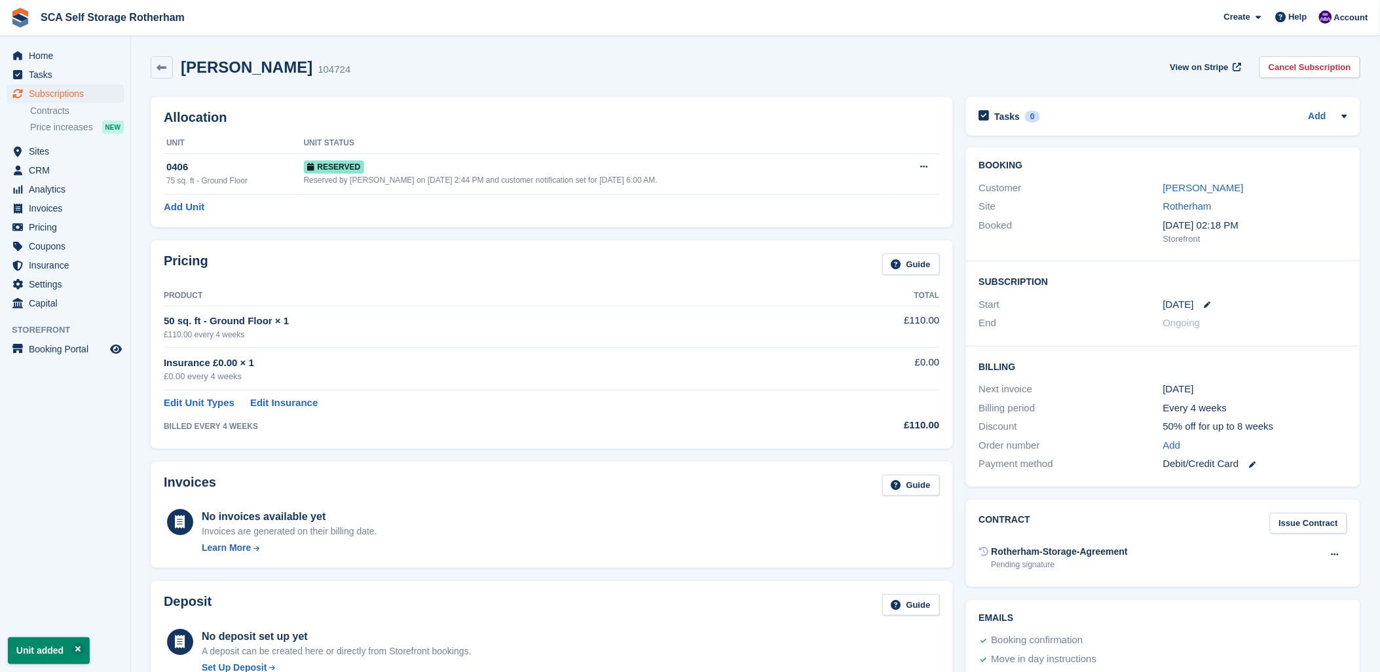
drag, startPoint x: 519, startPoint y: 270, endPoint x: 565, endPoint y: 24, distance: 251.1
click at [519, 263] on div "Pricing Guide" at bounding box center [552, 267] width 776 height 29
click at [382, 61] on div "John Horvath 104724 View on Stripe Cancel Subscription" at bounding box center [756, 67] width 1210 height 22
click at [86, 94] on span "Subscriptions" at bounding box center [68, 93] width 79 height 18
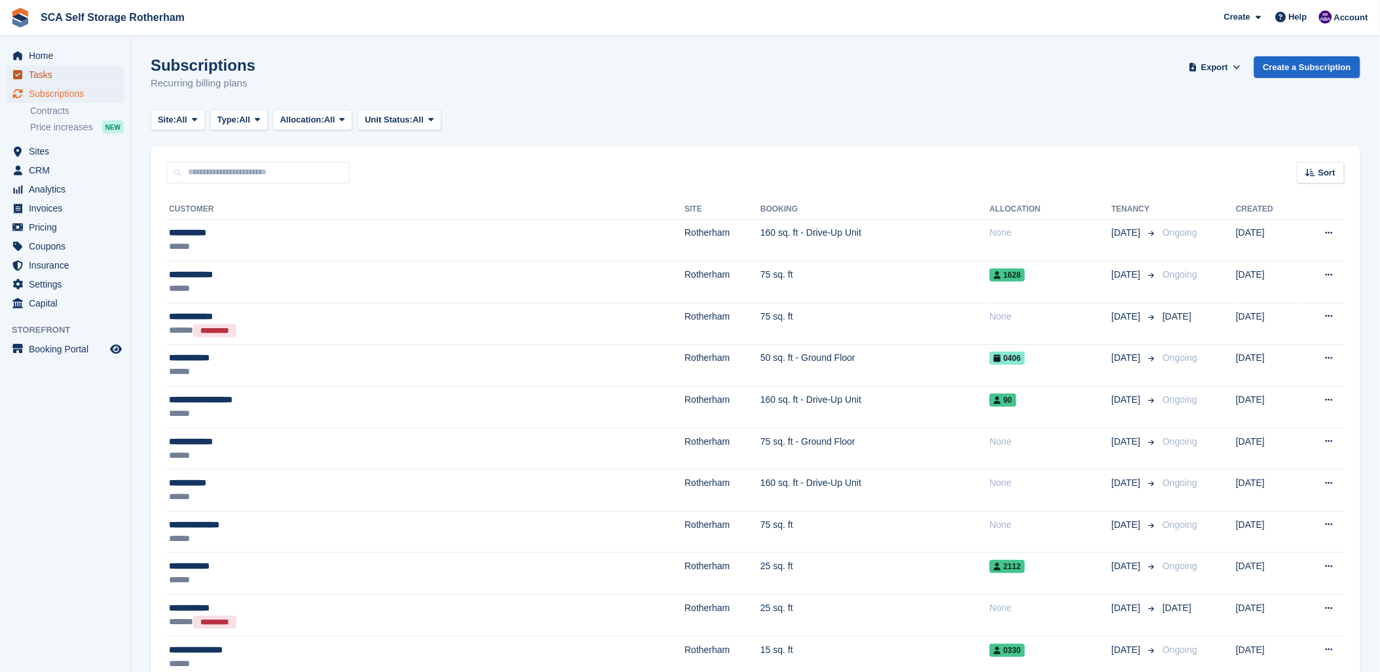
click at [45, 68] on span "Tasks" at bounding box center [68, 74] width 79 height 18
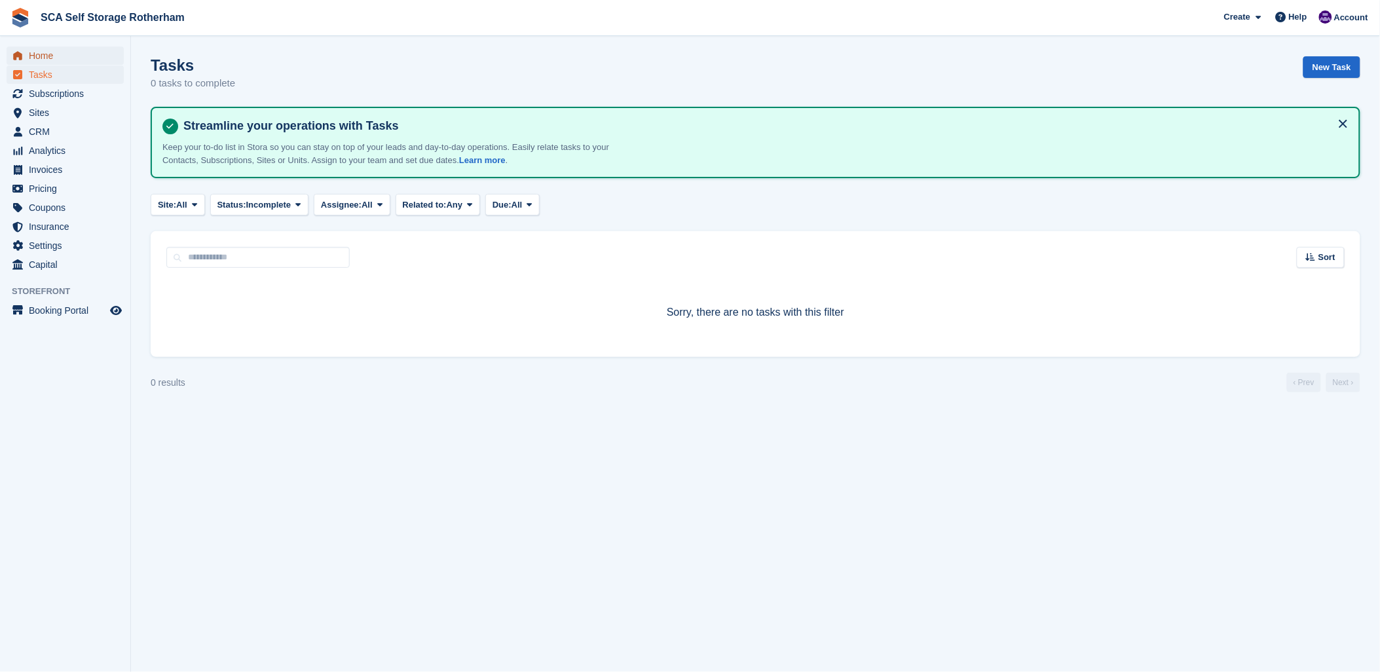
click at [38, 54] on span "Home" at bounding box center [68, 55] width 79 height 18
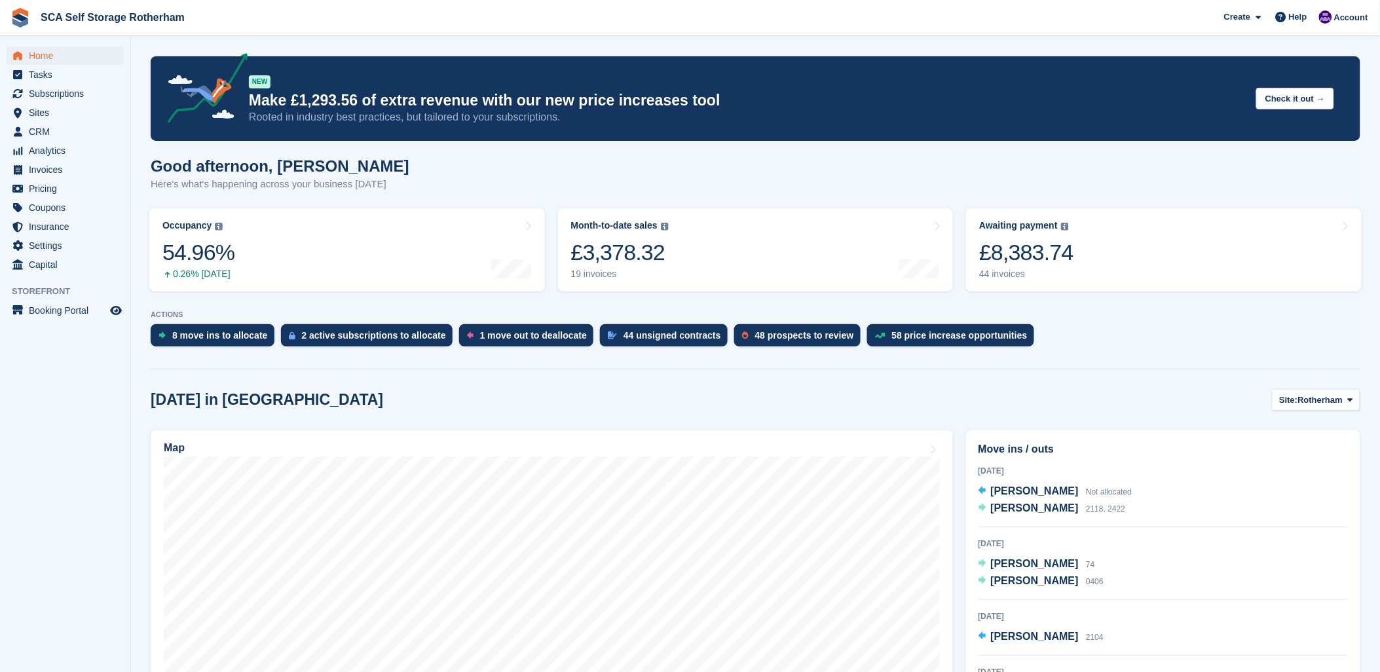
click at [872, 180] on div "Good afternoon, Kelly Here's what's happening across your business today" at bounding box center [756, 182] width 1210 height 50
click at [1145, 399] on div "Today in Rotherham Site: Rotherham Rotherham Door-to-Door Storage" at bounding box center [756, 400] width 1210 height 22
click at [706, 398] on div "Today in Rotherham Site: Rotherham Rotherham Door-to-Door Storage" at bounding box center [756, 400] width 1210 height 22
click at [38, 101] on span "Subscriptions" at bounding box center [68, 93] width 79 height 18
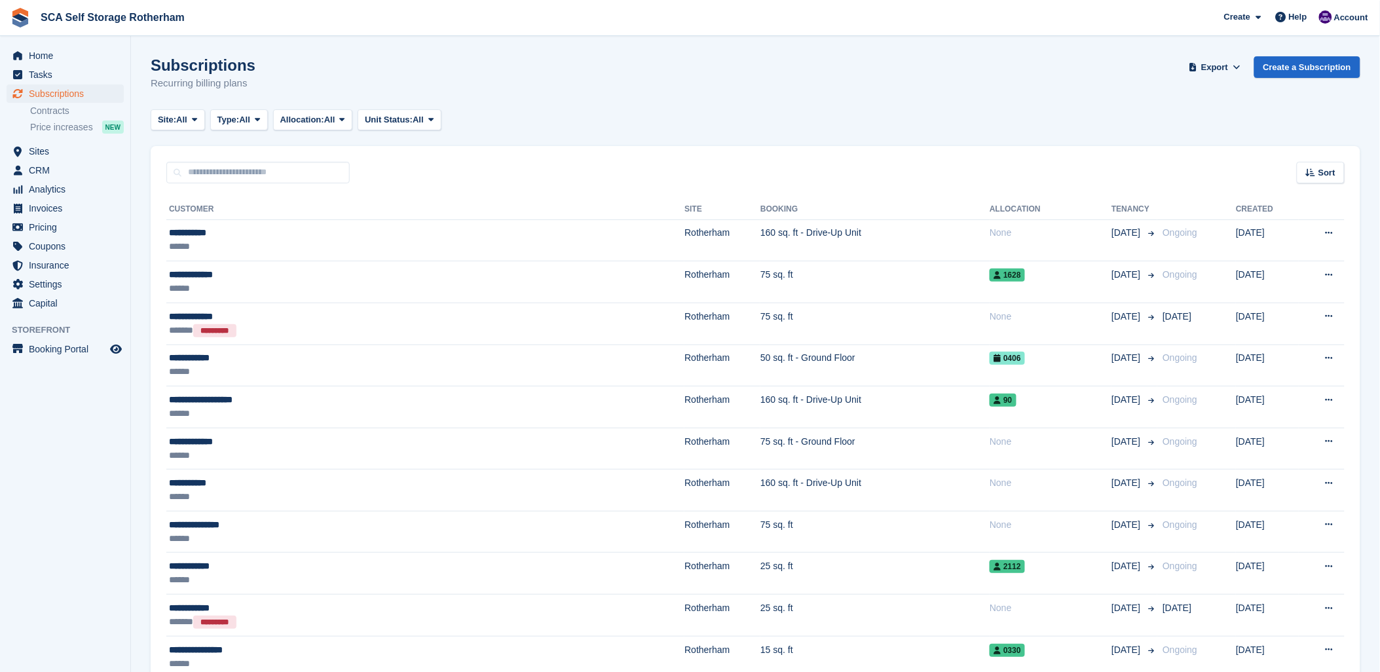
click at [689, 88] on div "Subscriptions Recurring billing plans Export Export Subscriptions Export a CSV …" at bounding box center [756, 81] width 1210 height 50
click at [1332, 23] on div at bounding box center [1325, 19] width 13 height 18
drag, startPoint x: 790, startPoint y: 88, endPoint x: 1272, endPoint y: 102, distance: 482.2
click at [835, 93] on div "Subscriptions Recurring billing plans Export Export Subscriptions Export a CSV …" at bounding box center [756, 81] width 1210 height 50
click at [1353, 17] on span "Account" at bounding box center [1351, 17] width 34 height 13
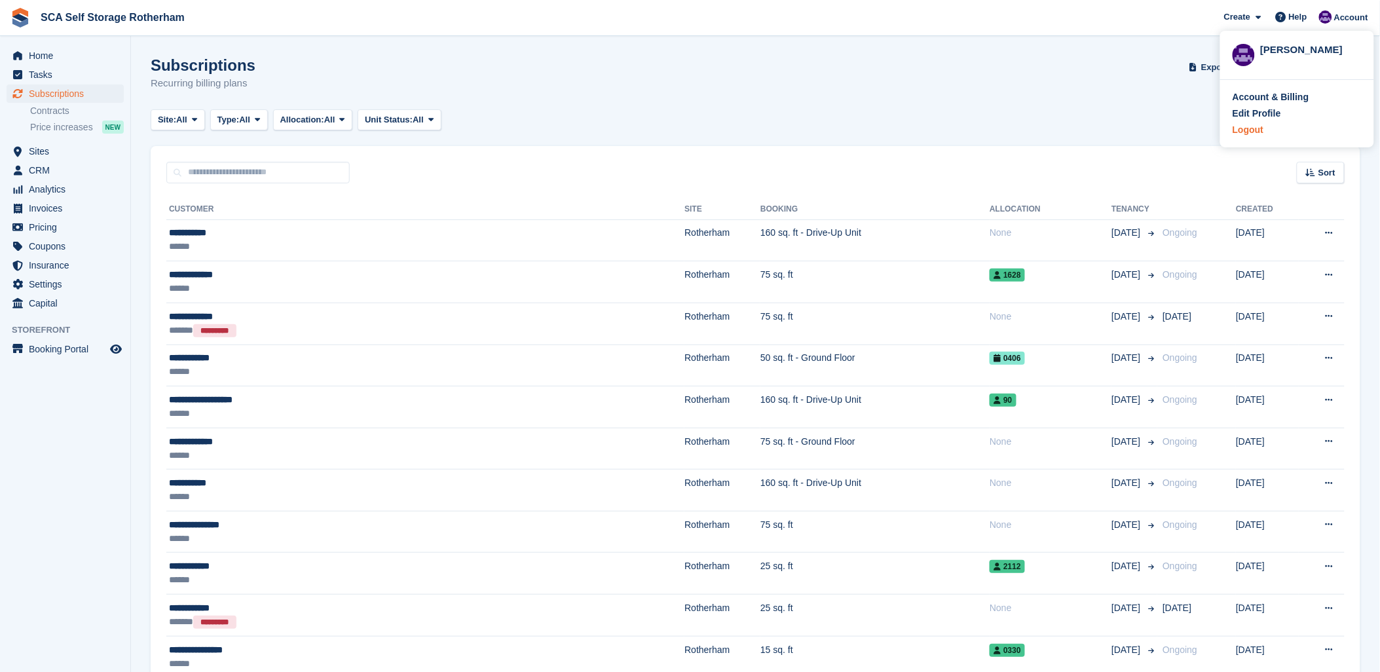
click at [1242, 134] on div "Logout" at bounding box center [1247, 130] width 31 height 14
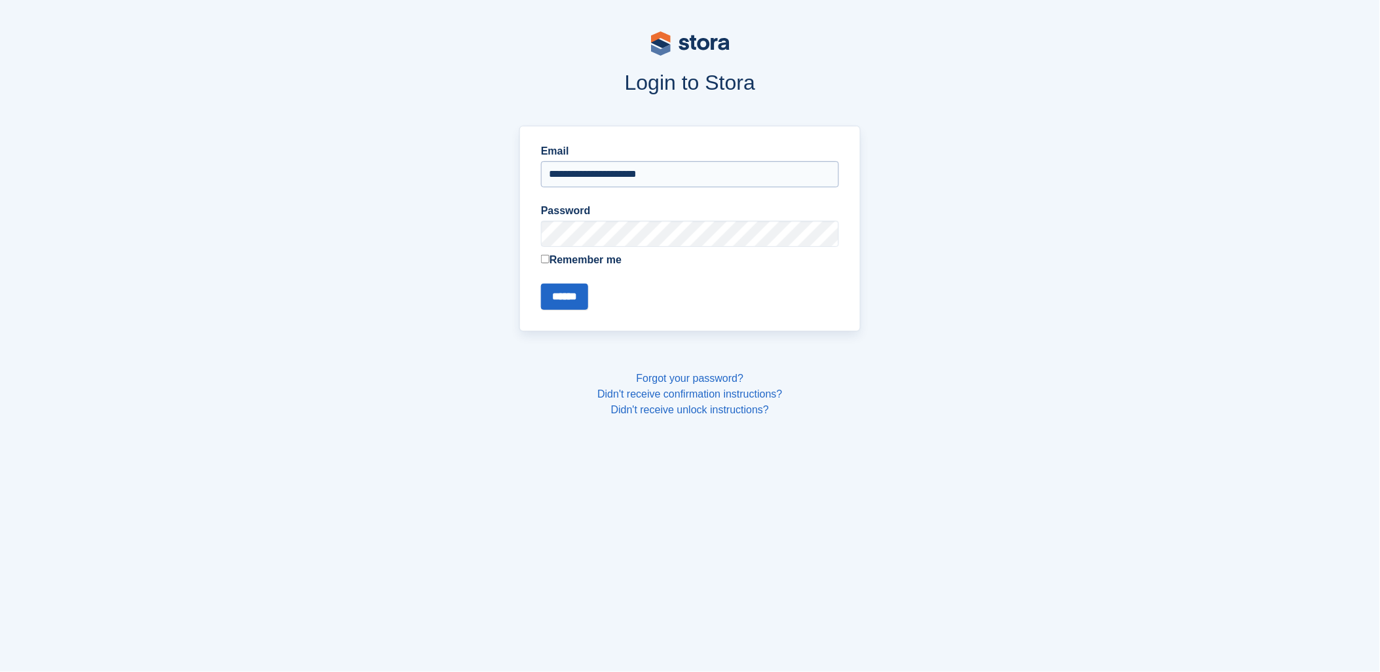
click at [578, 178] on input "**********" at bounding box center [690, 174] width 298 height 26
click at [610, 171] on input "**********" at bounding box center [690, 174] width 298 height 26
type input "**********"
click at [570, 305] on input "******" at bounding box center [564, 297] width 47 height 26
